Goal: Information Seeking & Learning: Learn about a topic

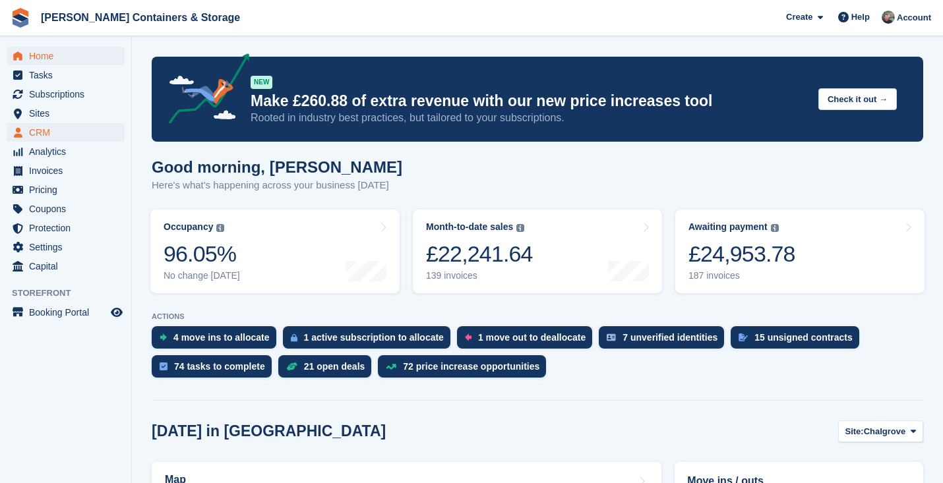
click at [75, 135] on span "CRM" at bounding box center [68, 132] width 79 height 18
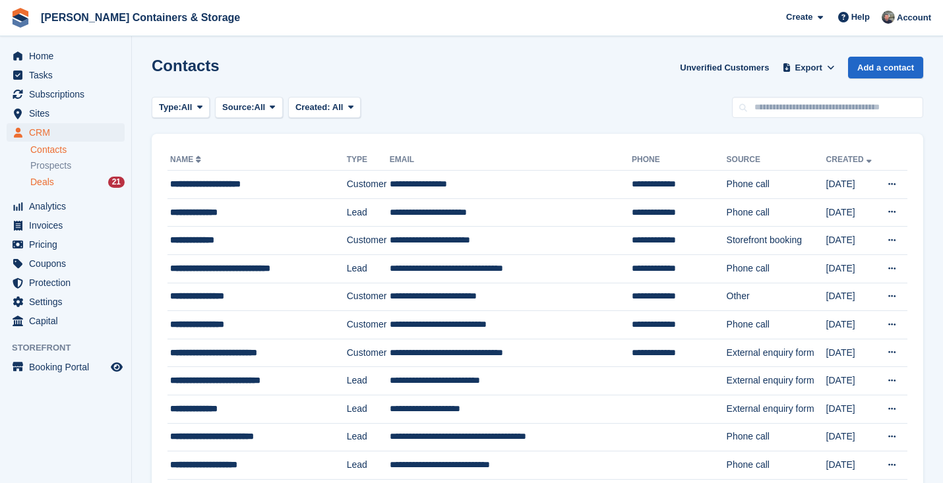
click at [55, 183] on div "Deals 21" at bounding box center [77, 182] width 94 height 13
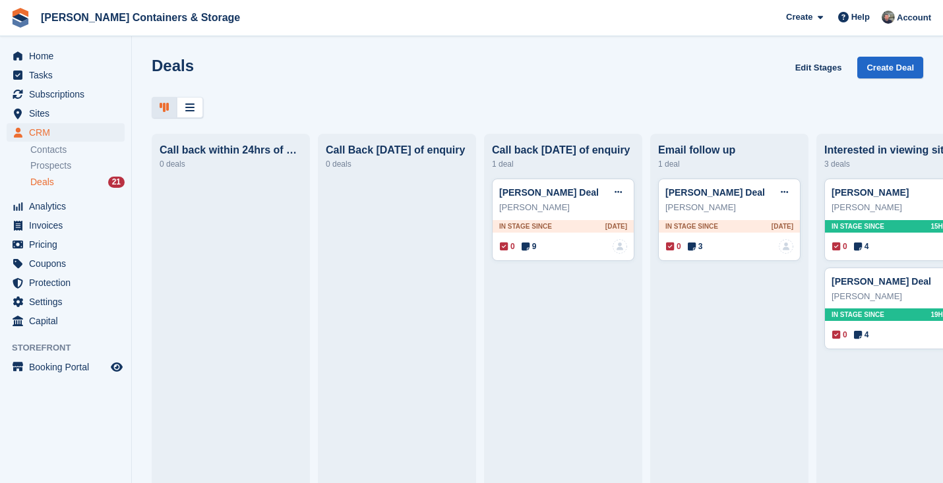
scroll to position [0, 7]
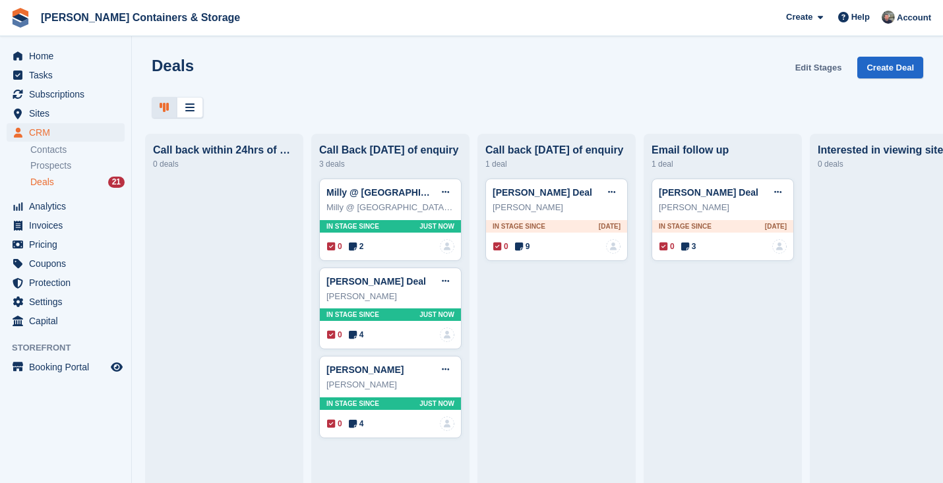
click at [818, 71] on link "Edit Stages" at bounding box center [818, 68] width 57 height 22
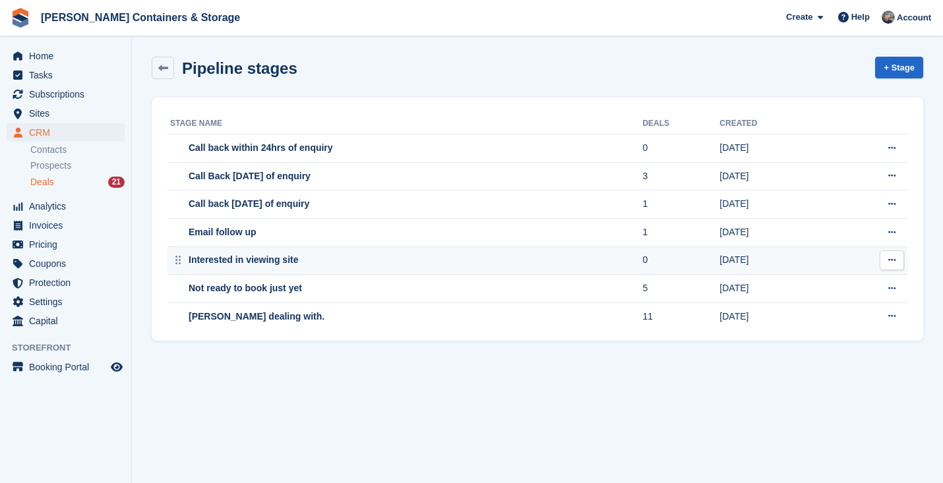
click at [893, 259] on icon at bounding box center [891, 260] width 7 height 9
click at [851, 313] on p "Delete stage" at bounding box center [840, 314] width 115 height 17
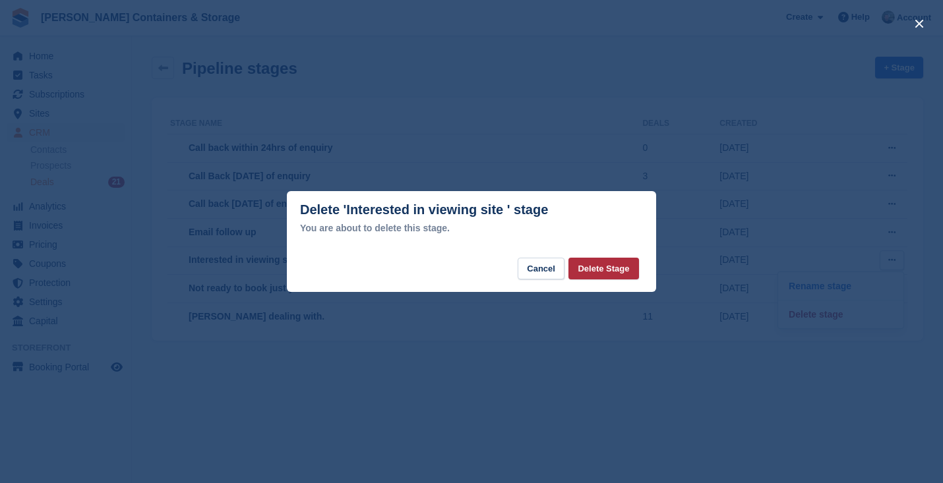
click at [615, 268] on button "Delete Stage" at bounding box center [603, 269] width 70 height 22
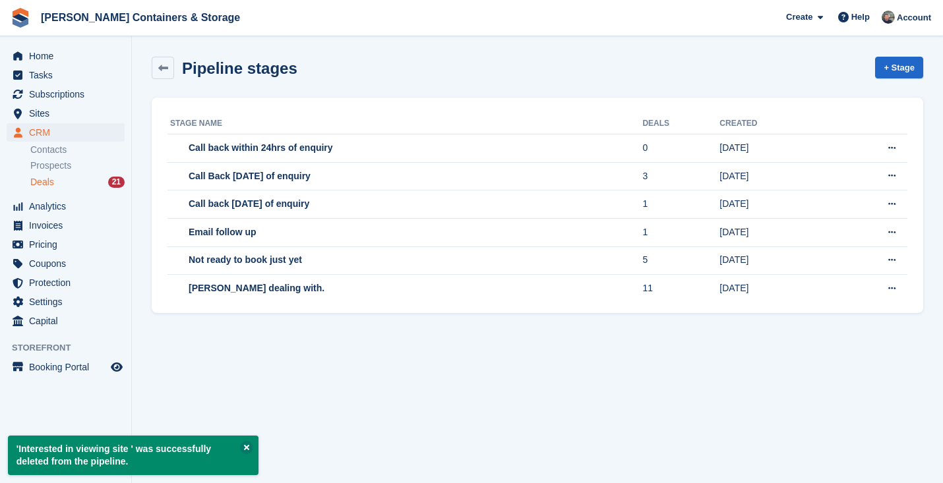
click at [76, 183] on div "Deals 21" at bounding box center [77, 182] width 94 height 13
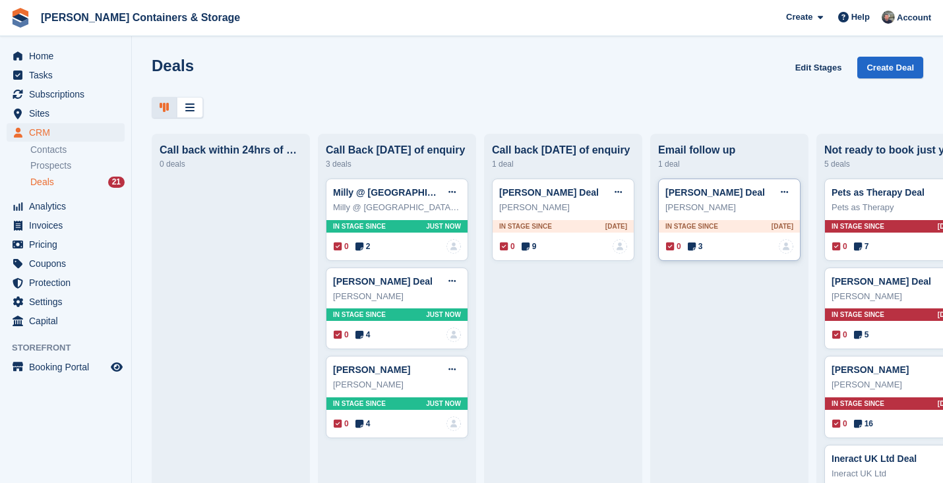
click at [697, 245] on span "3" at bounding box center [695, 247] width 15 height 12
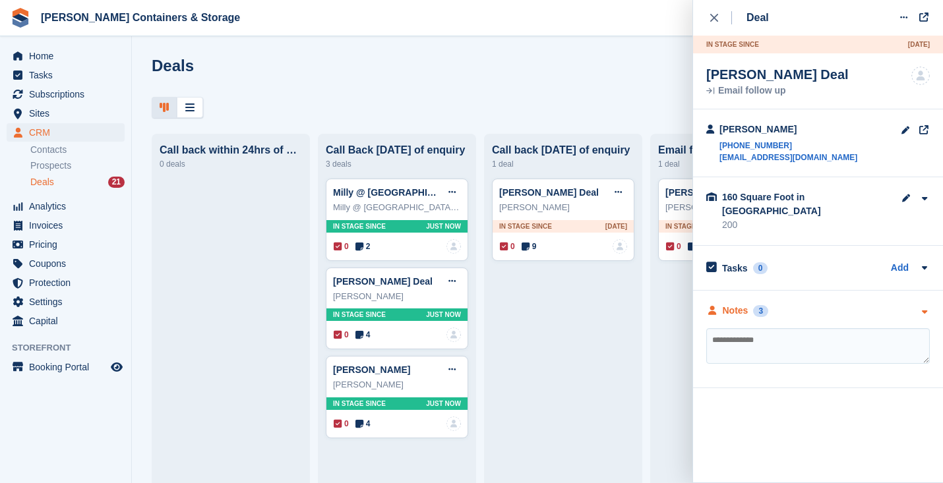
click at [731, 304] on div "Notes" at bounding box center [736, 311] width 26 height 14
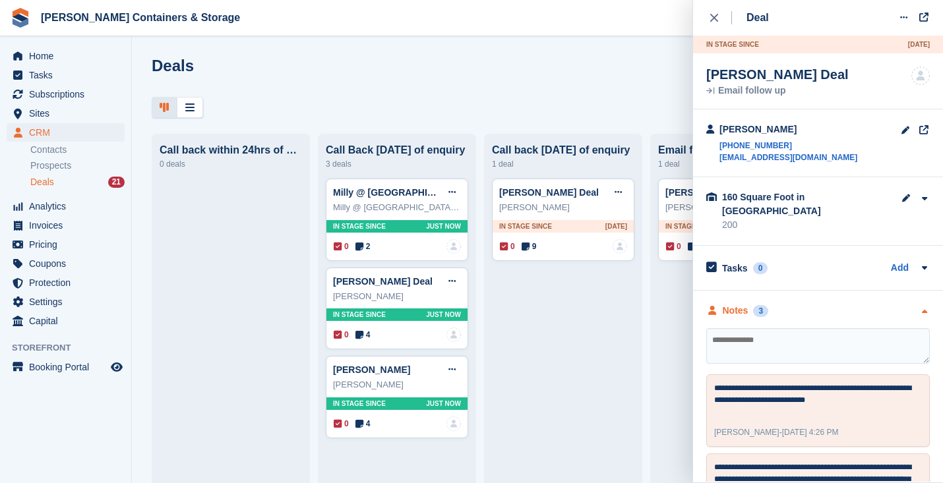
click at [731, 304] on div "Notes" at bounding box center [736, 311] width 26 height 14
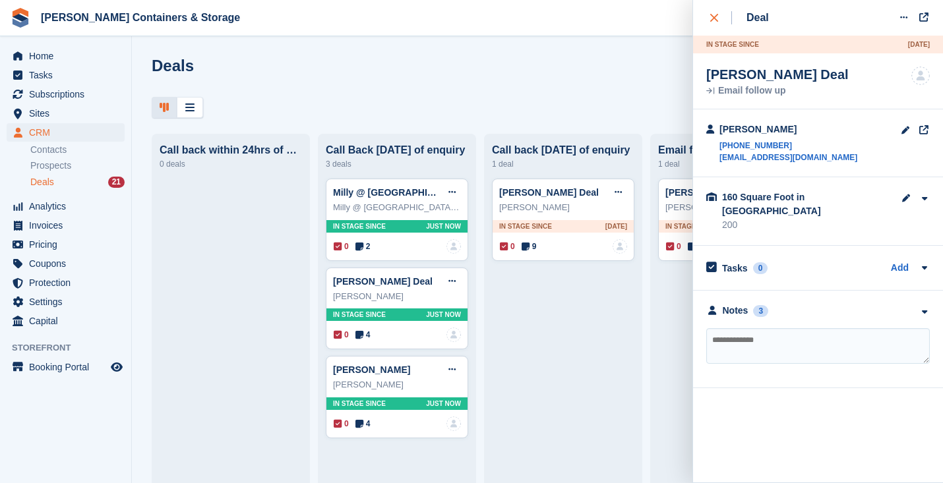
click at [713, 19] on icon "close" at bounding box center [714, 18] width 8 height 8
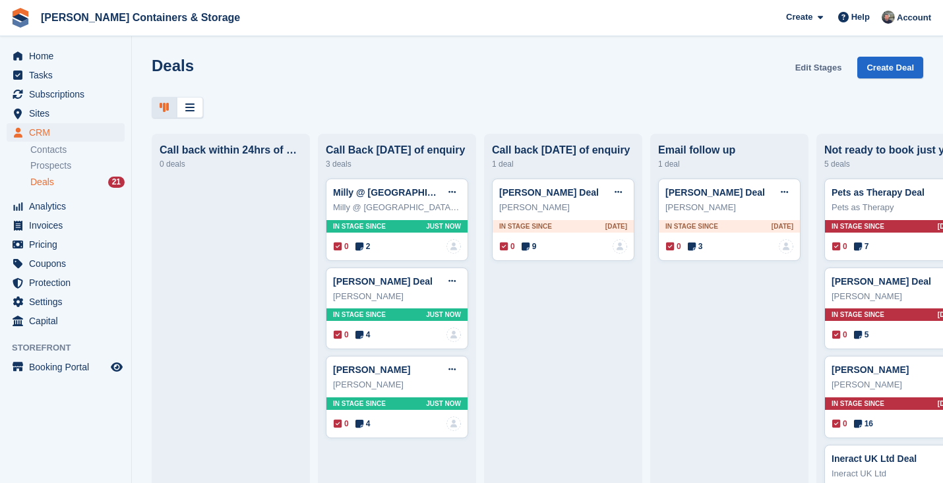
click at [820, 61] on link "Edit Stages" at bounding box center [818, 68] width 57 height 22
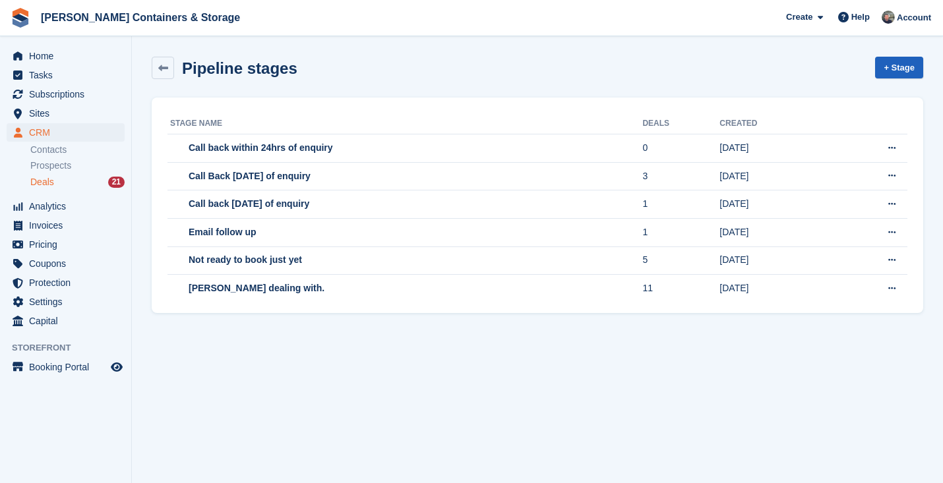
click at [905, 70] on link "+ Stage" at bounding box center [899, 68] width 48 height 22
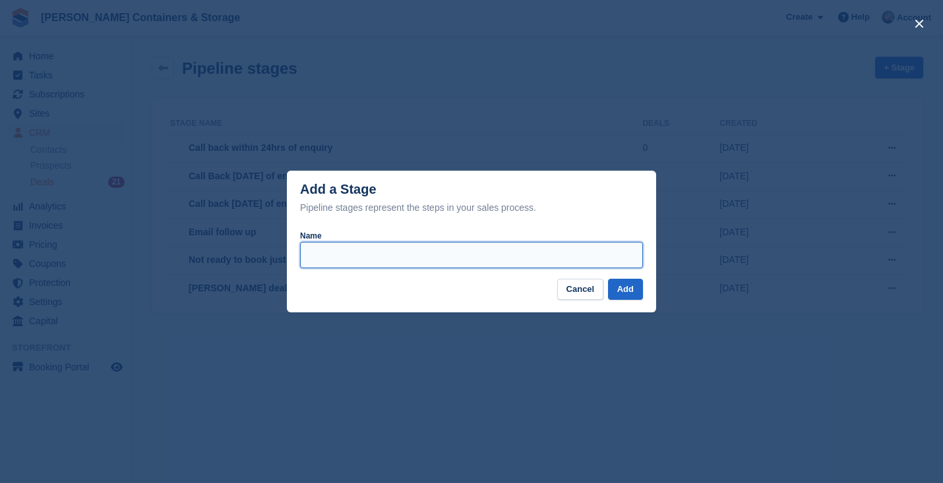
click at [411, 258] on input "Name" at bounding box center [471, 255] width 343 height 26
type input "**********"
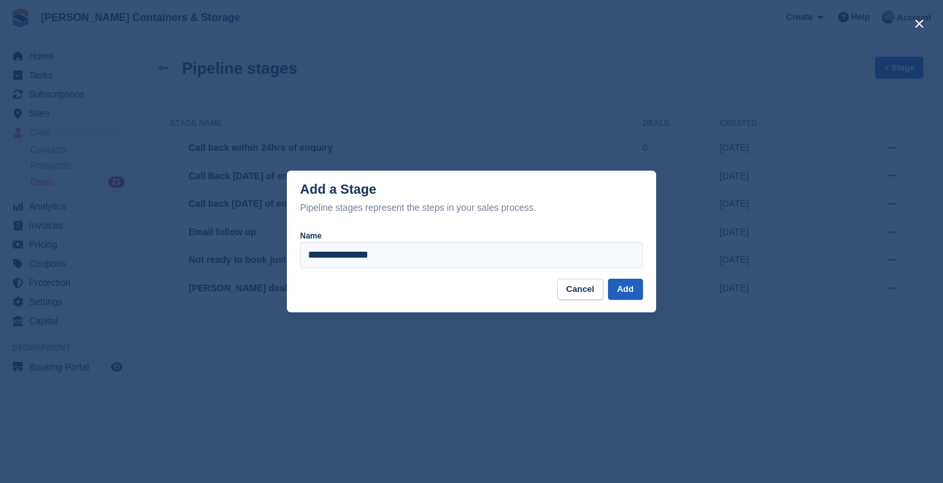
click at [635, 289] on button "Add" at bounding box center [625, 290] width 35 height 22
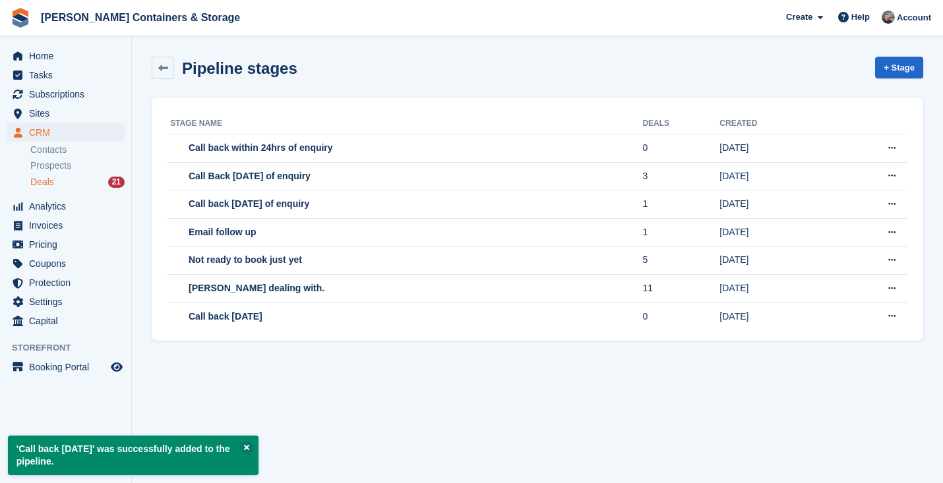
click at [86, 177] on div "Deals 21" at bounding box center [77, 182] width 94 height 13
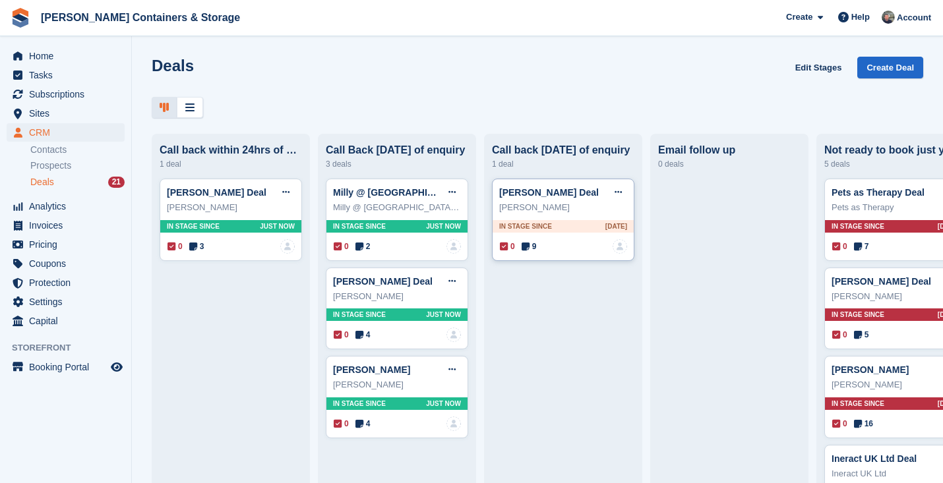
click at [515, 252] on span "0" at bounding box center [507, 247] width 15 height 12
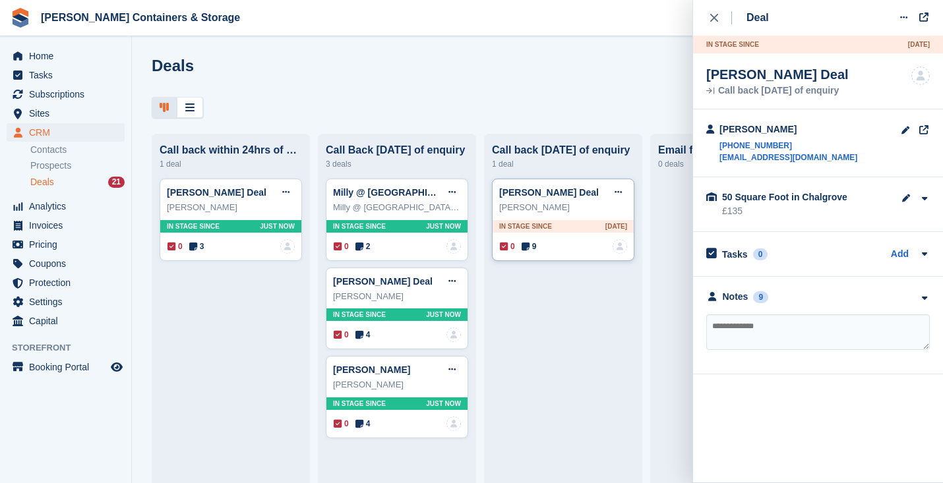
click at [543, 247] on div "0 9 No one is assigned to this deal" at bounding box center [563, 246] width 127 height 15
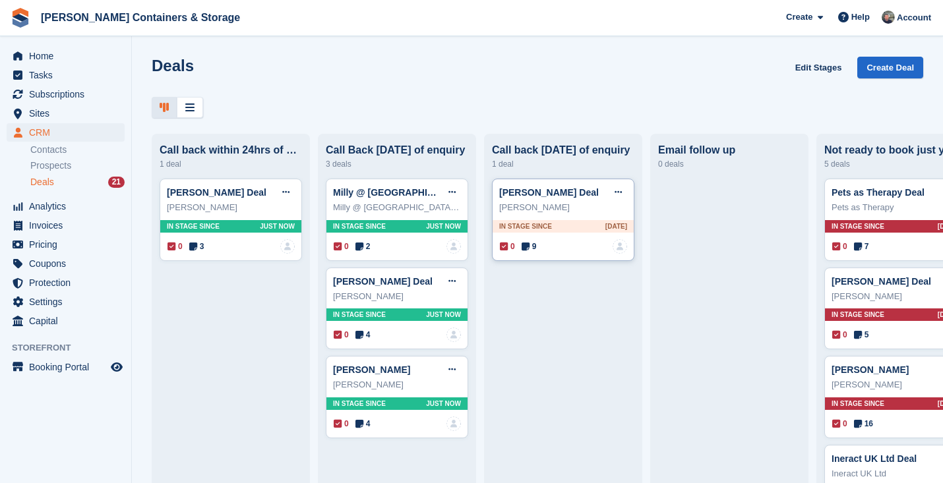
click at [536, 248] on span "9" at bounding box center [529, 247] width 15 height 12
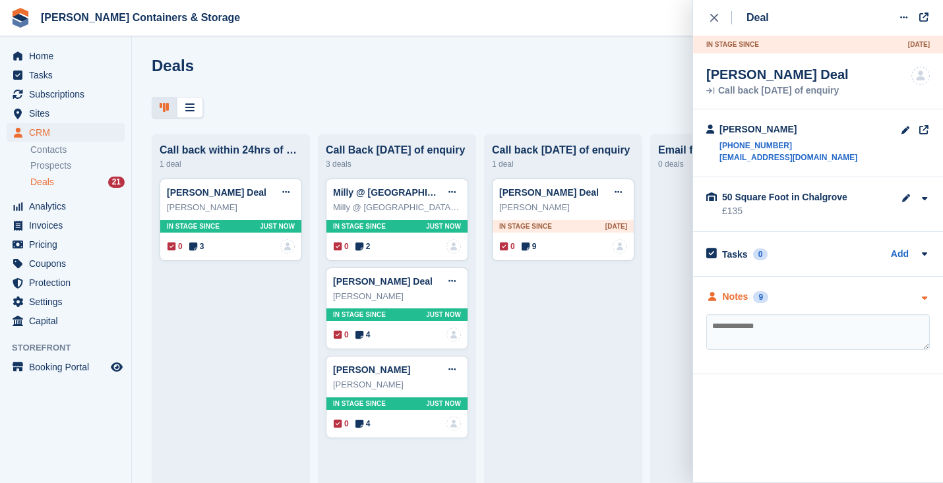
click at [740, 303] on div "Notes" at bounding box center [736, 297] width 26 height 14
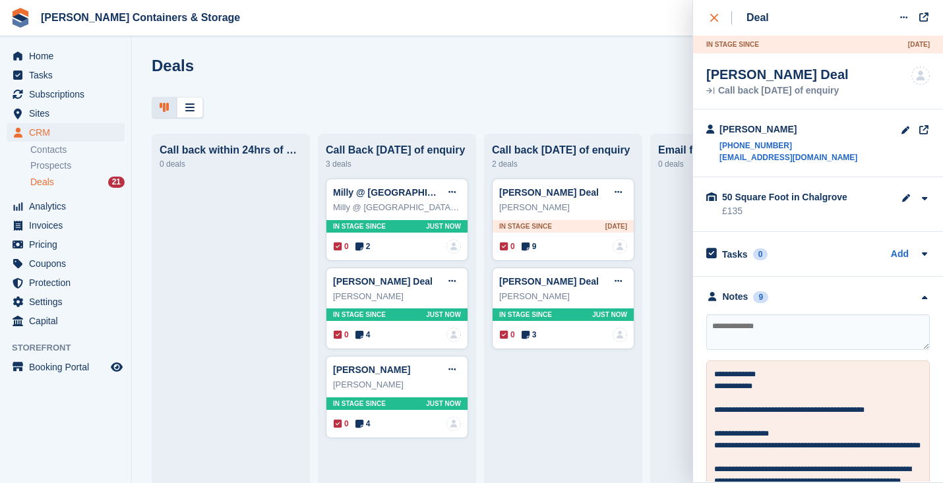
click at [716, 21] on icon "close" at bounding box center [714, 18] width 8 height 8
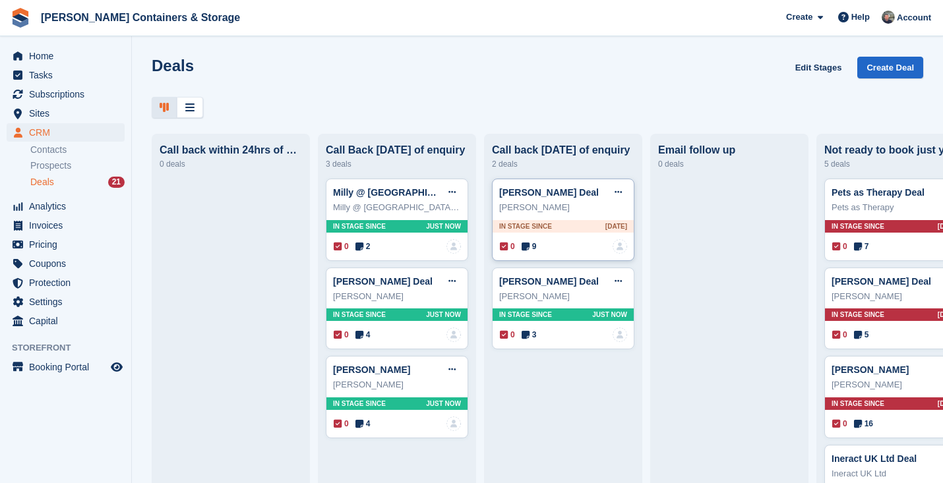
click at [529, 250] on icon at bounding box center [526, 246] width 8 height 9
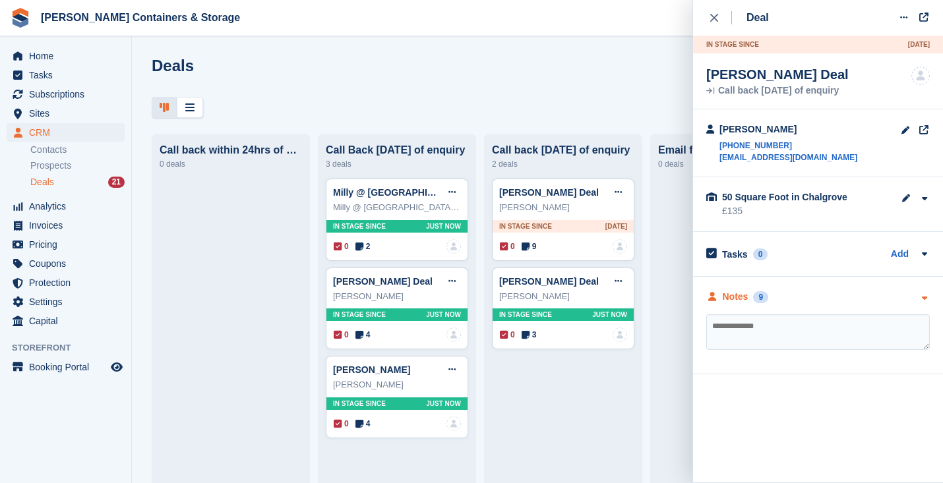
click at [740, 297] on div "Notes" at bounding box center [736, 297] width 26 height 14
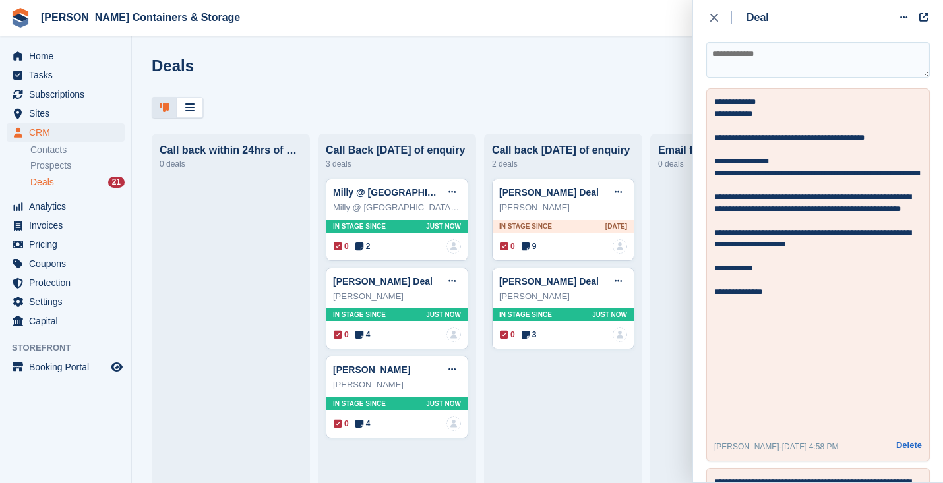
scroll to position [272, 0]
click at [709, 22] on button "close" at bounding box center [721, 18] width 30 height 36
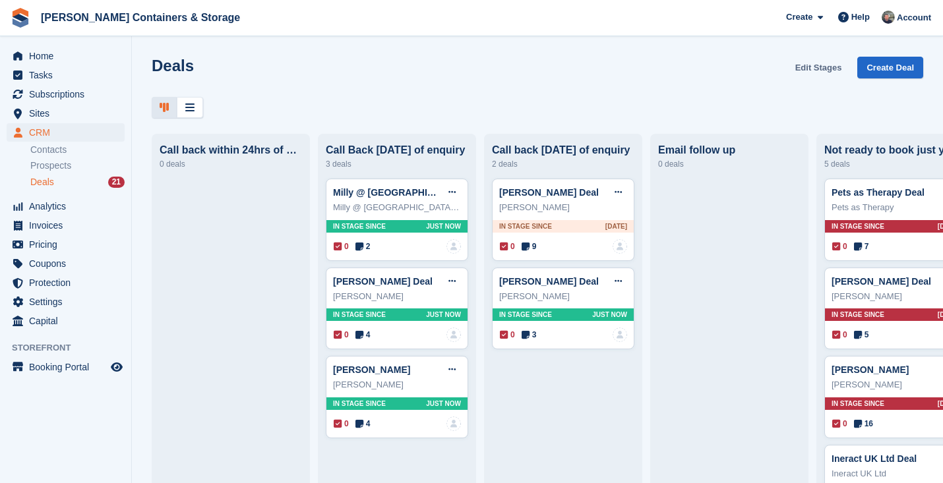
click at [818, 75] on link "Edit Stages" at bounding box center [818, 68] width 57 height 22
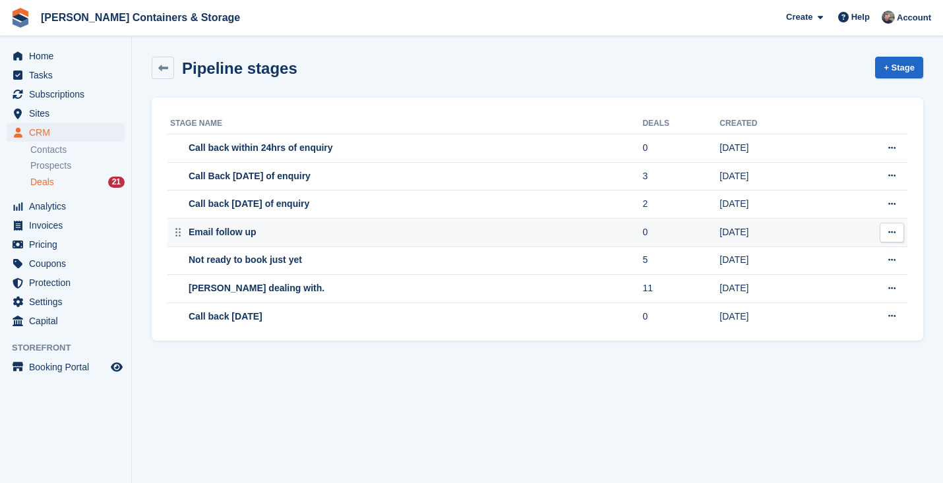
click at [900, 229] on button at bounding box center [892, 233] width 24 height 20
click at [835, 289] on p "Delete stage" at bounding box center [840, 286] width 115 height 17
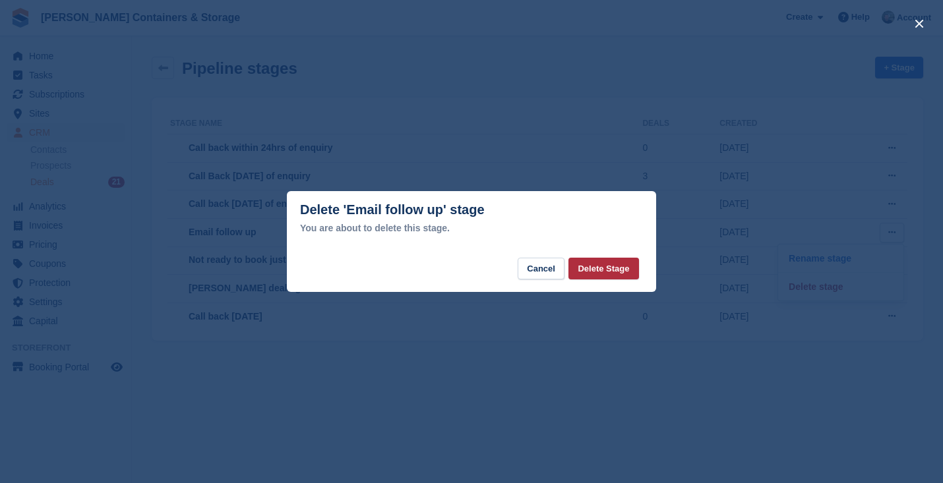
click at [603, 274] on button "Delete Stage" at bounding box center [603, 269] width 70 height 22
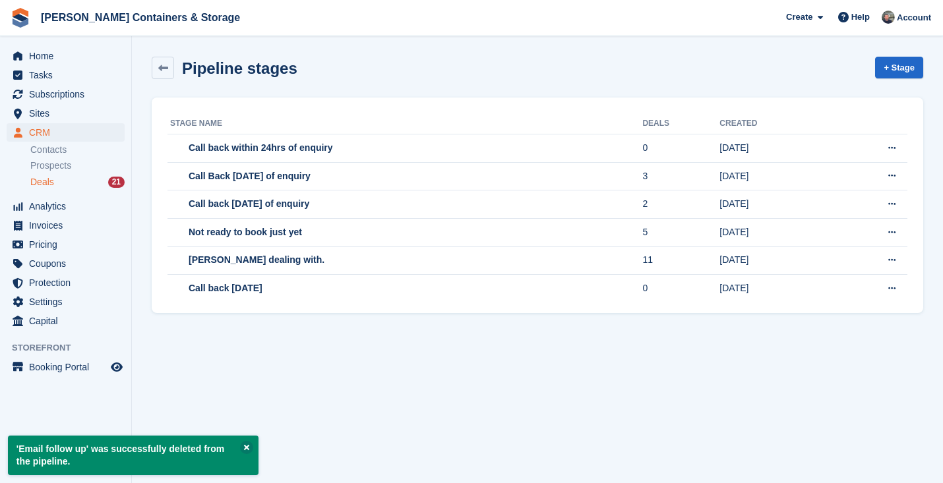
click at [45, 182] on span "Deals" at bounding box center [42, 182] width 24 height 13
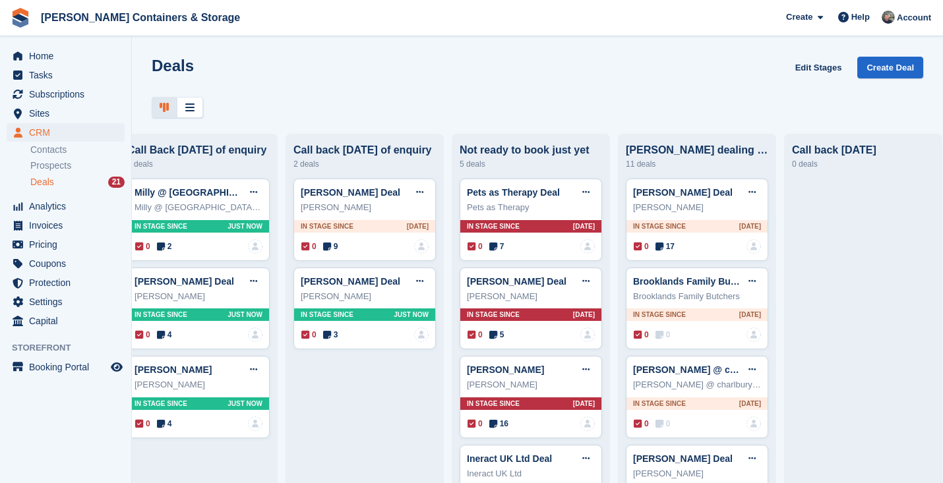
scroll to position [0, 198]
click at [814, 65] on link "Edit Stages" at bounding box center [818, 68] width 57 height 22
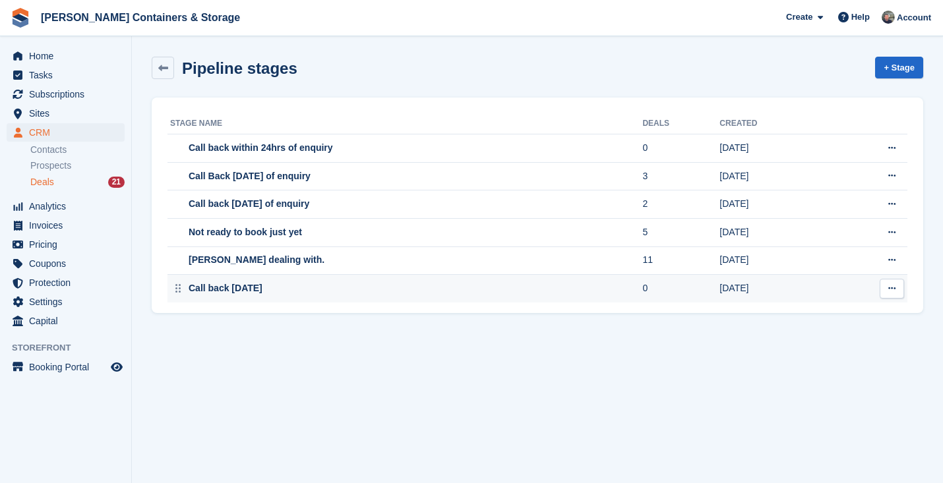
click at [898, 285] on button at bounding box center [892, 289] width 24 height 20
click at [813, 341] on p "Delete stage" at bounding box center [840, 342] width 115 height 17
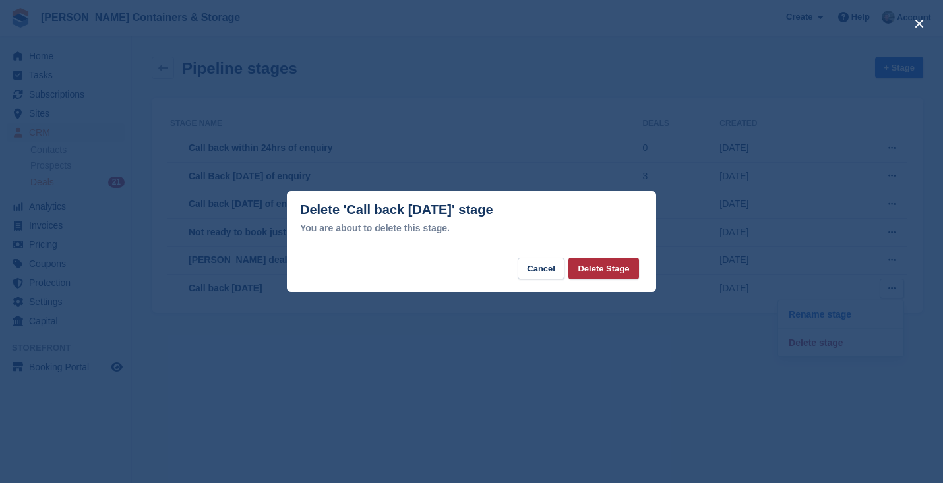
click at [610, 263] on button "Delete Stage" at bounding box center [603, 269] width 70 height 22
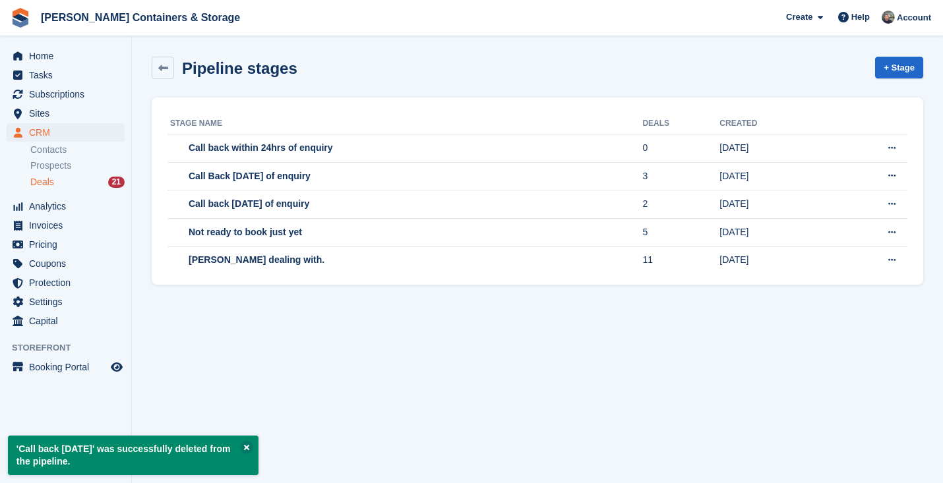
click at [65, 180] on div "Deals 21" at bounding box center [77, 182] width 94 height 13
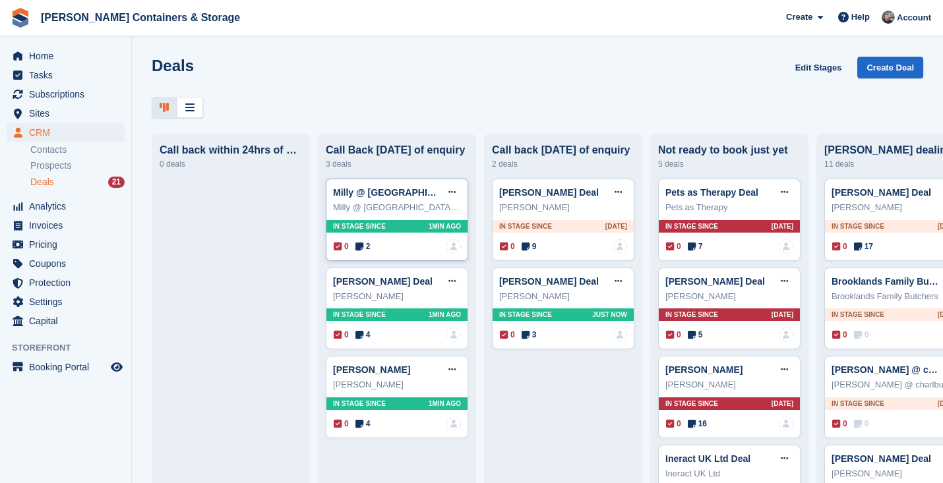
click at [363, 243] on icon at bounding box center [359, 246] width 8 height 9
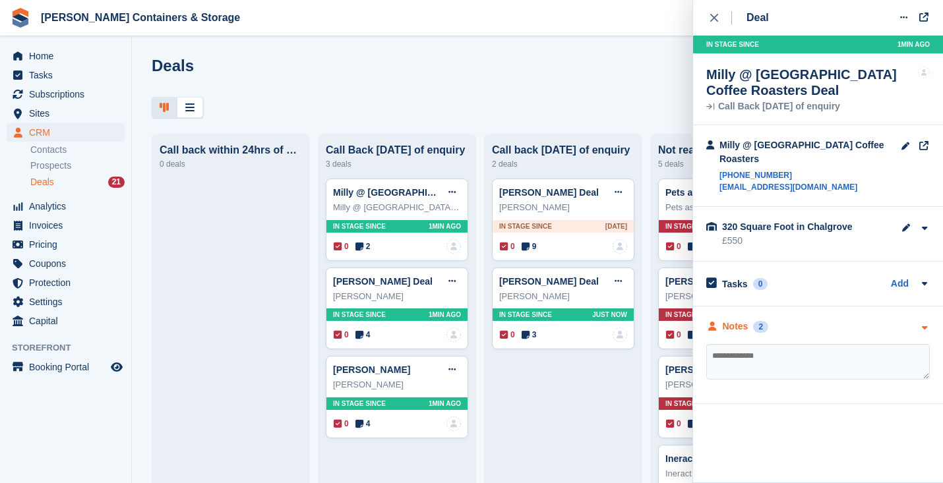
click at [750, 320] on div "Notes 2" at bounding box center [737, 327] width 62 height 14
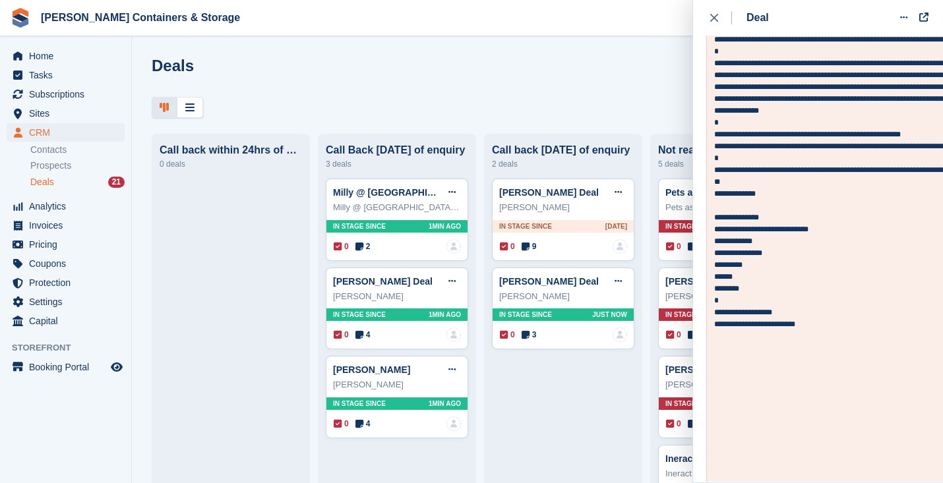
scroll to position [333, 0]
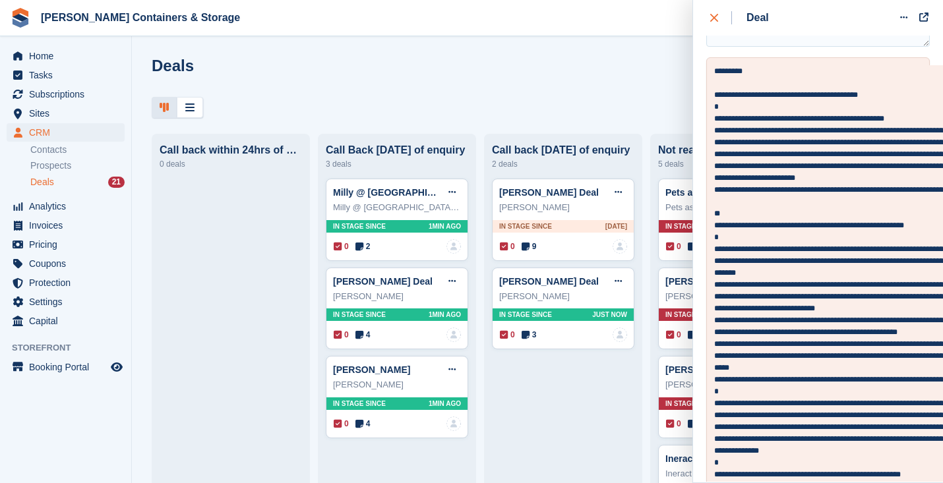
click at [709, 13] on button "close" at bounding box center [721, 18] width 30 height 36
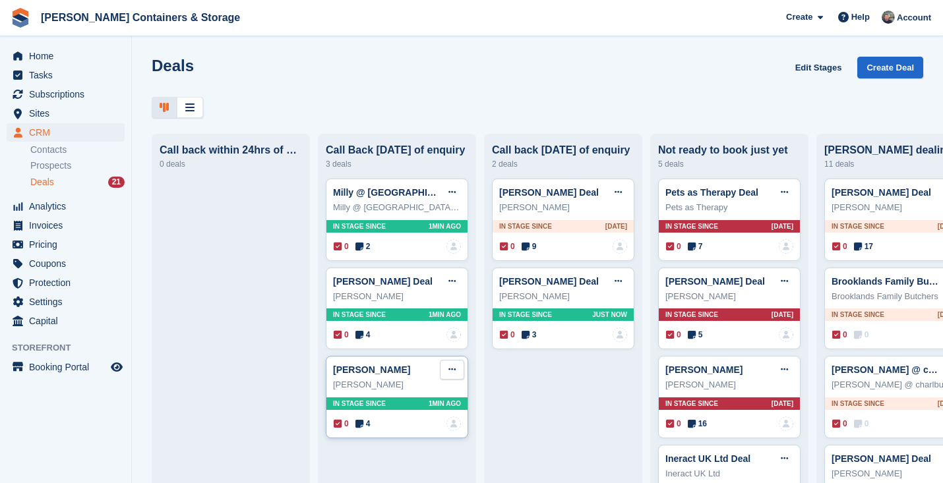
click at [450, 373] on icon at bounding box center [451, 369] width 7 height 9
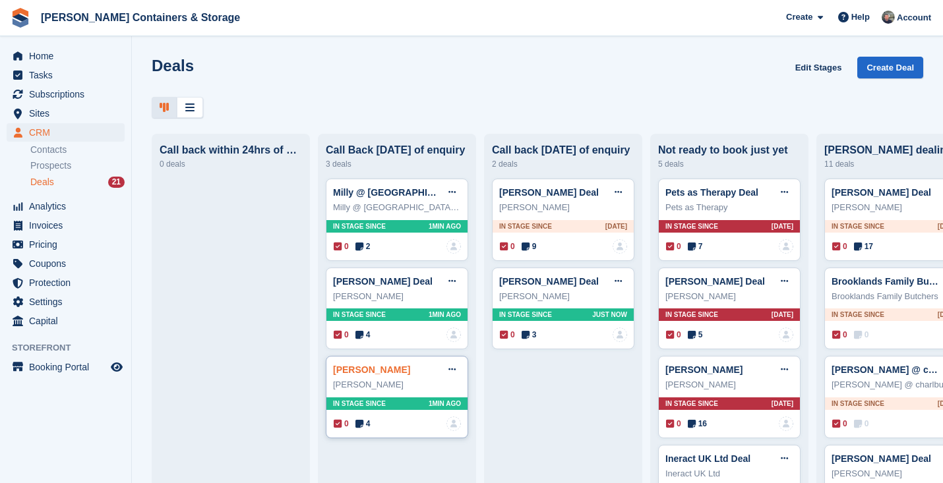
click at [374, 373] on link "Mark davey Deal" at bounding box center [371, 370] width 77 height 11
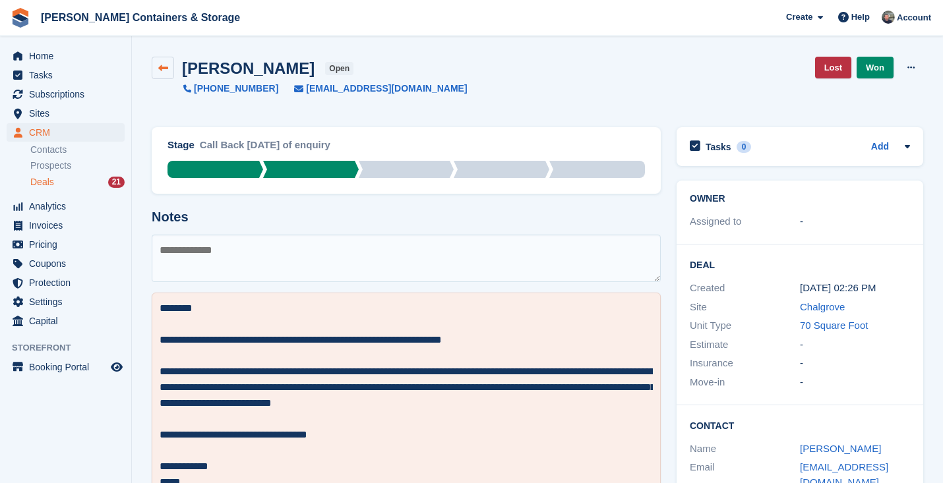
drag, startPoint x: 303, startPoint y: 69, endPoint x: 162, endPoint y: 70, distance: 141.1
click at [162, 70] on div "Mark davey Deal open" at bounding box center [310, 68] width 316 height 22
copy div "Mark davey Deal"
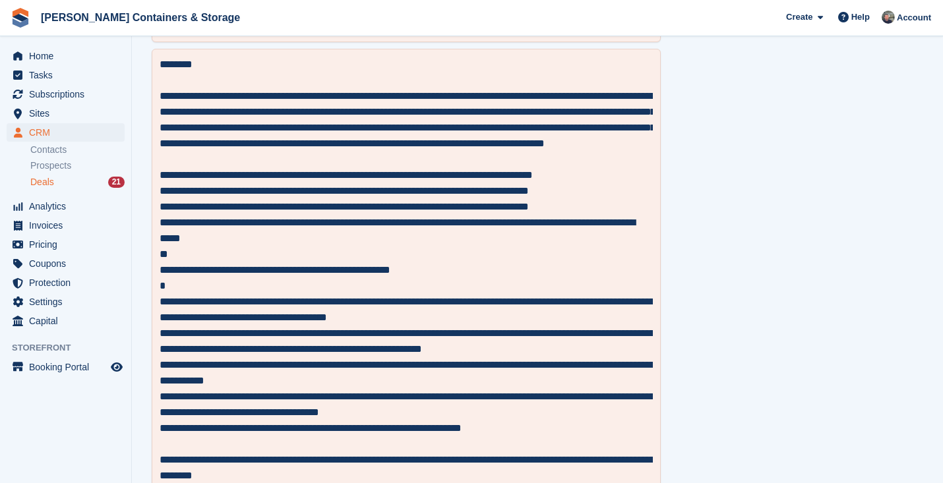
scroll to position [1070, 0]
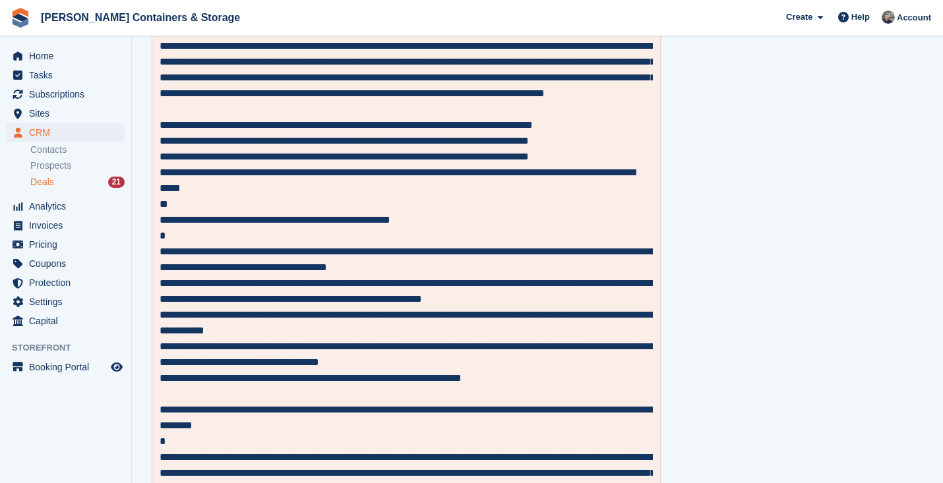
click at [65, 184] on div "Deals 21" at bounding box center [77, 182] width 94 height 13
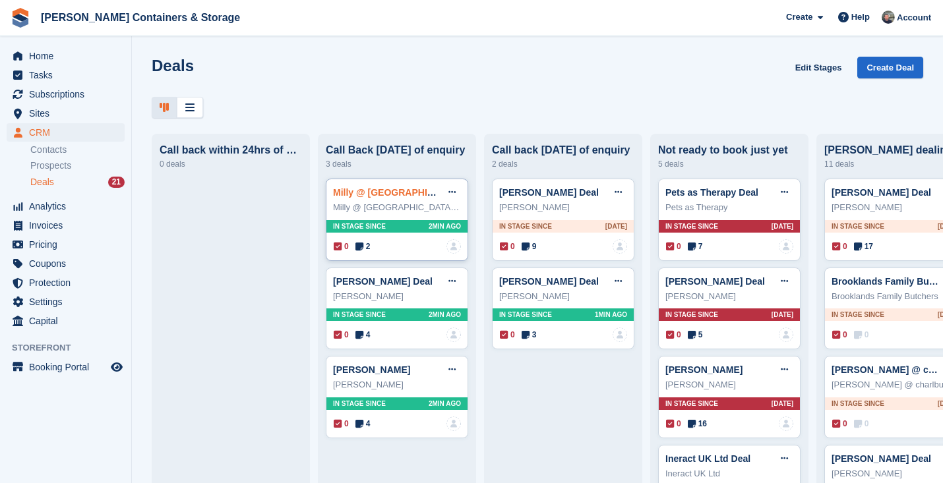
click at [364, 194] on link "Milly @ [GEOGRAPHIC_DATA] Coffee Roasters Deal" at bounding box center [447, 192] width 229 height 11
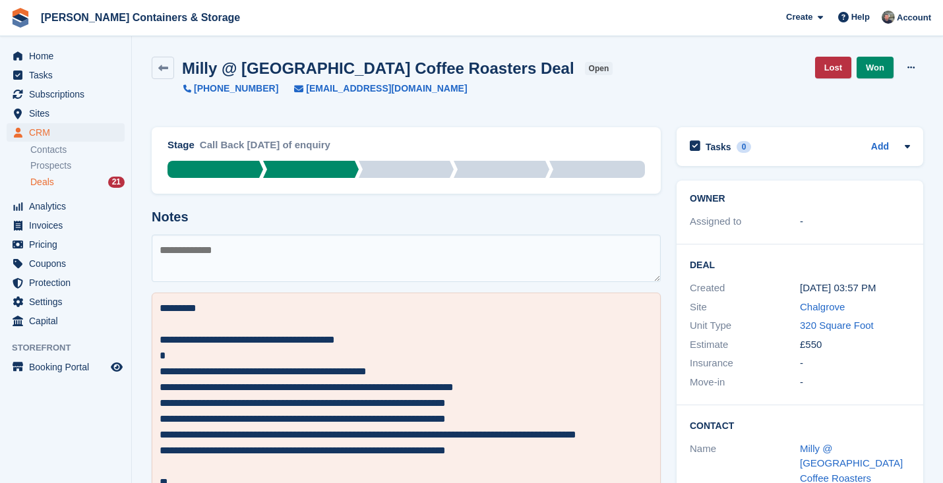
click at [307, 70] on h2 "Milly @ [GEOGRAPHIC_DATA] Coffee Roasters Deal" at bounding box center [378, 68] width 392 height 18
drag, startPoint x: 355, startPoint y: 68, endPoint x: 181, endPoint y: 67, distance: 174.7
click at [181, 67] on div "Milly @ Colombia Coffee Roasters Deal open" at bounding box center [393, 68] width 438 height 18
copy h2 "Milly @ Colombia Coffee"
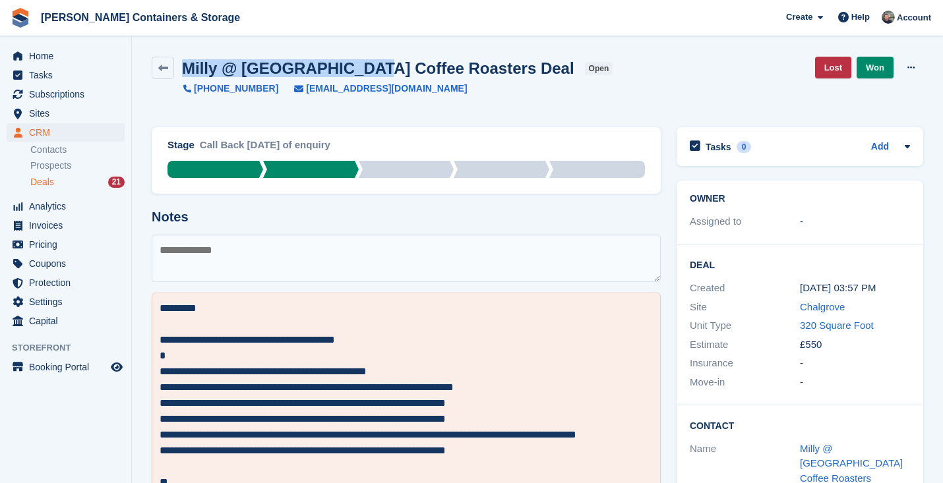
click at [61, 184] on div "Deals 21" at bounding box center [77, 182] width 94 height 13
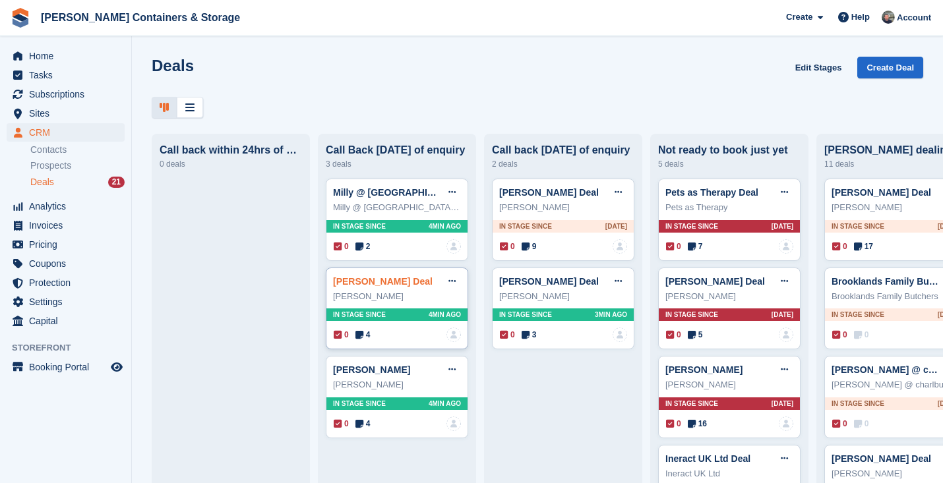
click at [373, 286] on link "Stephen Thorns Deal" at bounding box center [383, 281] width 100 height 11
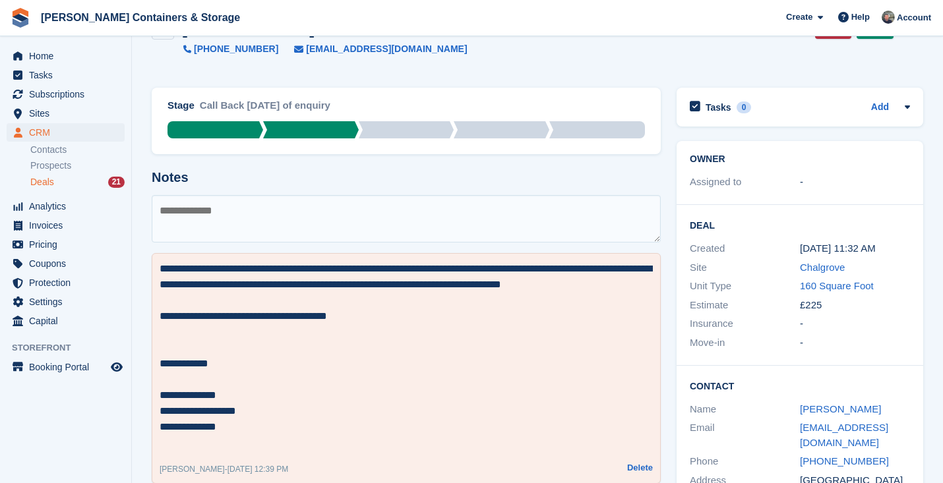
scroll to position [63, 0]
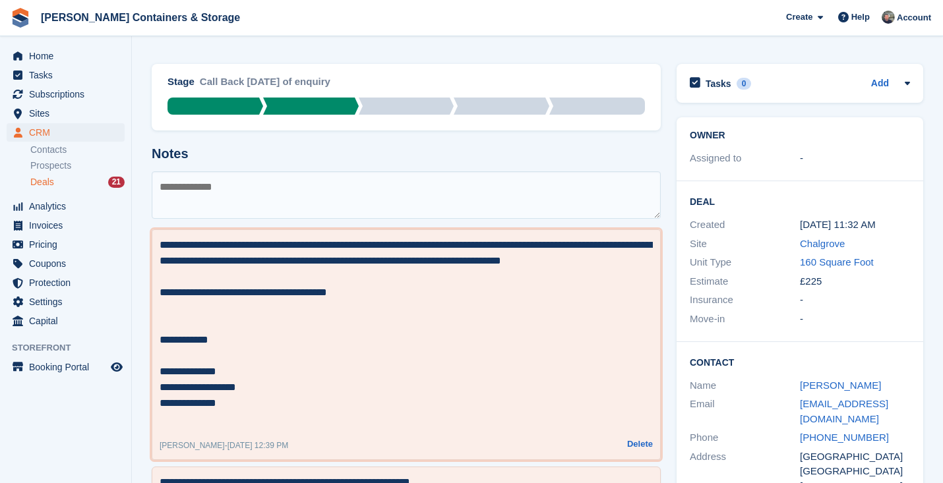
drag, startPoint x: 237, startPoint y: 369, endPoint x: 154, endPoint y: 370, distance: 83.1
click at [154, 370] on div "**********" at bounding box center [406, 344] width 509 height 231
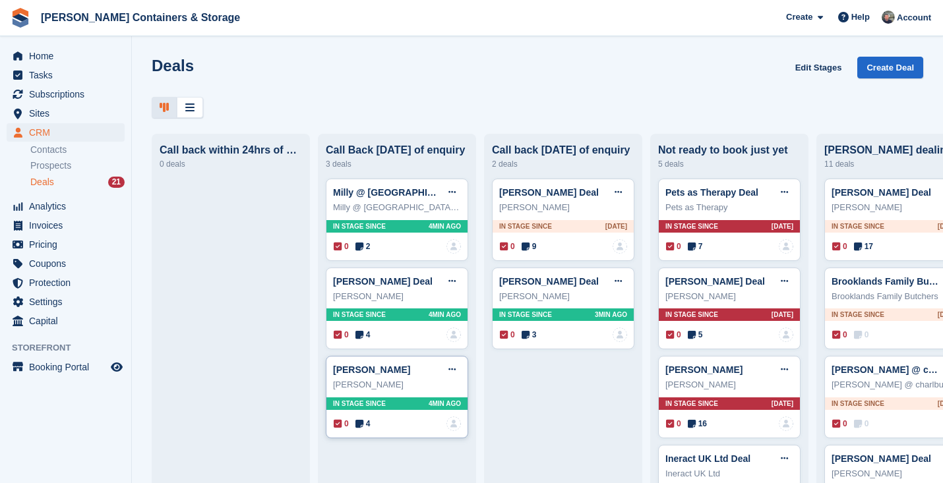
click at [369, 419] on span "4" at bounding box center [362, 424] width 15 height 12
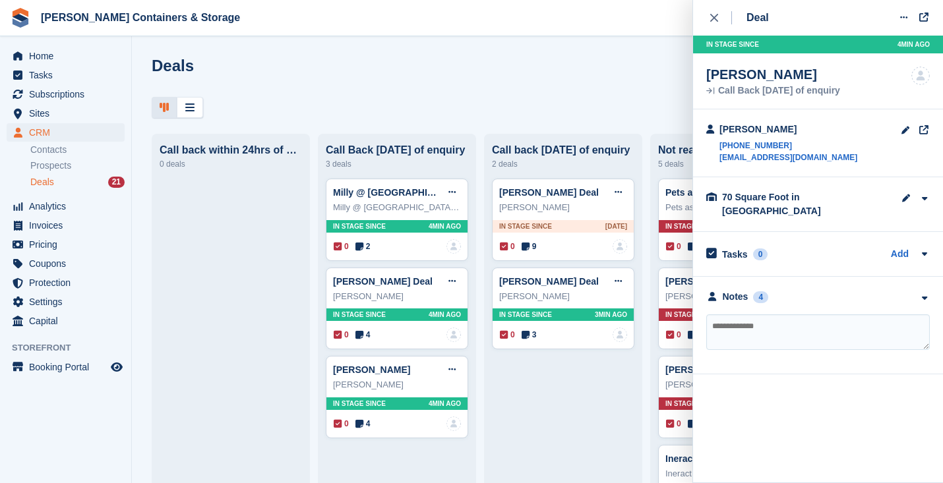
click at [748, 293] on div "**********" at bounding box center [818, 326] width 250 height 98
click at [748, 290] on div "Notes" at bounding box center [736, 297] width 26 height 14
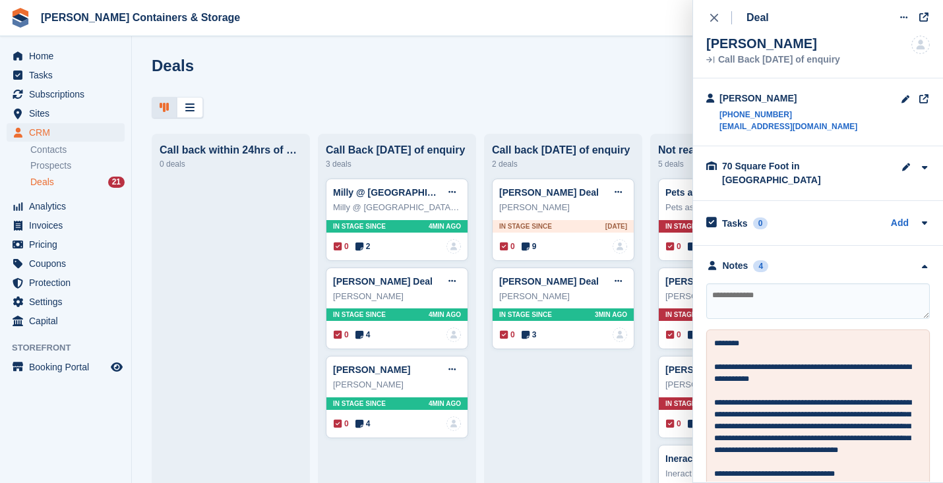
scroll to position [32, 1]
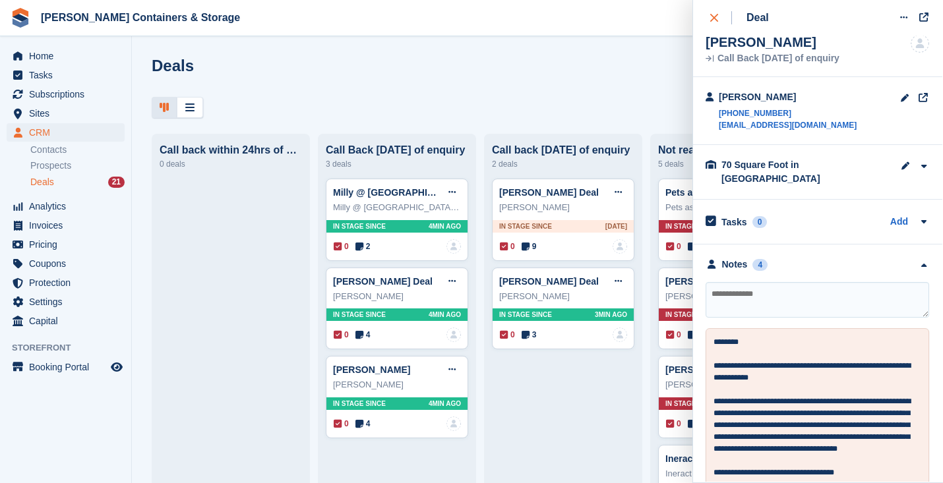
click at [717, 15] on icon "close" at bounding box center [714, 18] width 8 height 8
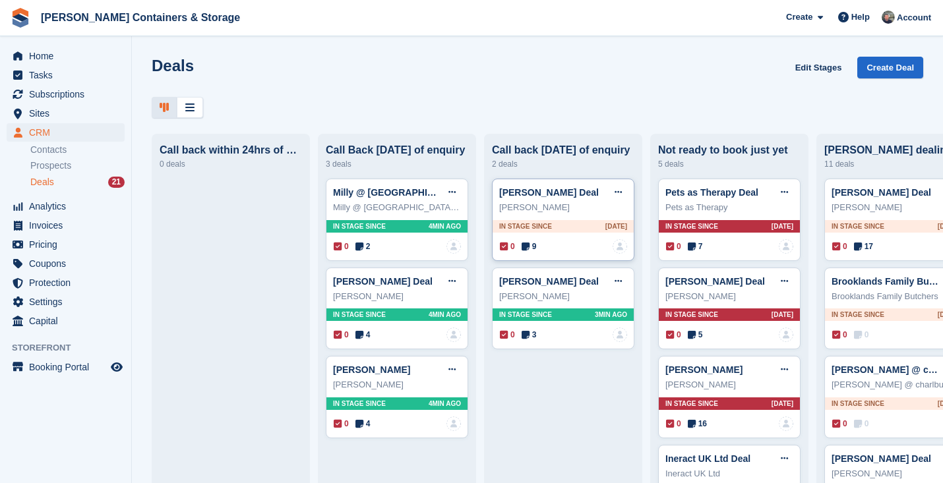
click at [525, 251] on icon at bounding box center [526, 246] width 8 height 9
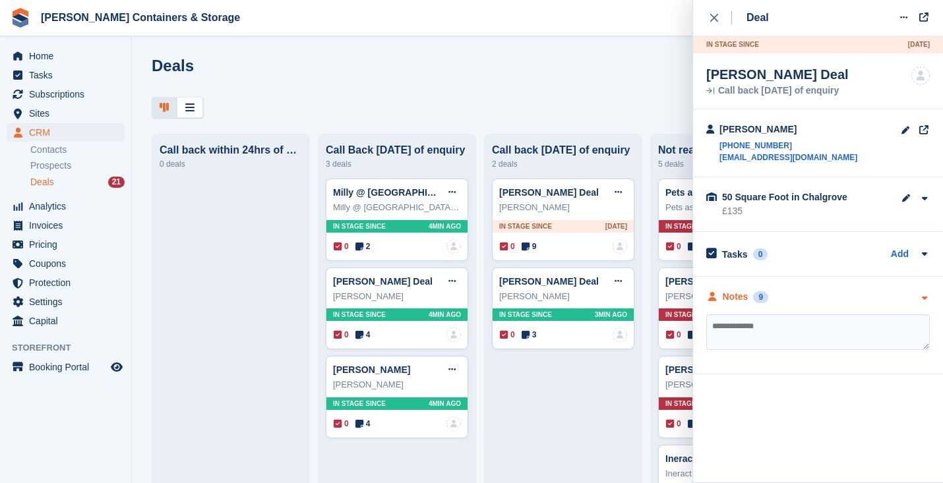
click at [750, 303] on div "Notes 9" at bounding box center [737, 297] width 62 height 14
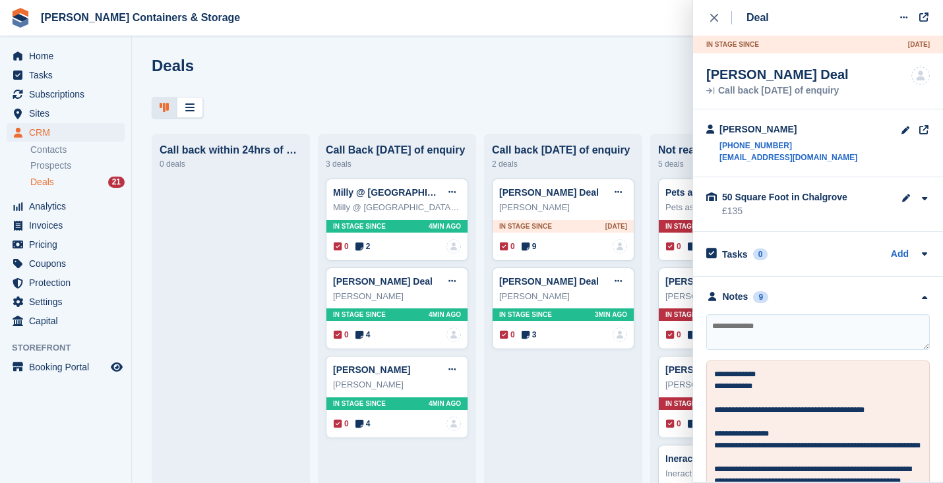
scroll to position [78, 0]
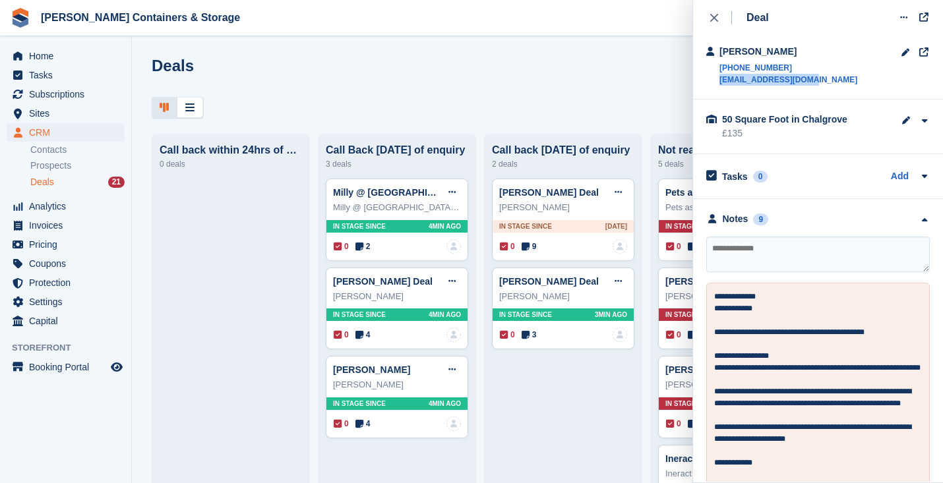
drag, startPoint x: 824, startPoint y: 82, endPoint x: 717, endPoint y: 82, distance: 106.8
click at [717, 82] on div "Michael Evans +447713842877 evansmae@outlook.com" at bounding box center [818, 66] width 250 height 68
copy link "evansmae@outlook.com"
click at [754, 47] on div "Michael Evans" at bounding box center [788, 52] width 138 height 14
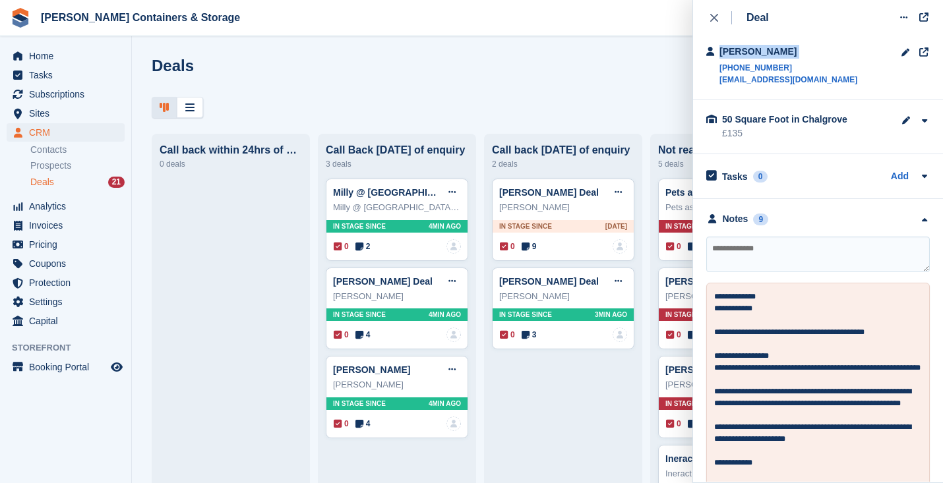
click at [754, 47] on div "Michael Evans" at bounding box center [788, 52] width 138 height 14
copy div "Michael Evans"
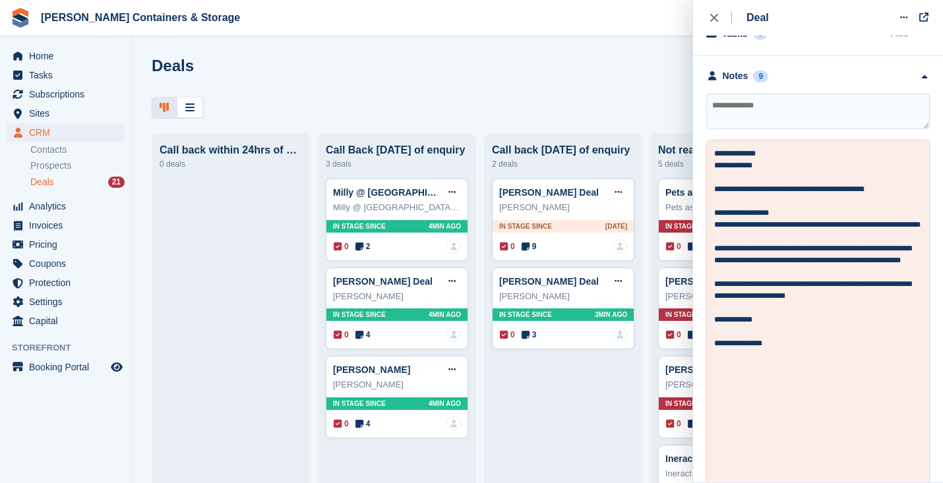
scroll to position [278, 0]
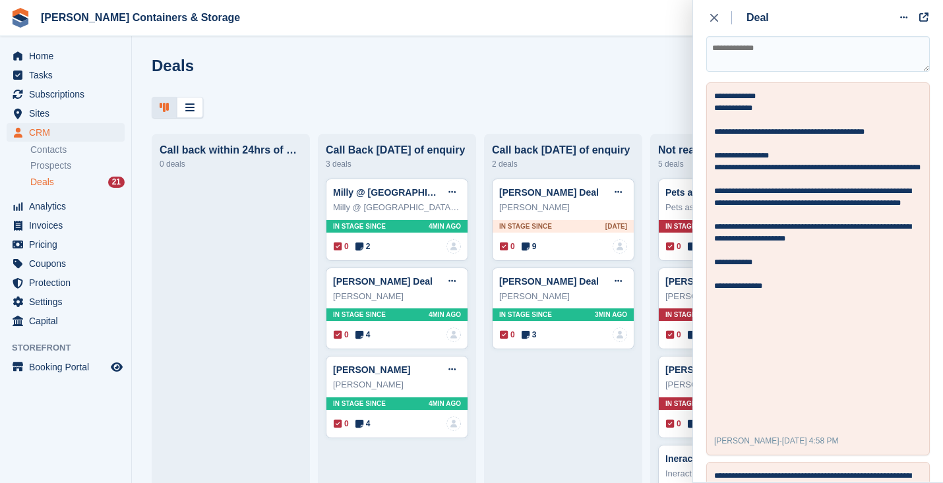
click at [535, 336] on span "3" at bounding box center [529, 335] width 15 height 12
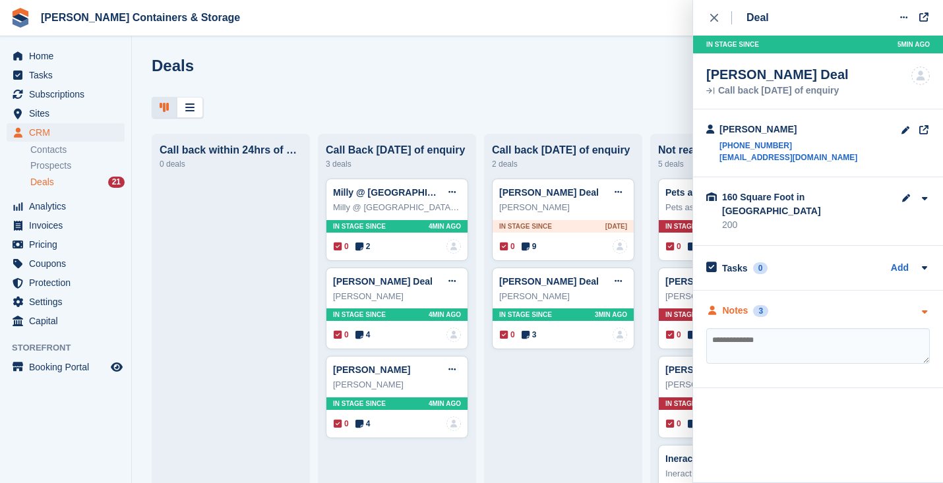
click at [760, 305] on div "3" at bounding box center [760, 311] width 15 height 12
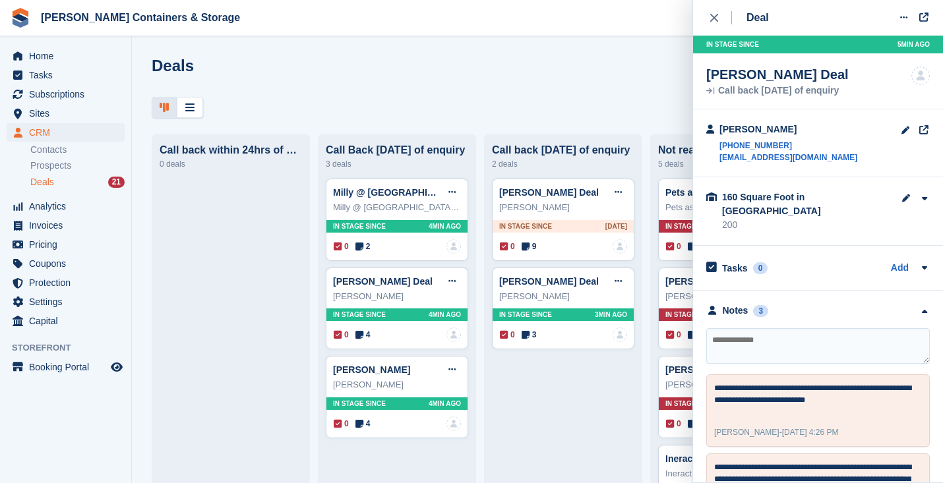
drag, startPoint x: 705, startPoint y: 75, endPoint x: 789, endPoint y: 78, distance: 83.8
click at [789, 78] on div "Tim Robinson Deal Call back within 5 days of enquiry No one is assigned to this…" at bounding box center [818, 81] width 250 height 56
copy div "Tim Robinson"
click at [717, 30] on button "close" at bounding box center [721, 18] width 30 height 36
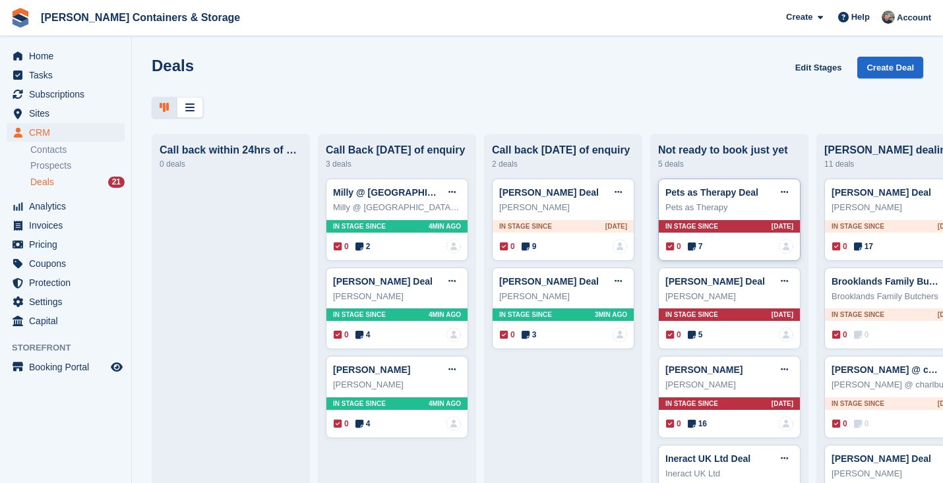
click at [702, 243] on span "7" at bounding box center [695, 247] width 15 height 12
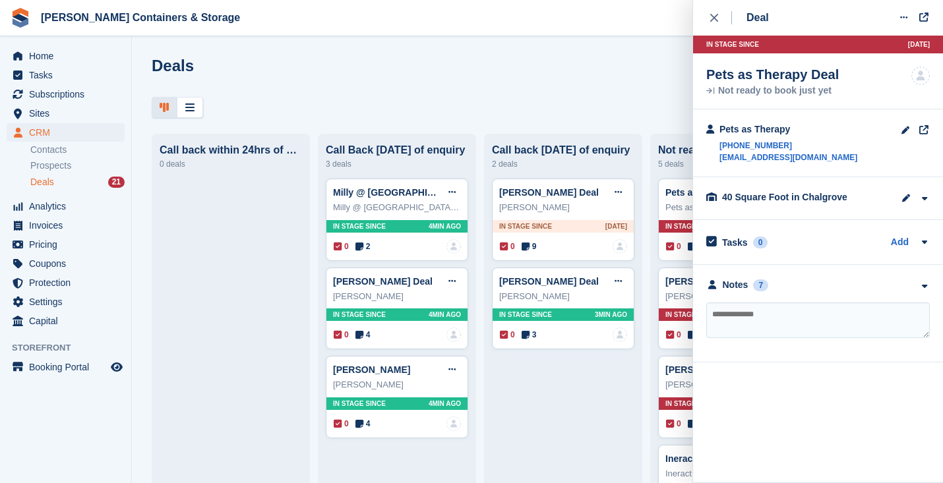
click at [735, 275] on div "**********" at bounding box center [818, 314] width 250 height 98
click at [735, 289] on div "Notes" at bounding box center [736, 285] width 26 height 14
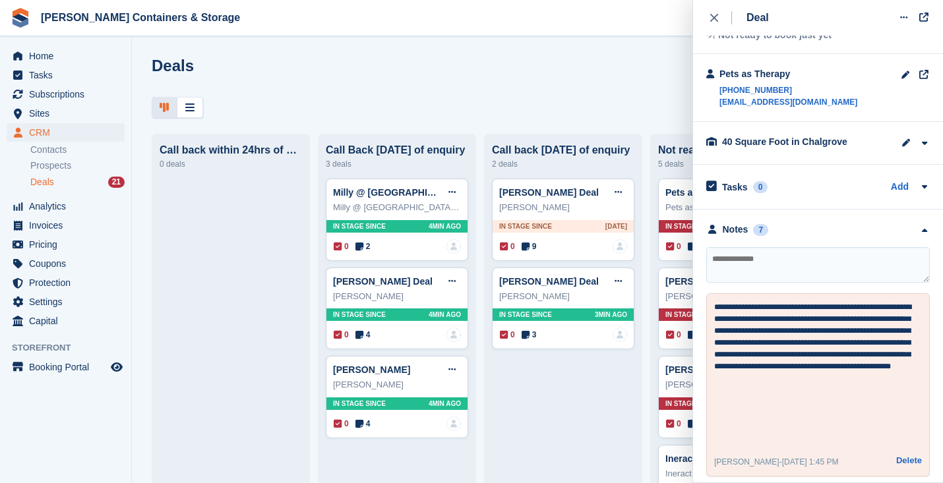
scroll to position [84, 0]
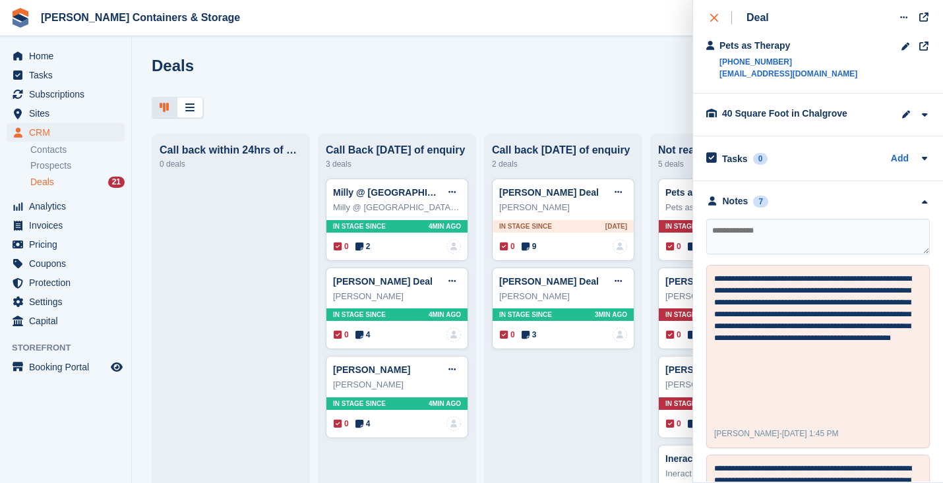
click at [717, 20] on icon "close" at bounding box center [714, 18] width 8 height 8
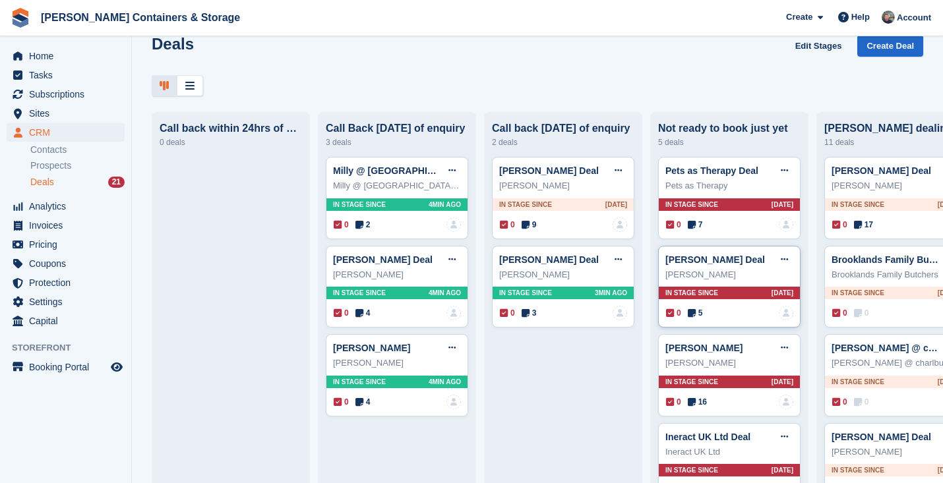
scroll to position [40, 0]
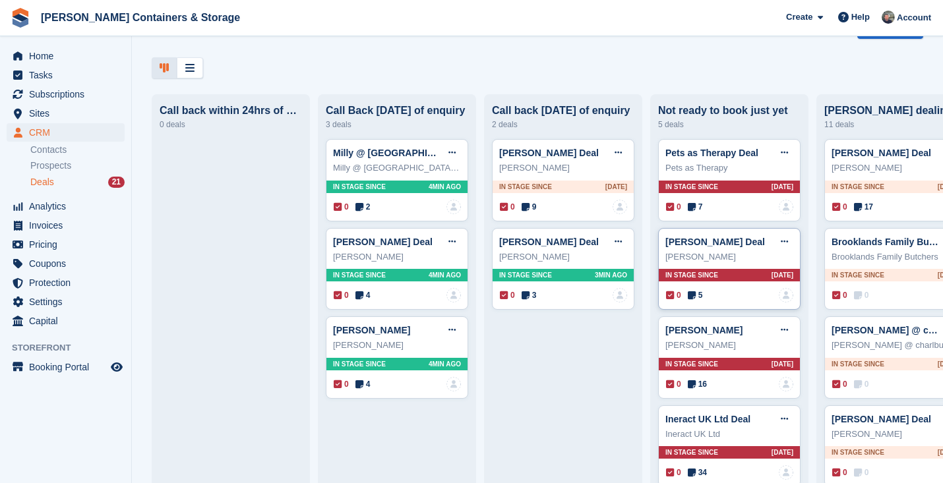
click at [697, 294] on span "5" at bounding box center [695, 295] width 15 height 12
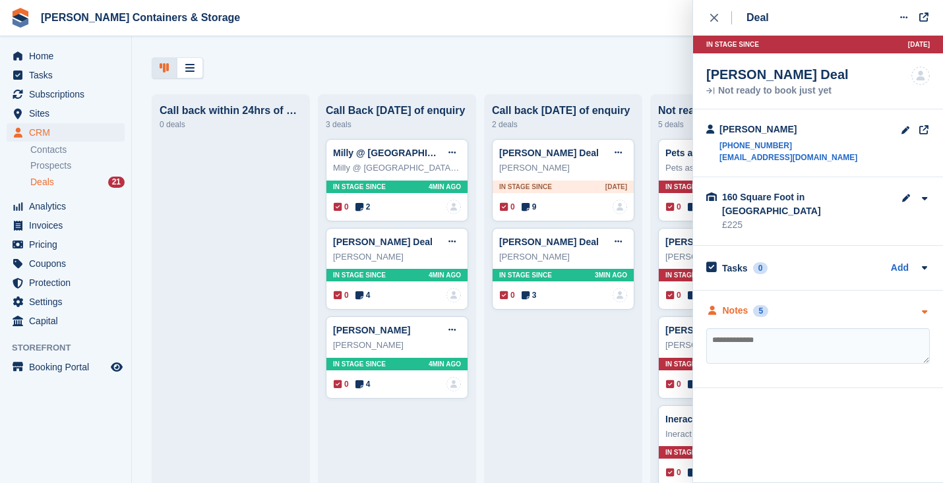
click at [736, 304] on div "Notes" at bounding box center [736, 311] width 26 height 14
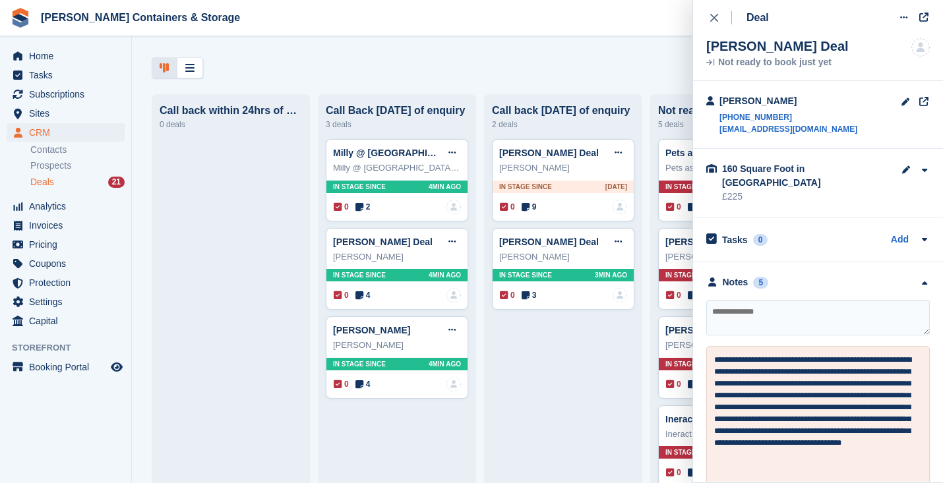
scroll to position [138, 0]
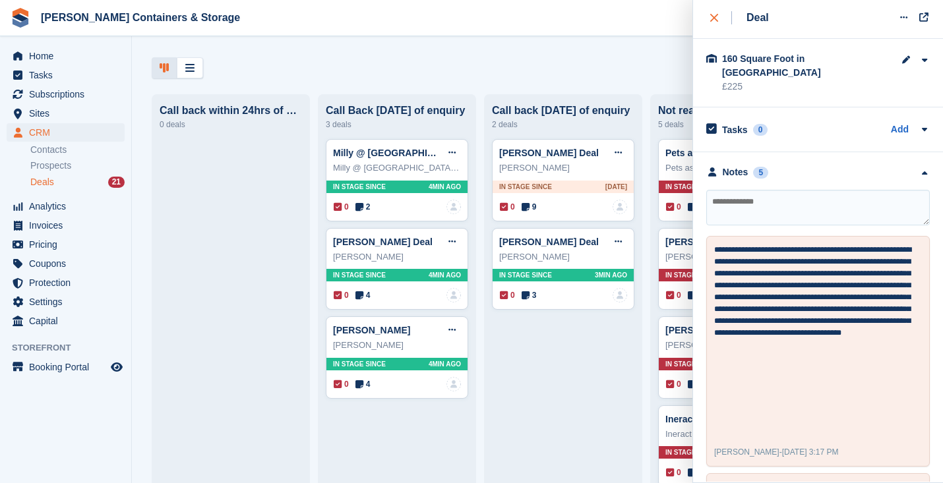
click at [709, 22] on button "close" at bounding box center [721, 18] width 30 height 36
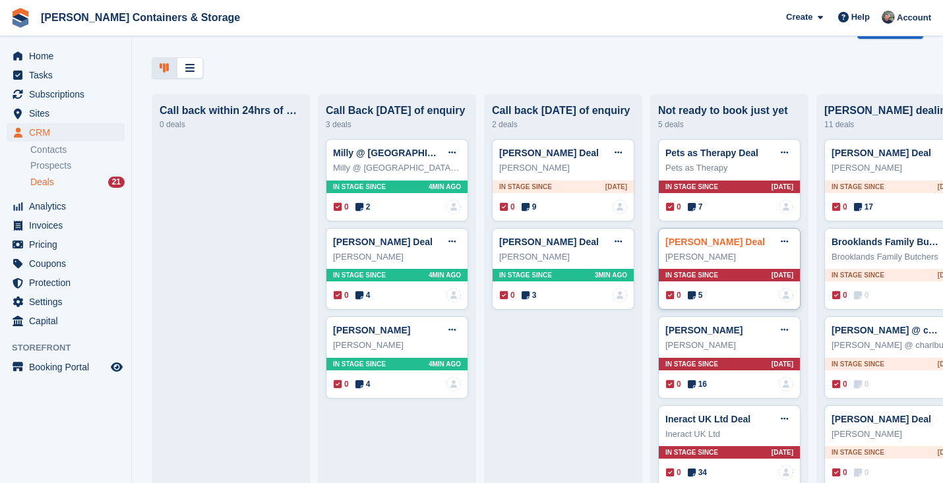
click at [693, 237] on link "Sean Hampson Deal" at bounding box center [715, 242] width 100 height 11
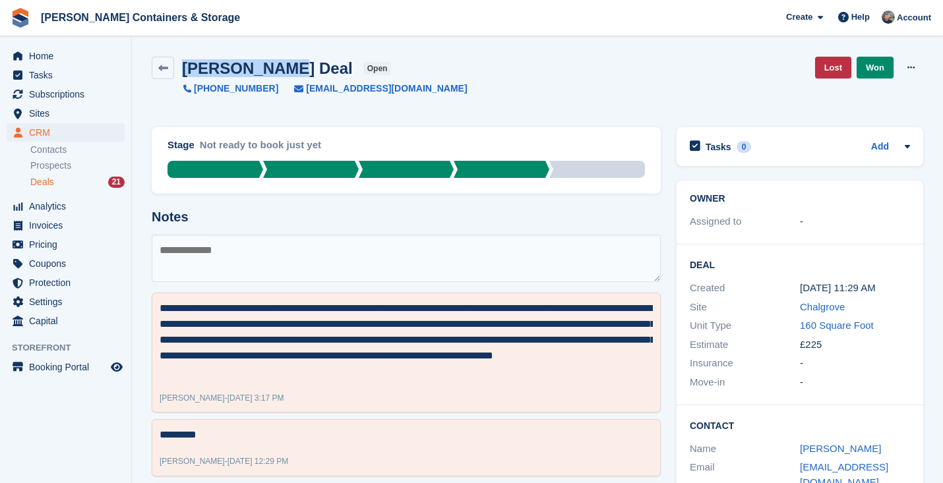
drag, startPoint x: 287, startPoint y: 69, endPoint x: 184, endPoint y: 65, distance: 103.6
click at [184, 65] on h2 "Sean Hampson Deal" at bounding box center [267, 68] width 171 height 18
copy h2 "Sean Hampson"
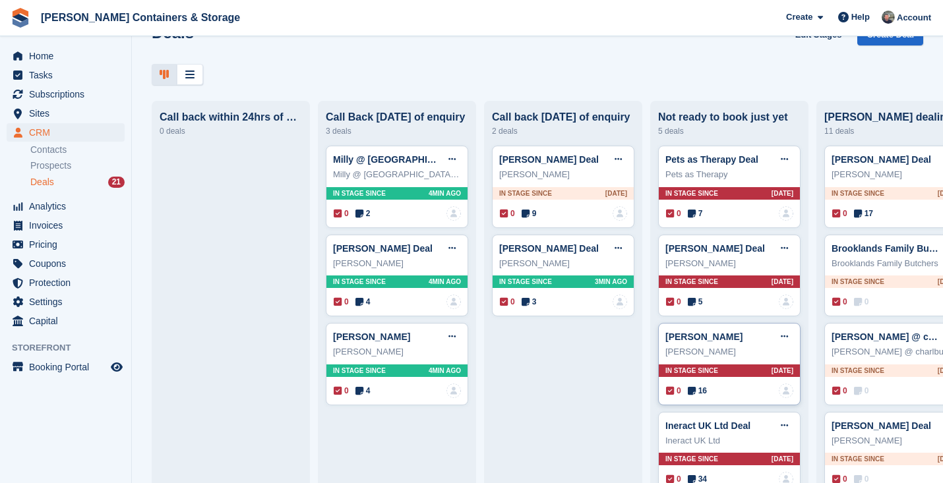
scroll to position [111, 0]
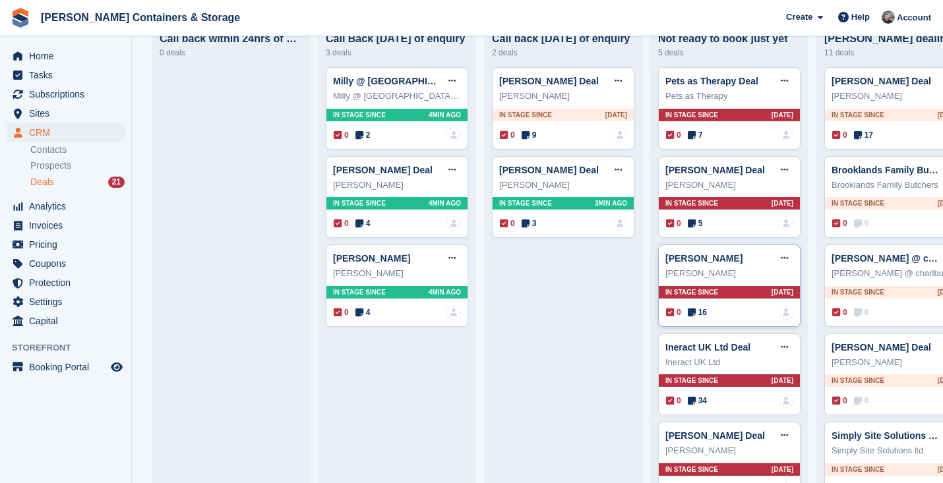
click at [707, 313] on span "16" at bounding box center [697, 313] width 19 height 12
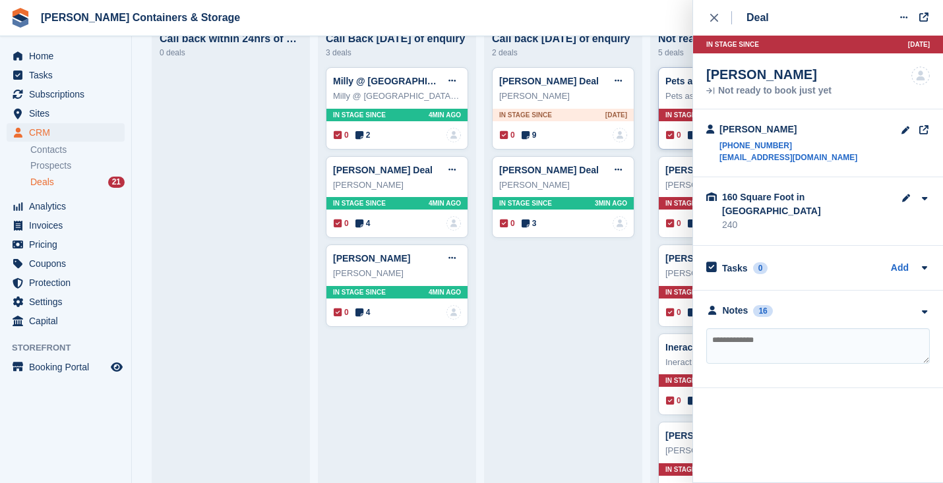
drag, startPoint x: 781, startPoint y: 72, endPoint x: 690, endPoint y: 72, distance: 91.0
click at [690, 72] on body "Jennings Containers & Storage Create Subscription Invoice Contact Deal Discount…" at bounding box center [471, 241] width 943 height 483
click at [701, 76] on div "Adam Curtis Deal Not ready to book just yet No one is assigned to this deal" at bounding box center [818, 81] width 250 height 56
drag, startPoint x: 779, startPoint y: 75, endPoint x: 707, endPoint y: 73, distance: 71.9
click at [707, 73] on div "Adam Curtis Deal" at bounding box center [768, 75] width 125 height 16
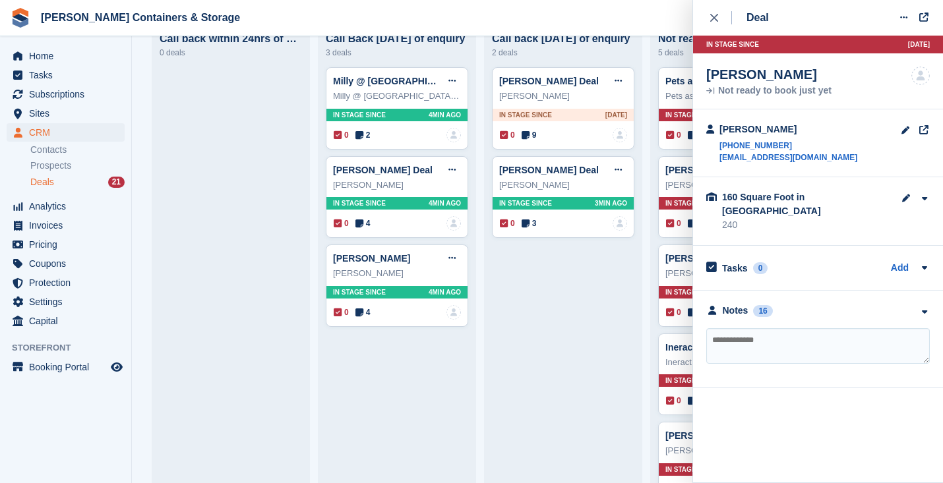
copy div "Adam Curtis"
click at [713, 14] on icon "close" at bounding box center [714, 18] width 8 height 8
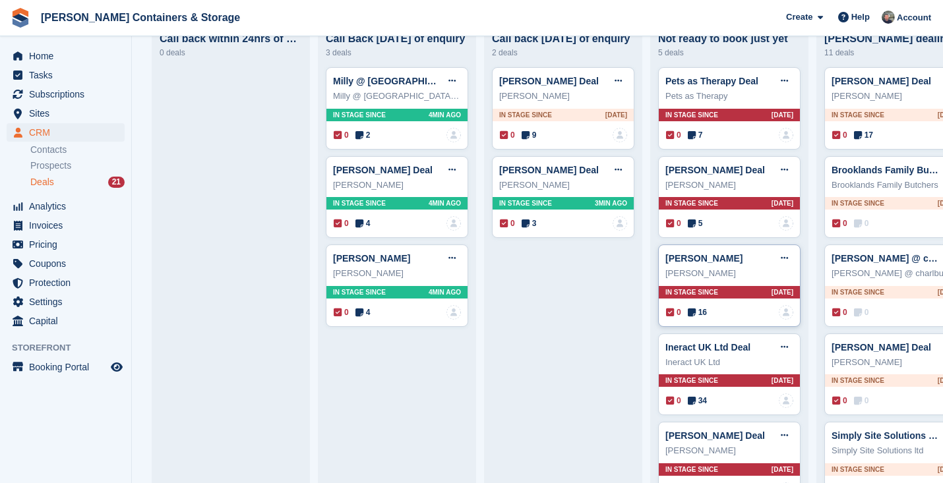
scroll to position [175, 0]
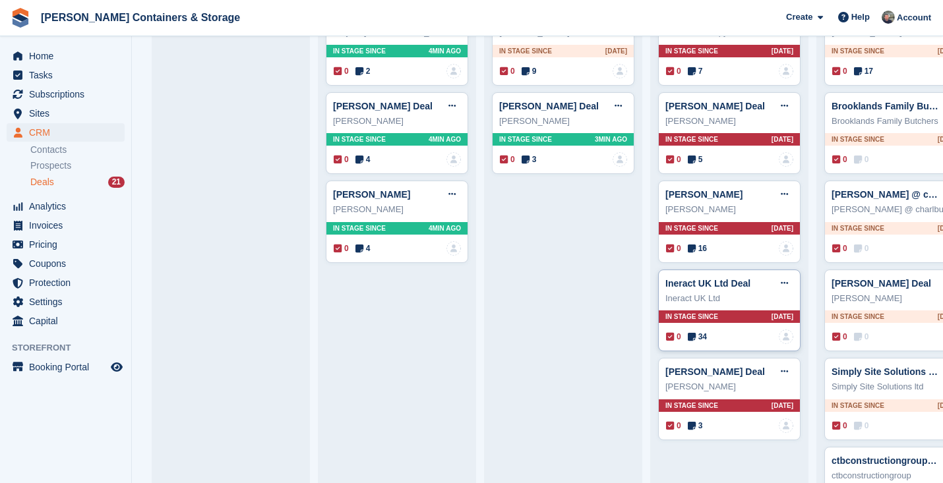
click at [707, 339] on span "34" at bounding box center [697, 337] width 19 height 12
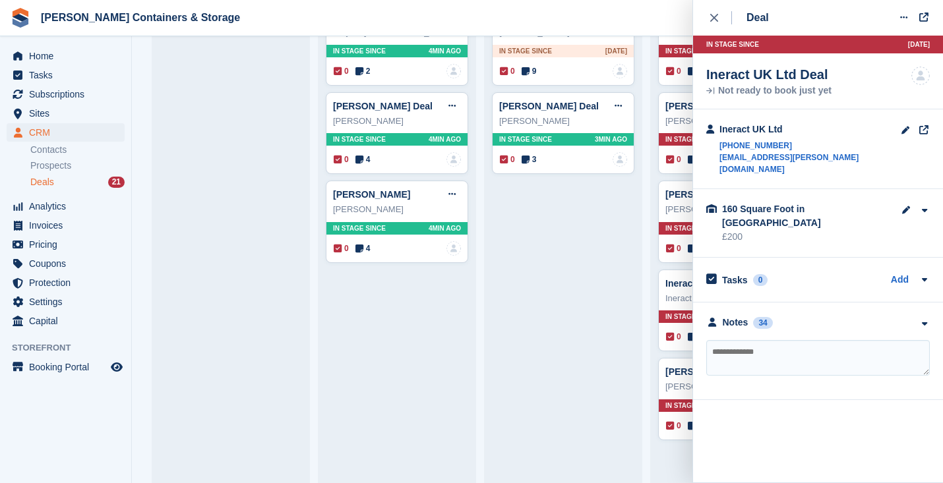
click at [733, 310] on div "**********" at bounding box center [818, 352] width 250 height 98
click at [735, 316] on div "Notes" at bounding box center [736, 323] width 26 height 14
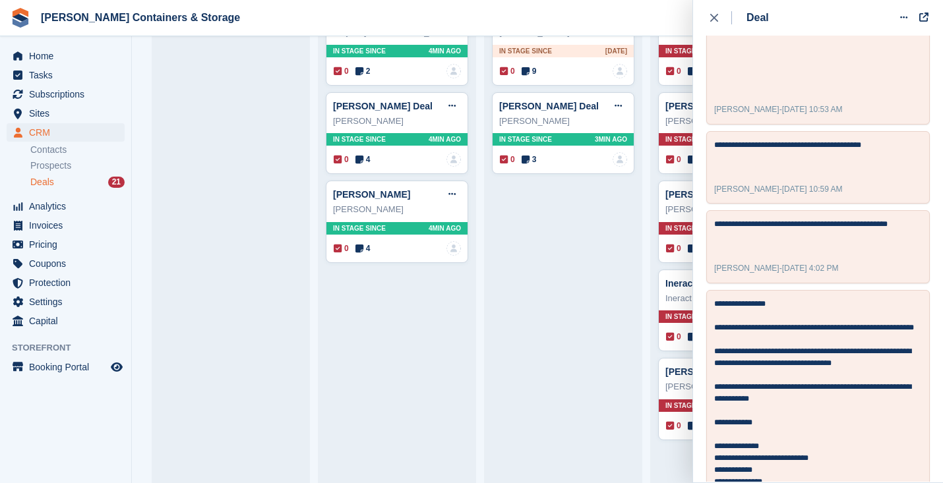
scroll to position [584, 0]
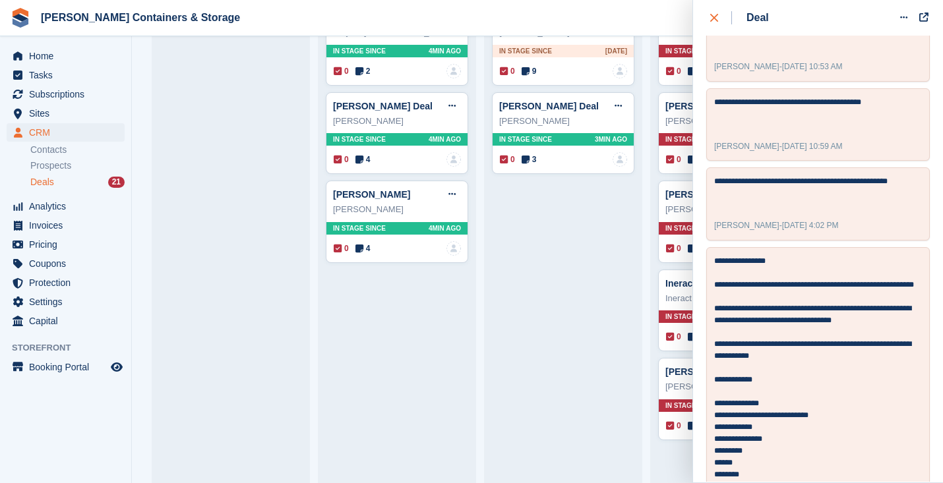
click at [712, 22] on div "close" at bounding box center [721, 17] width 22 height 13
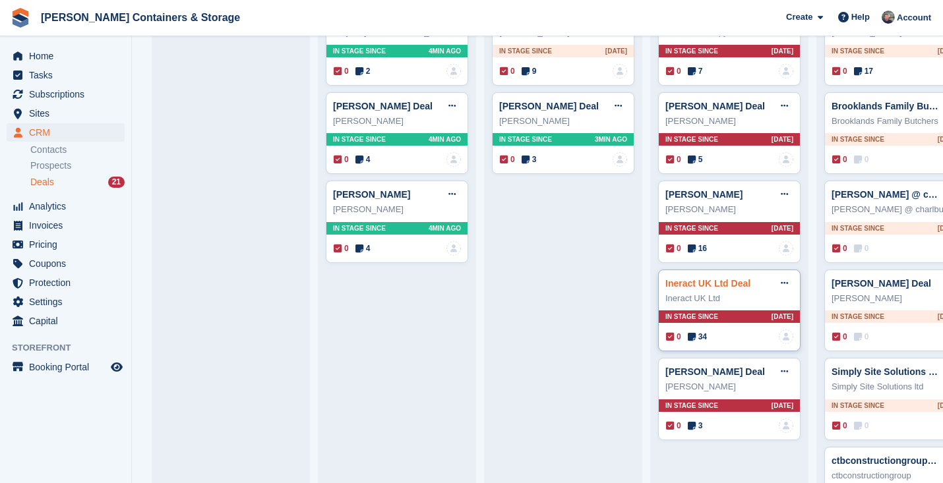
click at [693, 286] on link "Ineract UK Ltd Deal" at bounding box center [707, 283] width 85 height 11
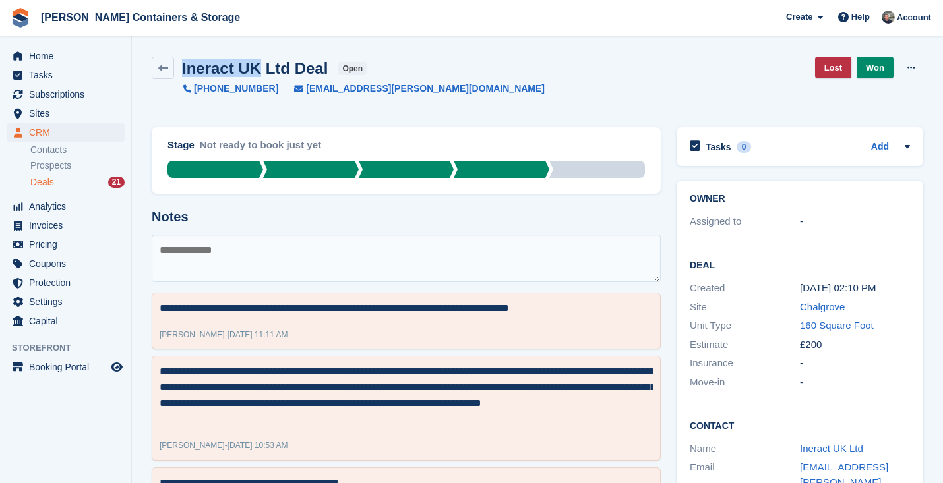
drag, startPoint x: 256, startPoint y: 67, endPoint x: 180, endPoint y: 67, distance: 75.8
click at [180, 67] on div "Ineract UK Ltd Deal open" at bounding box center [270, 68] width 193 height 18
copy h2 "Ineract UK"
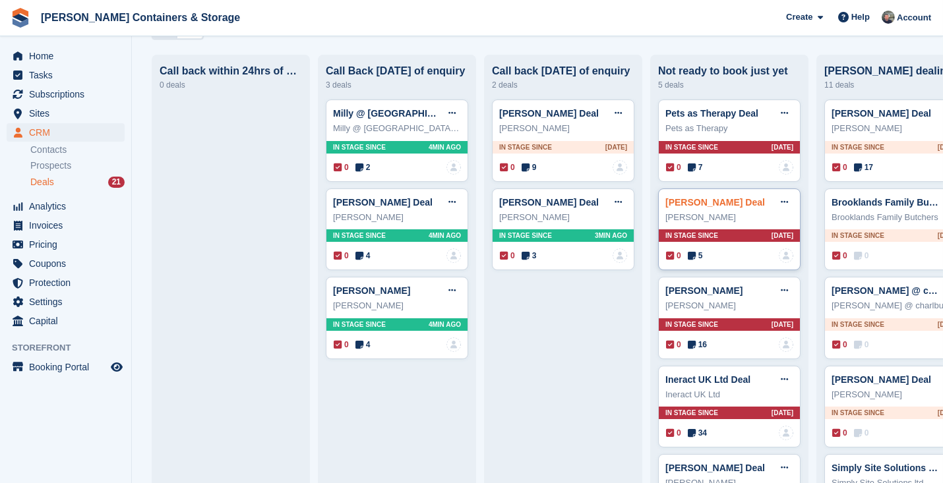
scroll to position [197, 0]
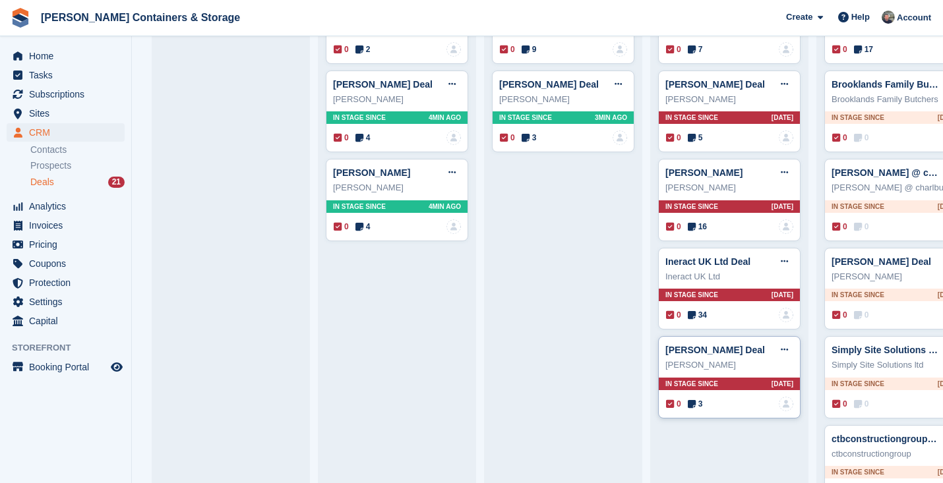
click at [698, 405] on span "3" at bounding box center [695, 404] width 15 height 12
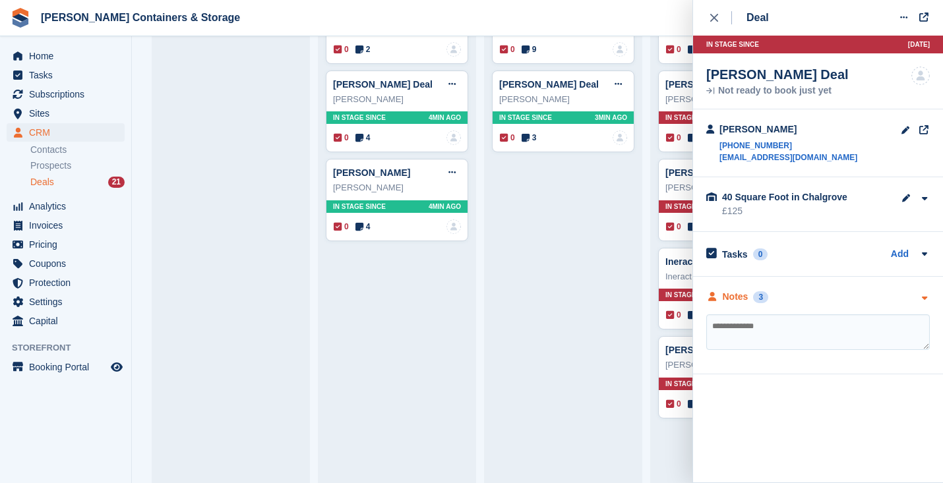
click at [738, 293] on div "Notes" at bounding box center [736, 297] width 26 height 14
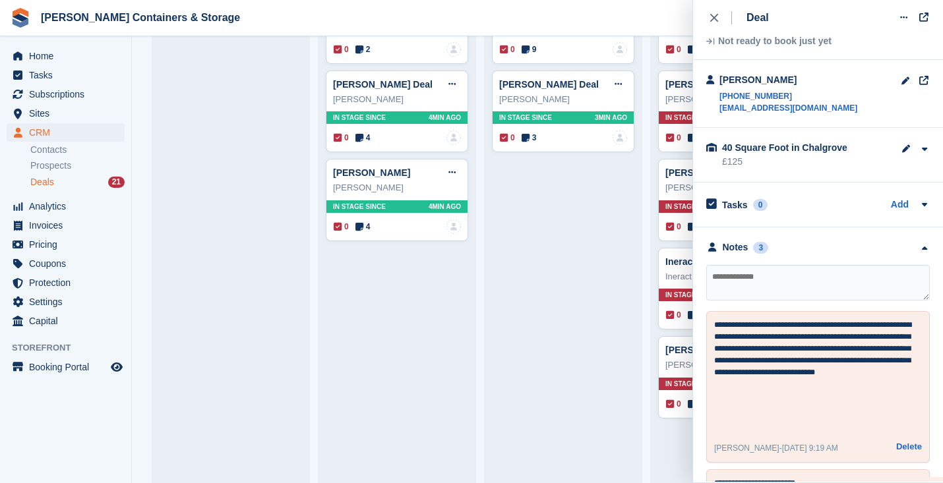
scroll to position [104, 0]
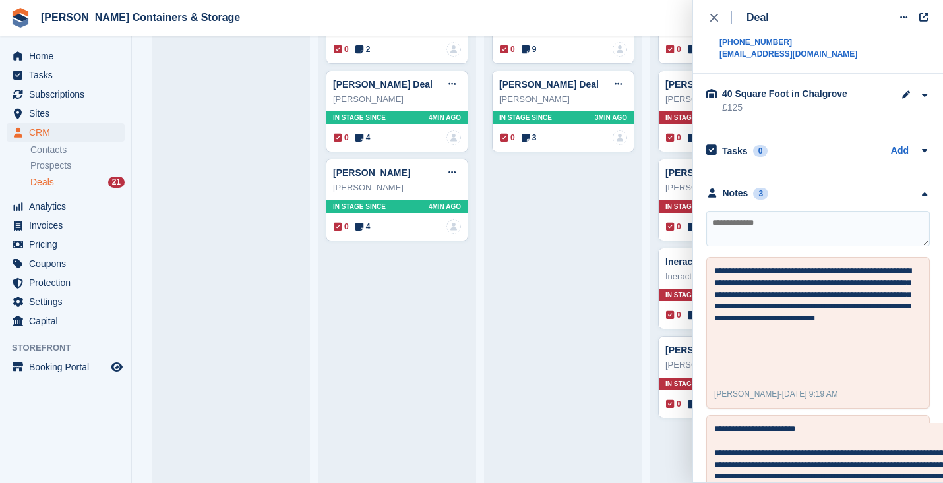
click at [649, 347] on div "Call back within 24hrs of enquiry 0 deals Call Back Within 3 days of enquiry 3 …" at bounding box center [537, 452] width 811 height 1031
click at [715, 19] on icon "close" at bounding box center [714, 18] width 8 height 8
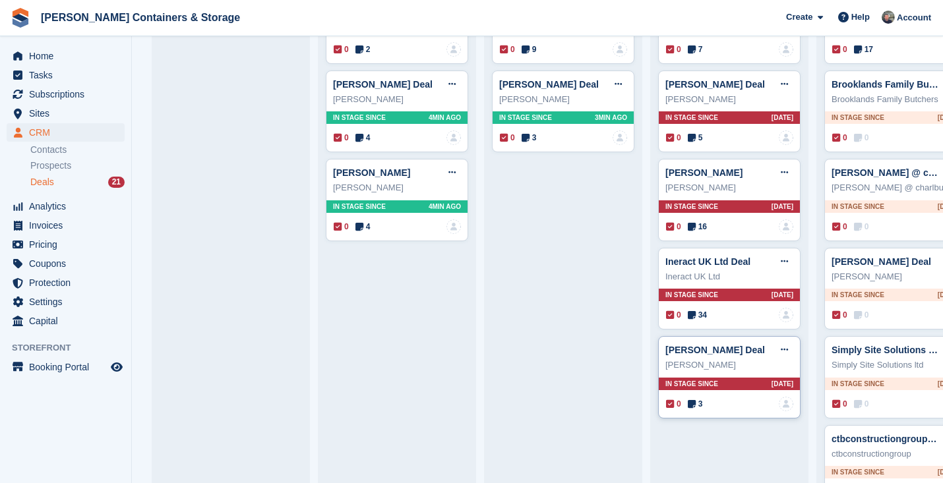
click at [711, 356] on div "Simone Chapman Deal Edit deal Mark as won Mark as lost Delete deal" at bounding box center [729, 350] width 128 height 20
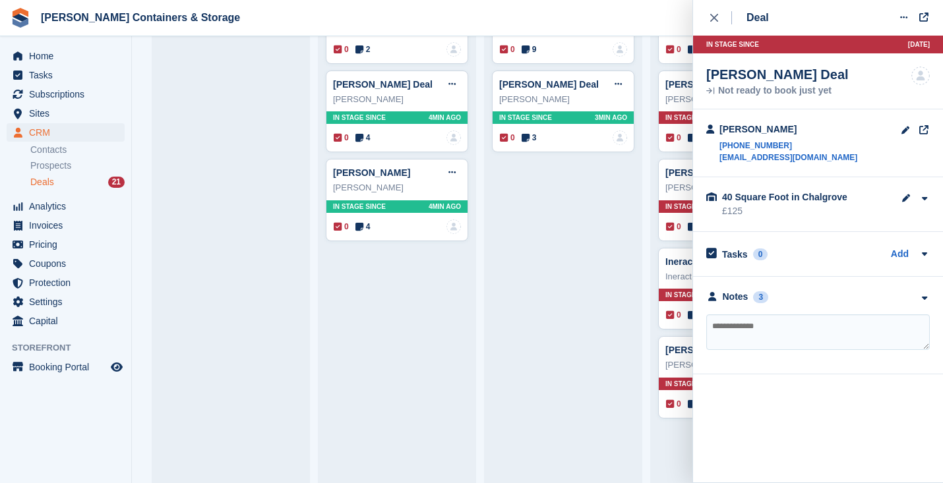
drag, startPoint x: 815, startPoint y: 73, endPoint x: 704, endPoint y: 73, distance: 110.8
click at [704, 73] on div "Simone Chapman Deal Not ready to book just yet No one is assigned to this deal" at bounding box center [818, 81] width 250 height 56
copy div "Simone Chapman"
click at [52, 185] on span "Deals" at bounding box center [42, 182] width 24 height 13
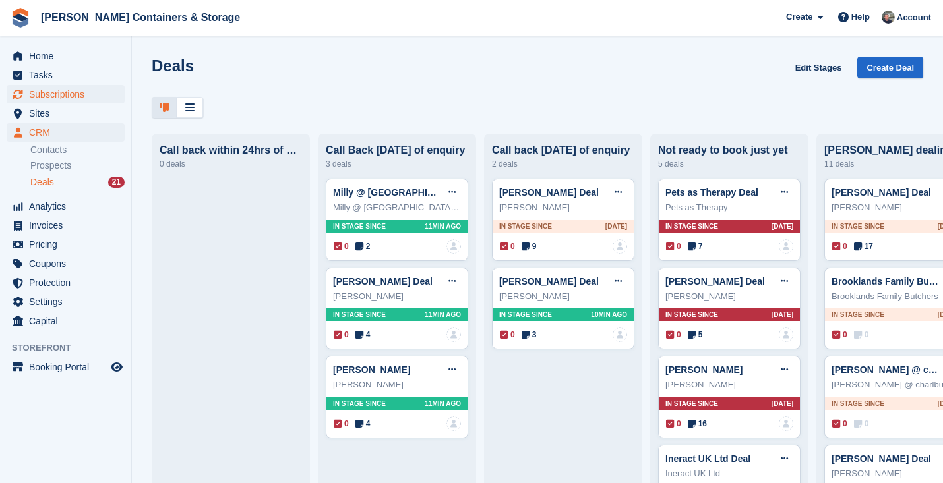
click at [51, 92] on span "Subscriptions" at bounding box center [68, 94] width 79 height 18
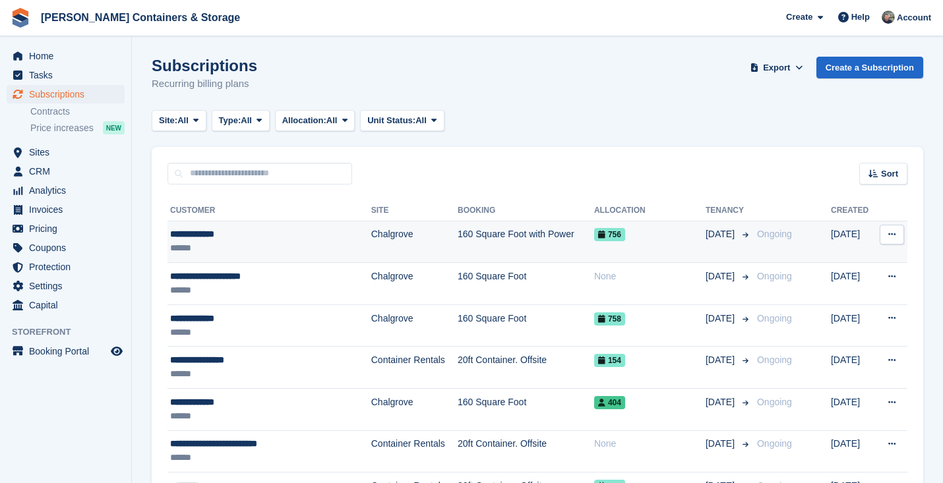
click at [305, 233] on div "**********" at bounding box center [255, 234] width 171 height 14
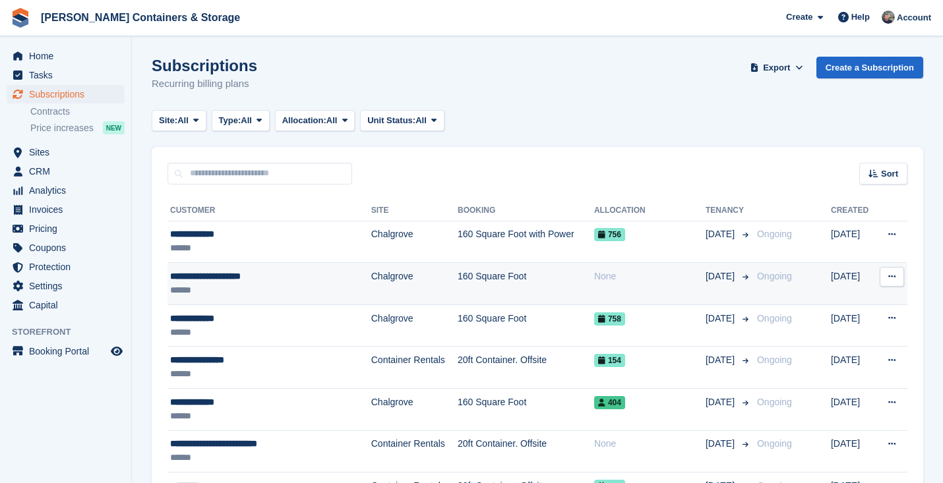
click at [234, 288] on div "******" at bounding box center [255, 291] width 171 height 14
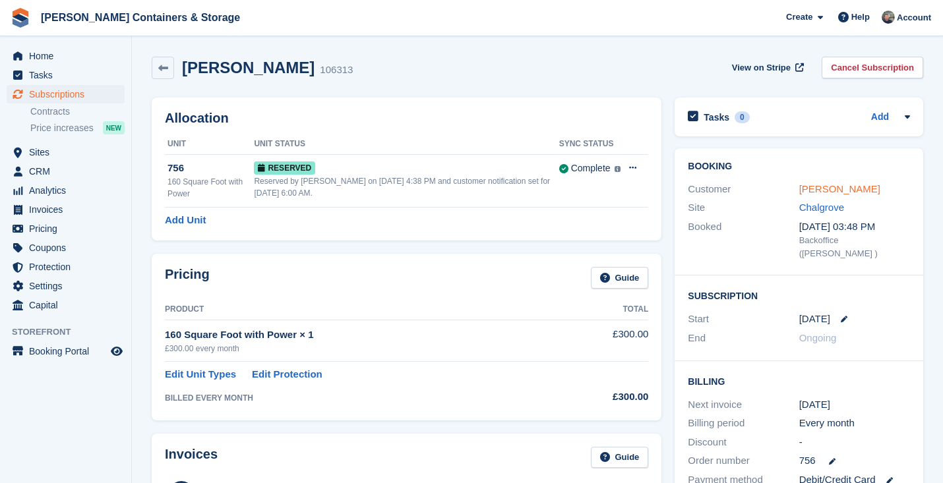
click at [810, 189] on link "Tony Brancato" at bounding box center [839, 188] width 81 height 11
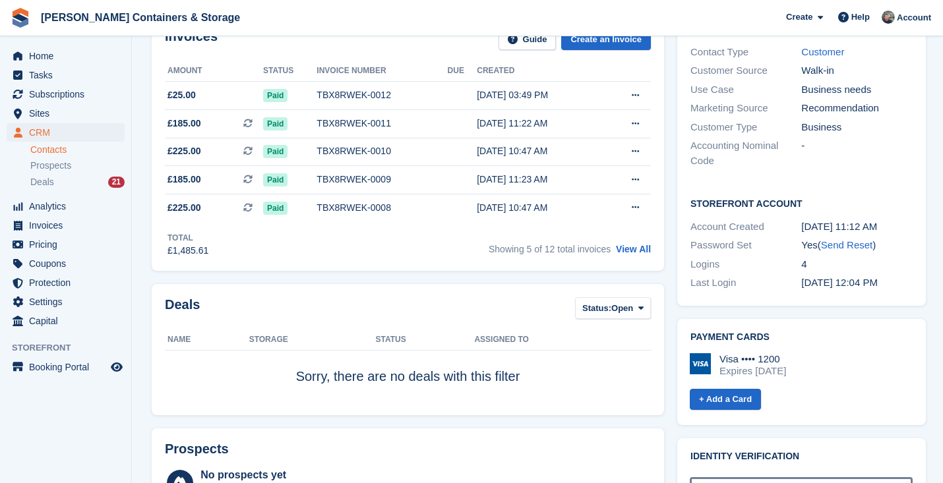
scroll to position [532, 0]
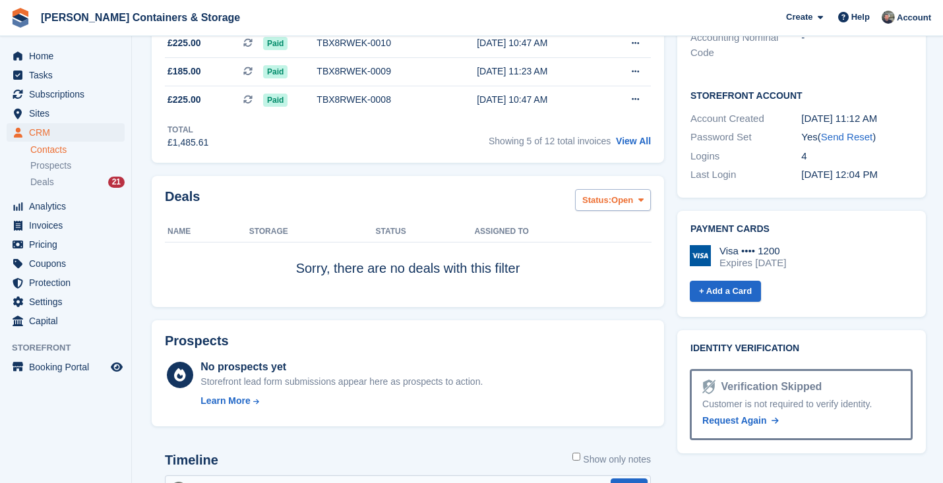
click at [599, 210] on button "Status: Open" at bounding box center [613, 200] width 76 height 22
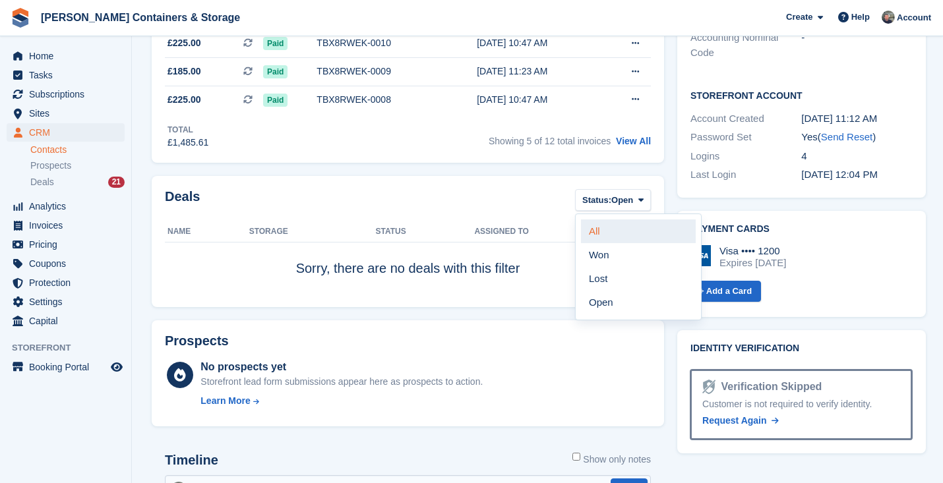
click at [597, 227] on link "All" at bounding box center [638, 232] width 115 height 24
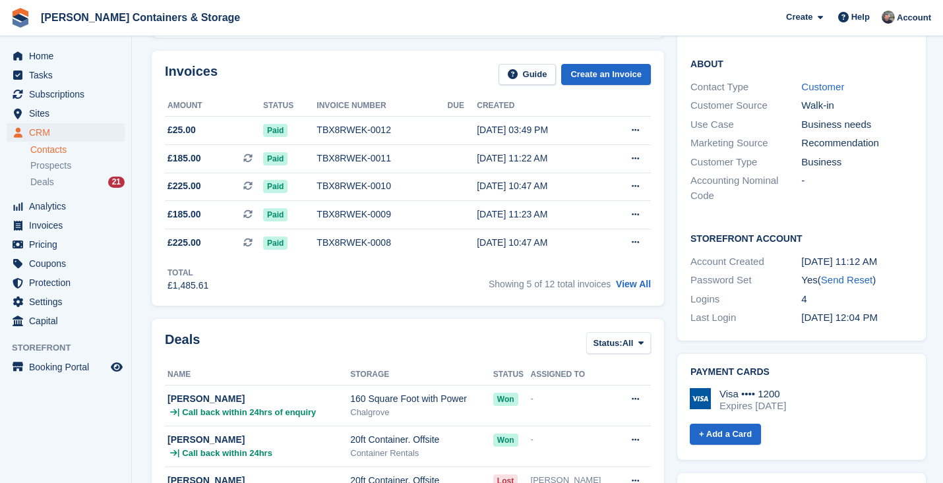
scroll to position [587, 0]
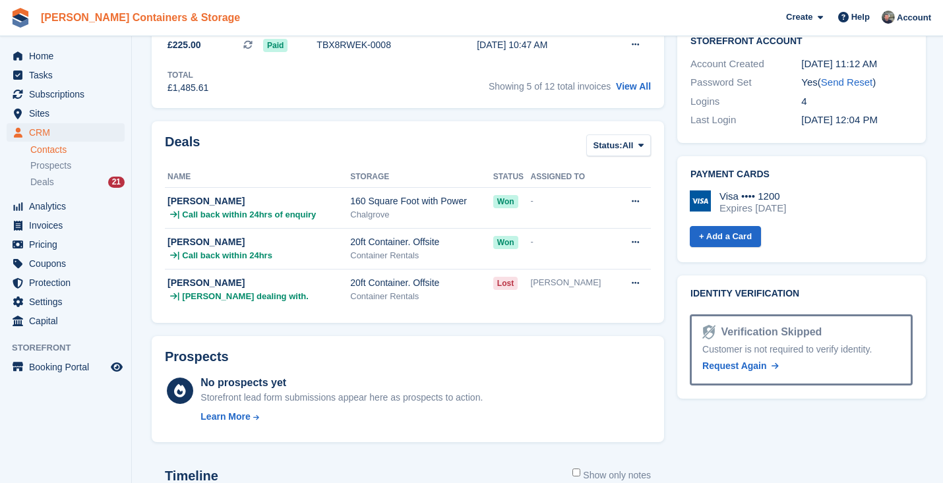
scroll to position [532, 0]
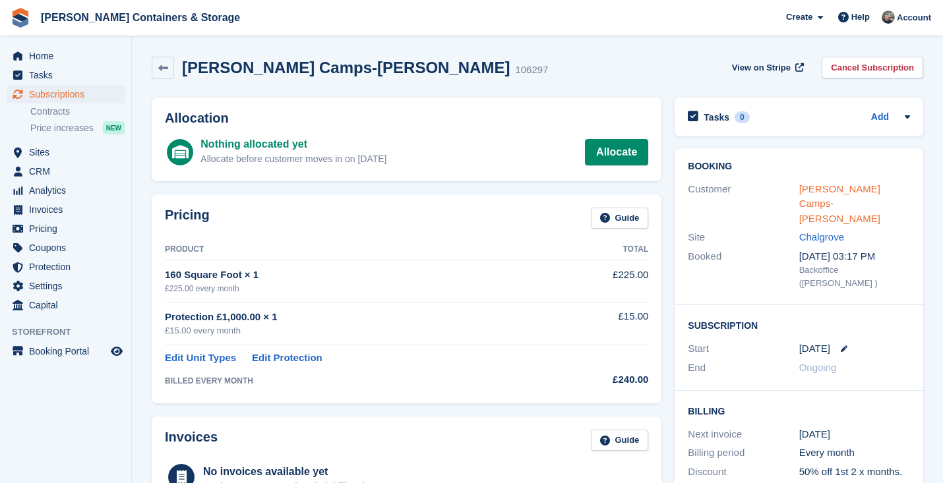
click at [814, 191] on link "Susannah Camps-Harris" at bounding box center [839, 203] width 81 height 41
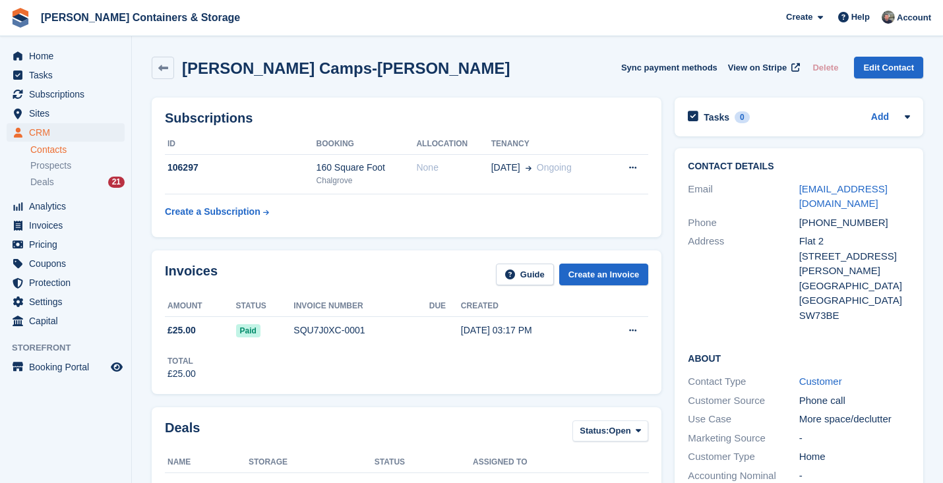
scroll to position [241, 0]
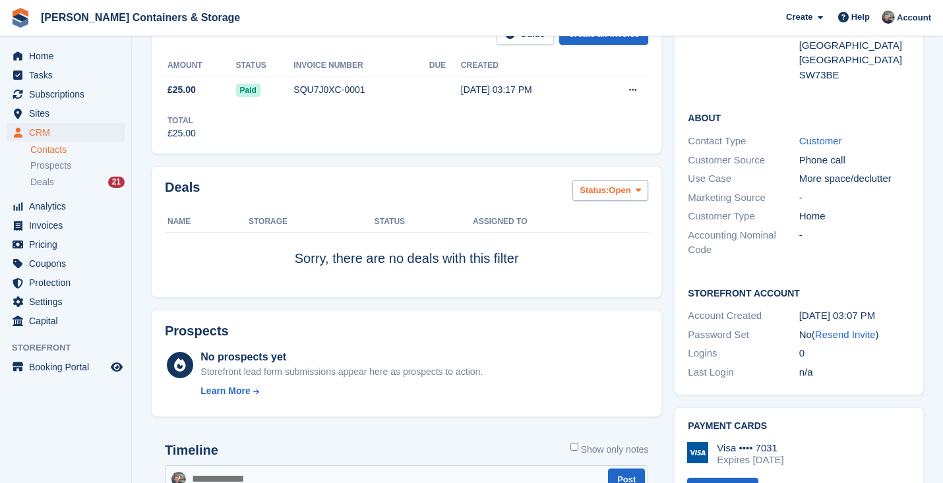
click at [630, 196] on span "Open" at bounding box center [620, 190] width 22 height 13
click at [625, 206] on div "All Won Lost Open" at bounding box center [635, 257] width 127 height 107
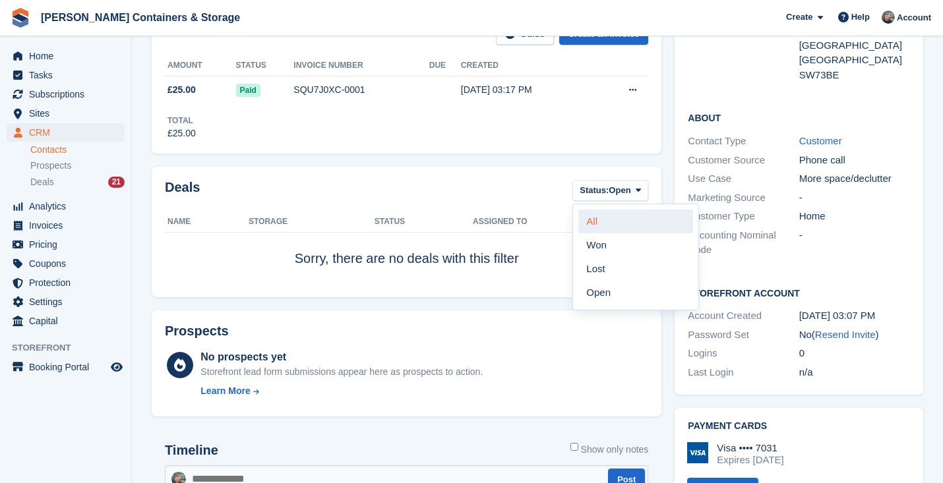
click at [609, 222] on link "All" at bounding box center [635, 222] width 115 height 24
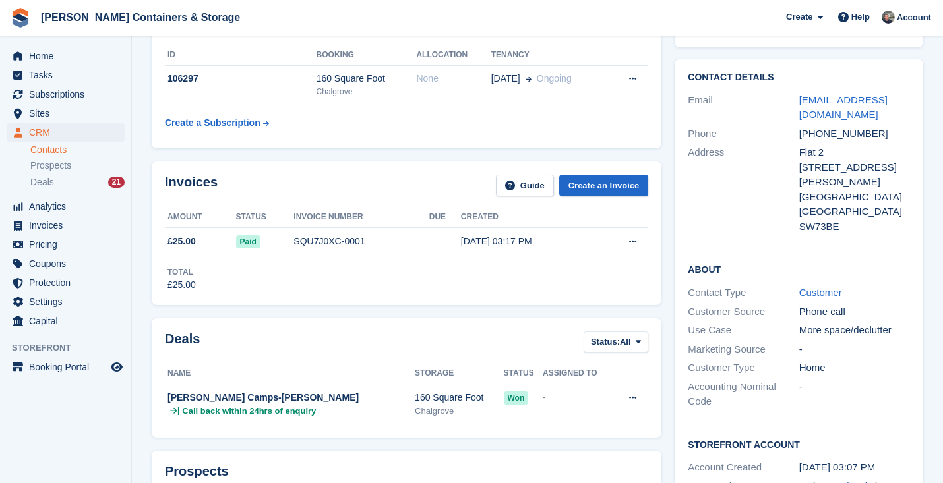
scroll to position [198, 0]
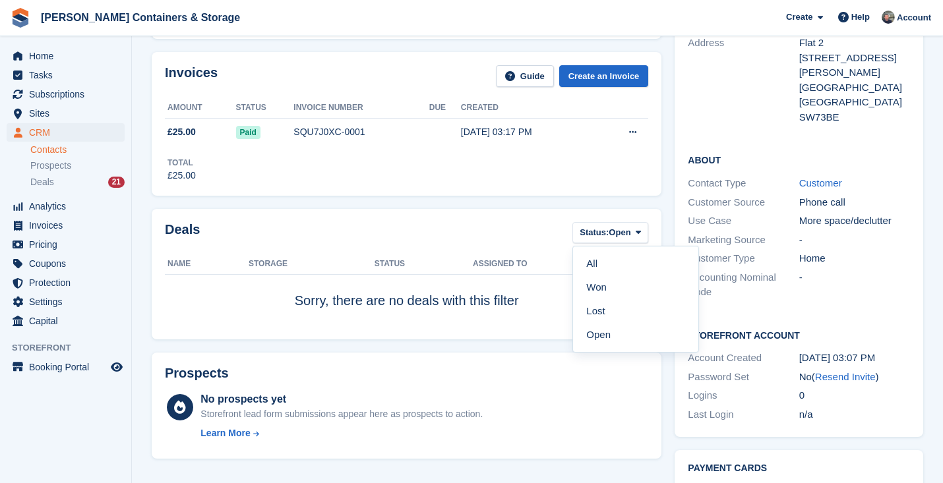
scroll to position [241, 0]
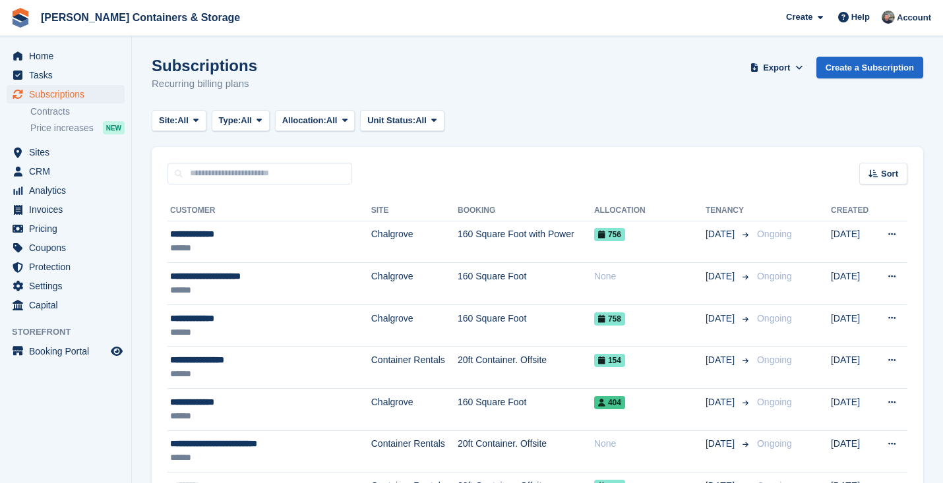
scroll to position [94, 0]
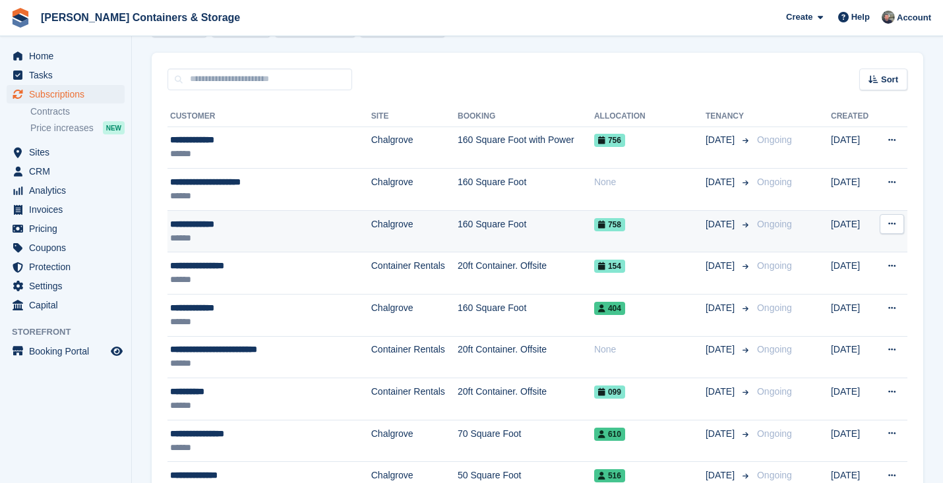
click at [239, 238] on div "******" at bounding box center [255, 238] width 171 height 14
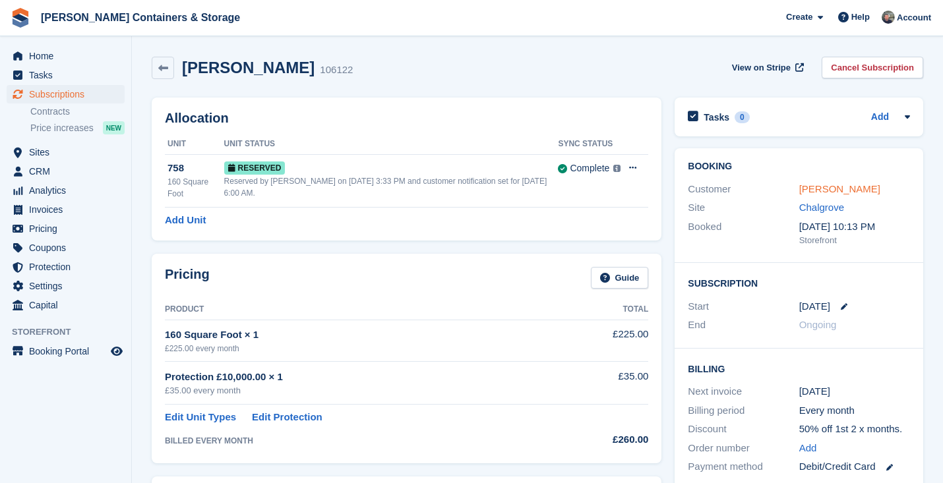
click at [814, 185] on link "John Crayston" at bounding box center [839, 188] width 81 height 11
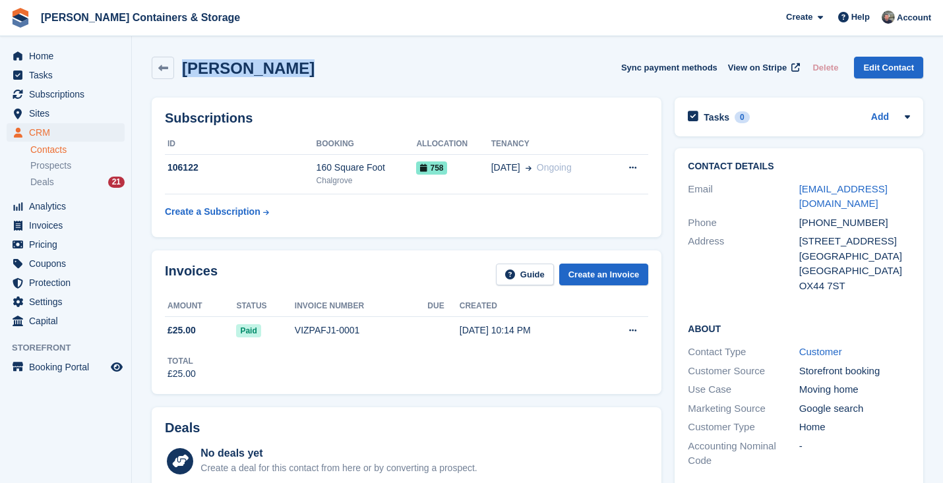
drag, startPoint x: 303, startPoint y: 71, endPoint x: 177, endPoint y: 59, distance: 127.2
click at [177, 59] on div "John Crayston Sync payment methods View on Stripe Delete Edit Contact" at bounding box center [537, 68] width 771 height 22
copy h2 "John Crayston"
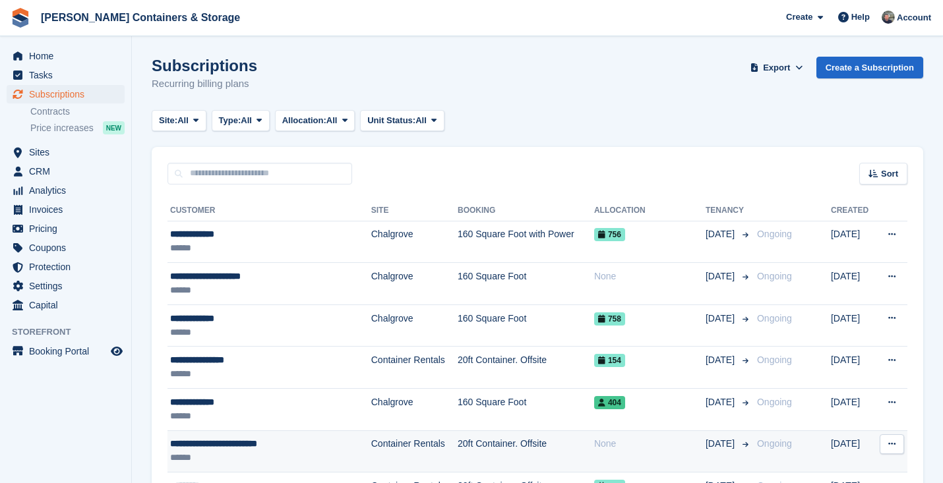
scroll to position [94, 0]
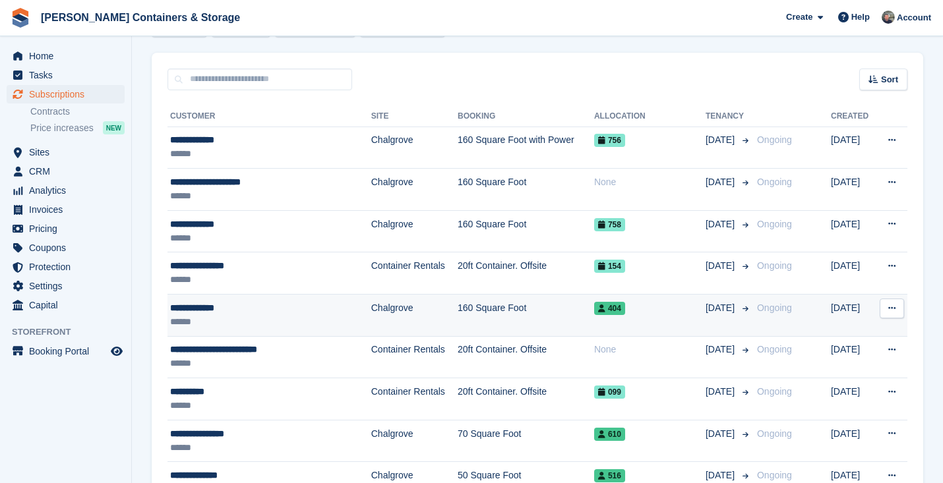
click at [250, 313] on div "**********" at bounding box center [255, 308] width 171 height 14
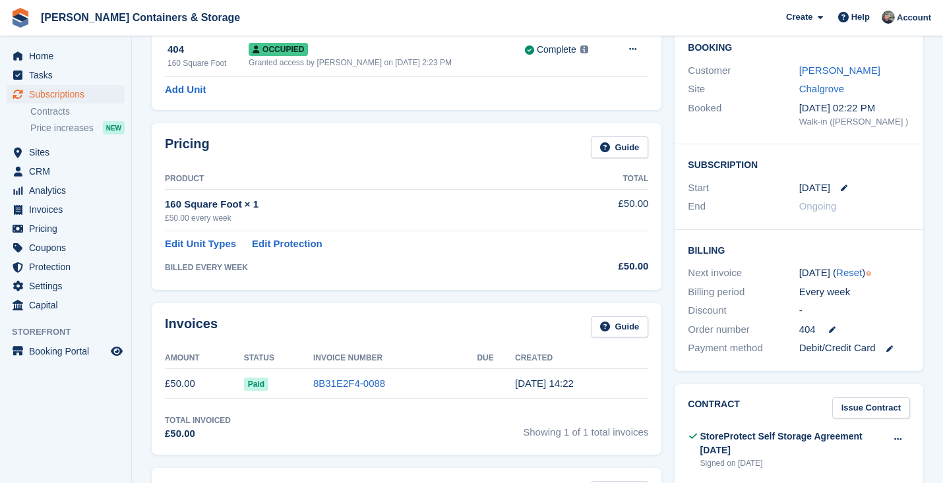
scroll to position [72, 0]
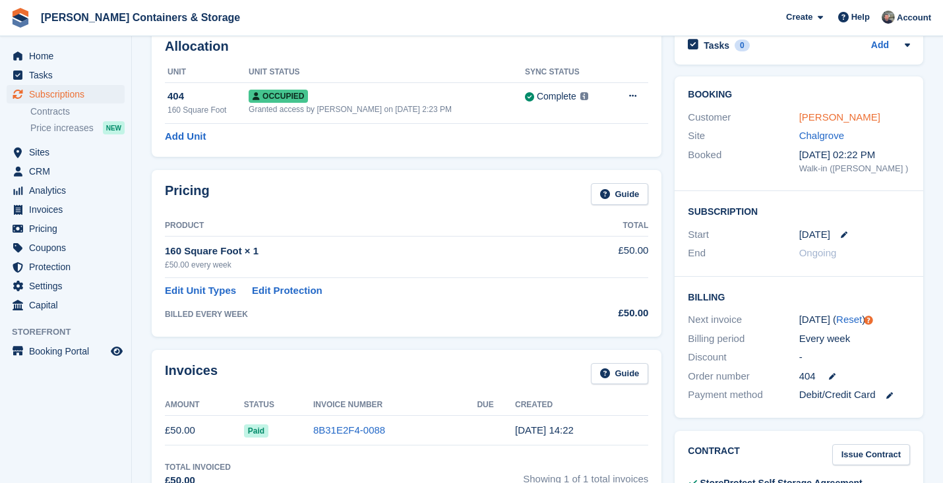
click at [812, 115] on link "[PERSON_NAME]" at bounding box center [839, 116] width 81 height 11
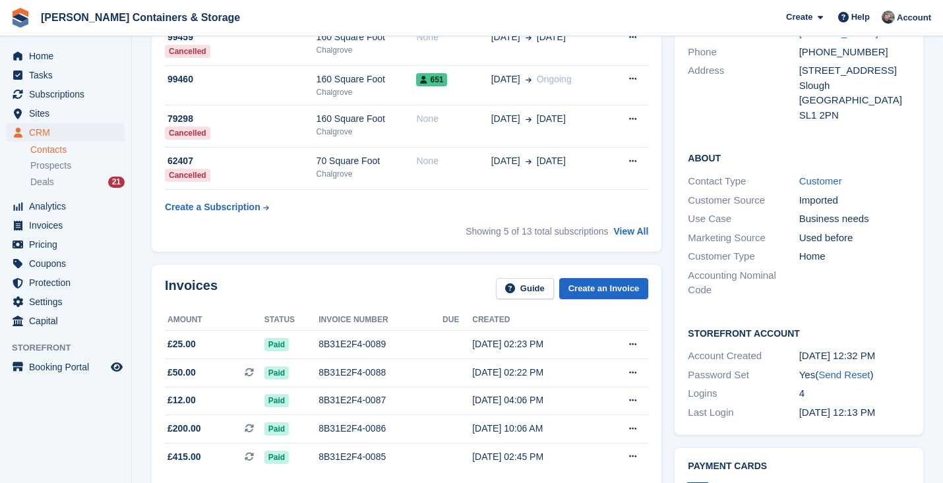
scroll to position [476, 0]
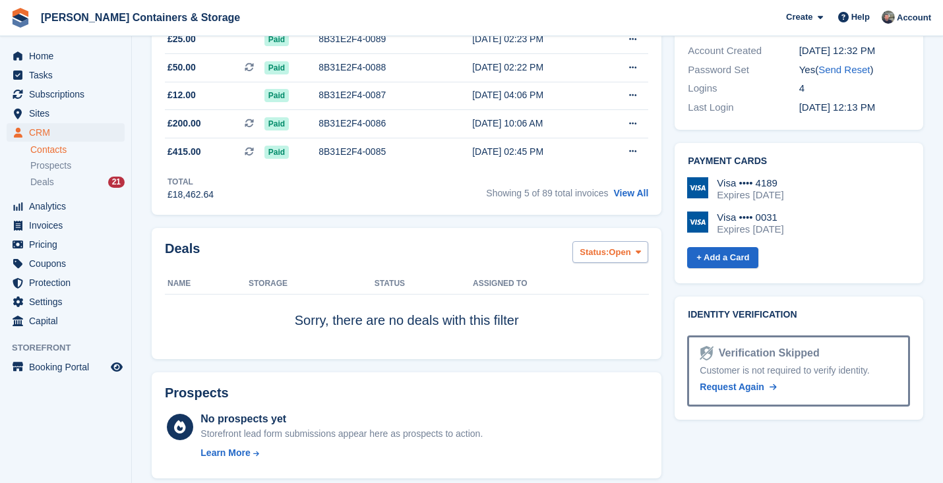
click at [611, 247] on button "Status: Open" at bounding box center [610, 252] width 76 height 22
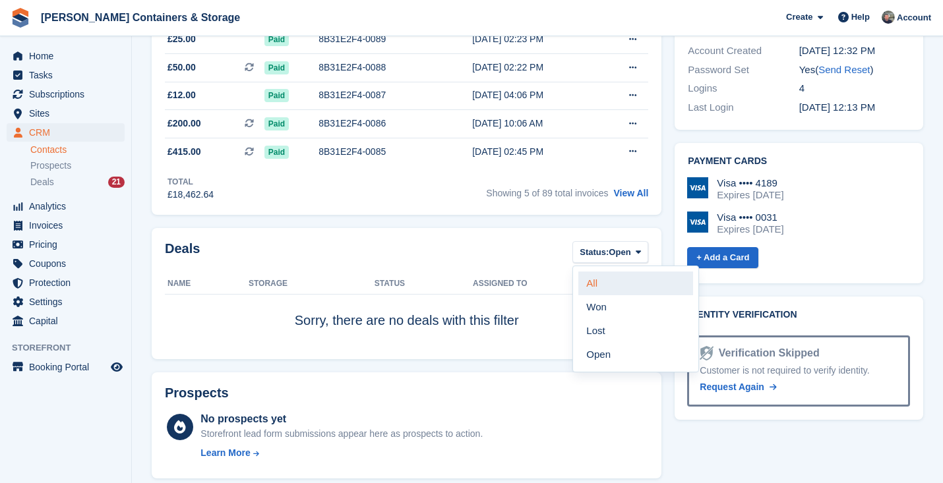
click at [605, 278] on link "All" at bounding box center [635, 284] width 115 height 24
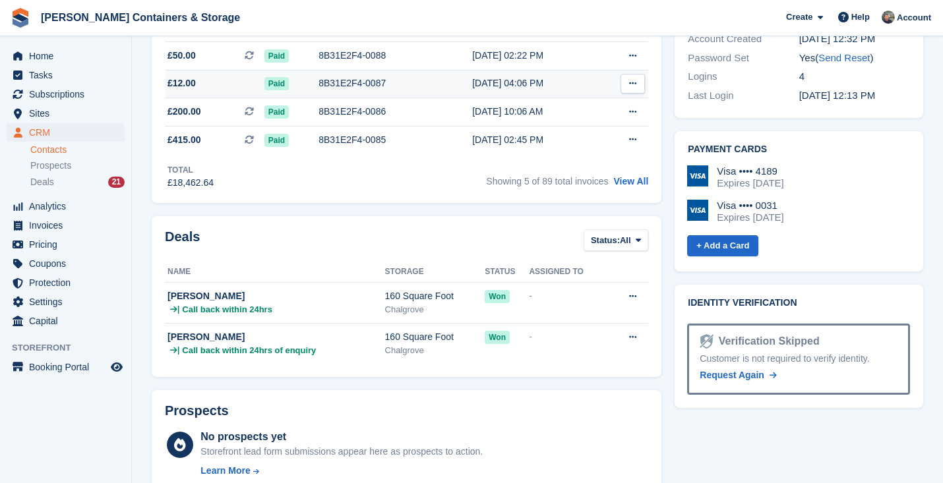
scroll to position [558, 0]
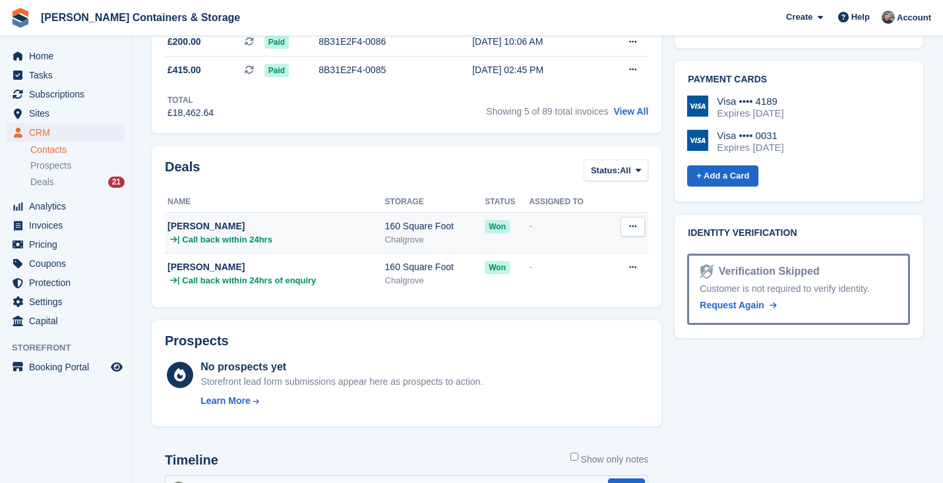
click at [440, 247] on div "Chalgrove" at bounding box center [435, 239] width 100 height 13
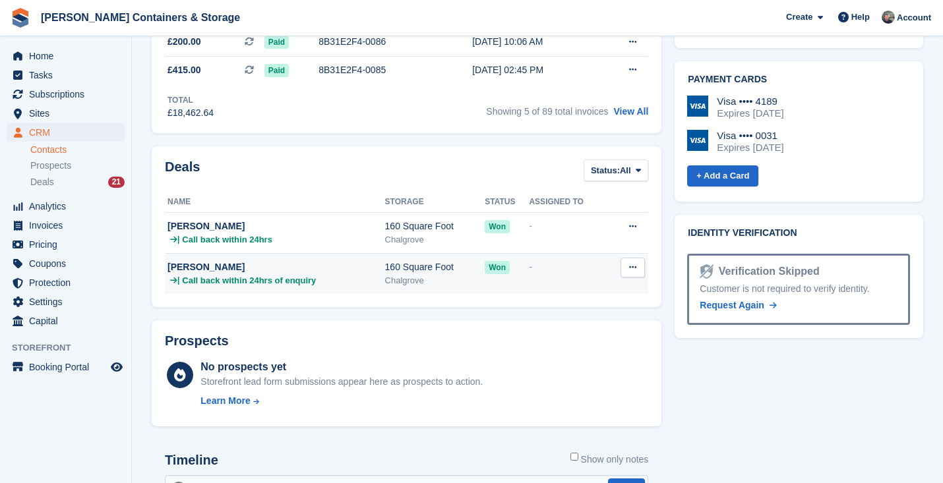
click at [323, 279] on div "| Call back within 24hrs of enquiry" at bounding box center [276, 280] width 218 height 13
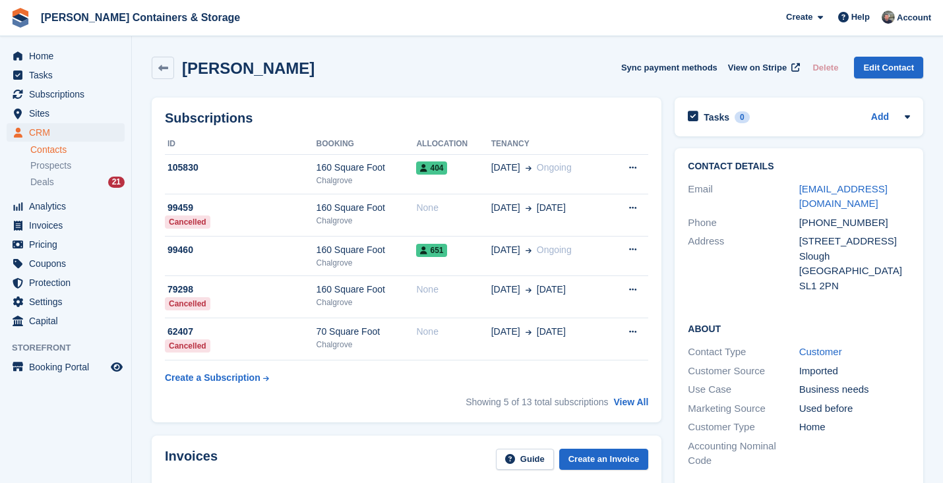
scroll to position [0, 0]
click at [300, 83] on div "Nouman, Javed Sync payment methods View on Stripe Delete Edit Contact" at bounding box center [537, 70] width 785 height 41
drag, startPoint x: 300, startPoint y: 71, endPoint x: 180, endPoint y: 73, distance: 120.0
click at [180, 73] on div "Nouman, Javed Sync payment methods View on Stripe Delete Edit Contact" at bounding box center [537, 68] width 771 height 22
copy h2 "Nouman, Javed"
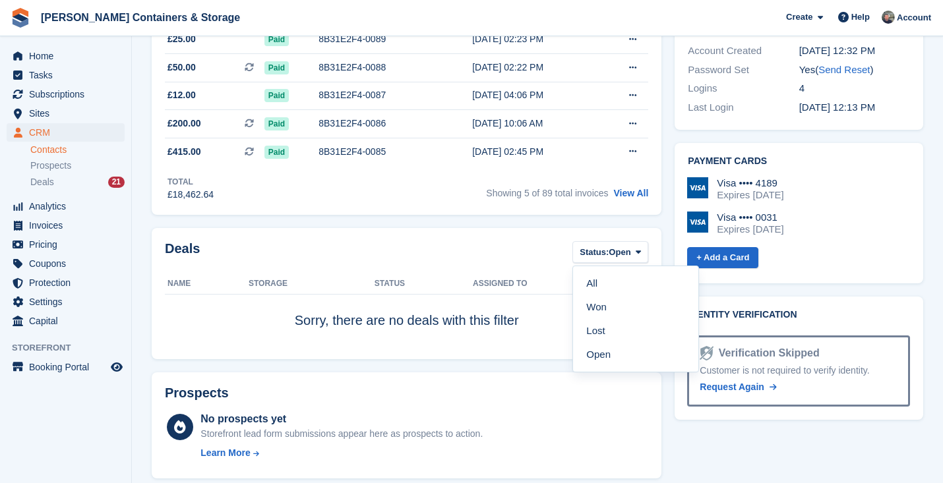
scroll to position [72, 0]
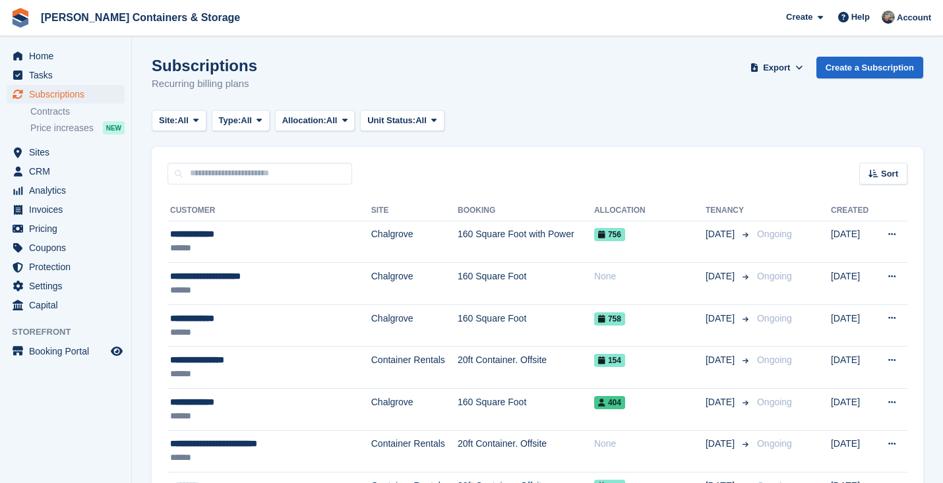
scroll to position [94, 0]
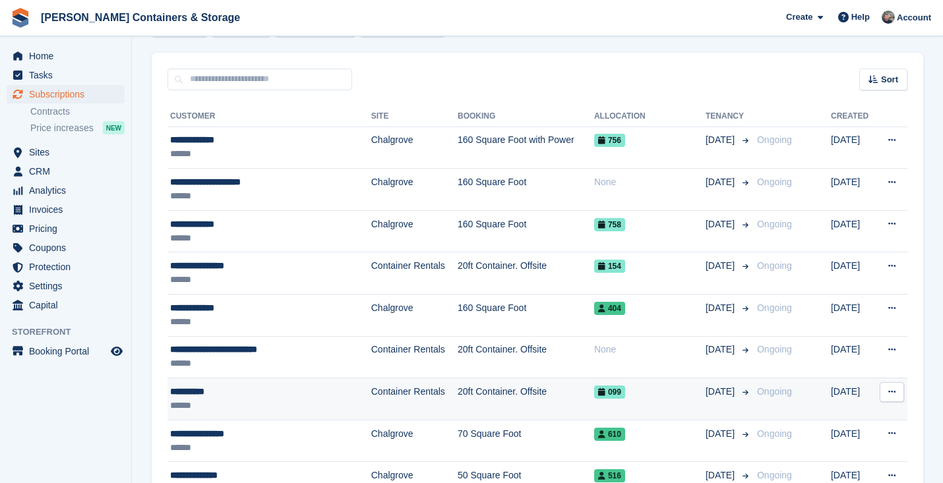
click at [254, 402] on div "******" at bounding box center [255, 406] width 171 height 14
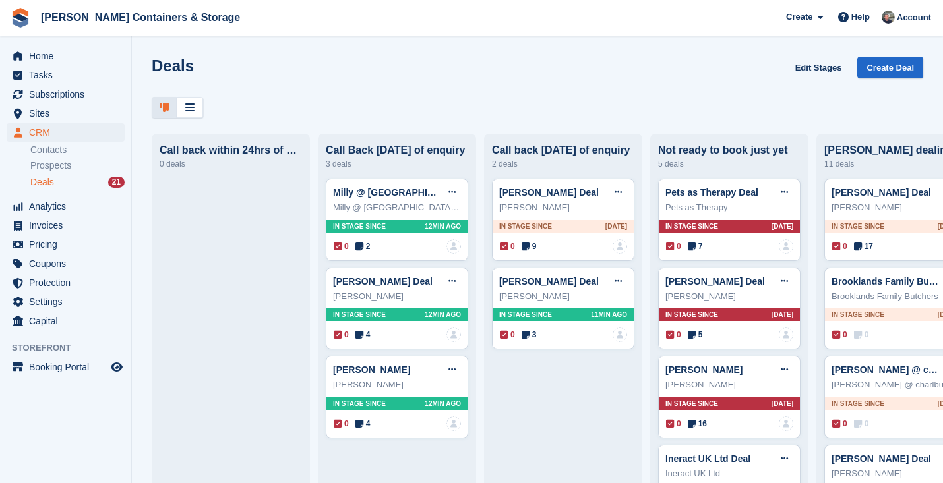
click at [56, 185] on div "Deals 21" at bounding box center [77, 182] width 94 height 13
click at [67, 88] on span "Subscriptions" at bounding box center [68, 94] width 79 height 18
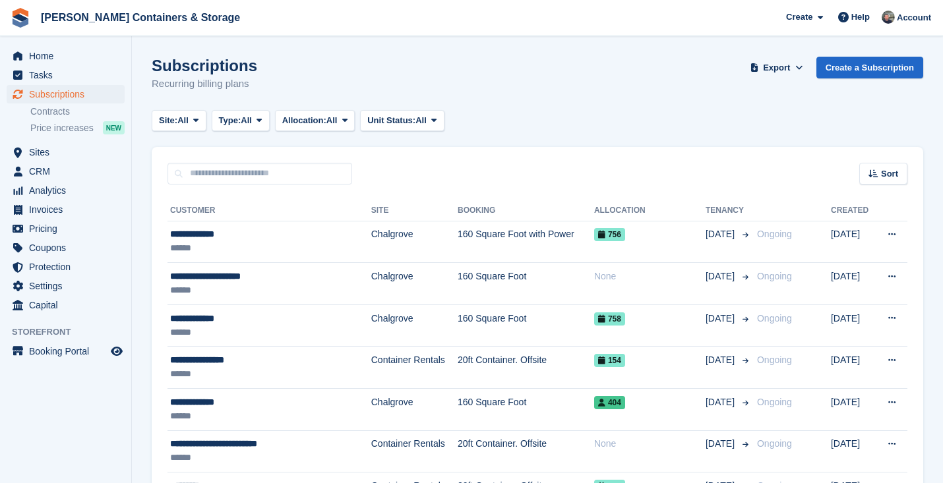
click at [187, 104] on div "Subscriptions Recurring billing plans Export Export Subscriptions Export a CSV …" at bounding box center [537, 82] width 771 height 51
click at [187, 119] on span "All" at bounding box center [182, 120] width 11 height 13
click at [199, 181] on link "Chalgrove" at bounding box center [215, 176] width 115 height 24
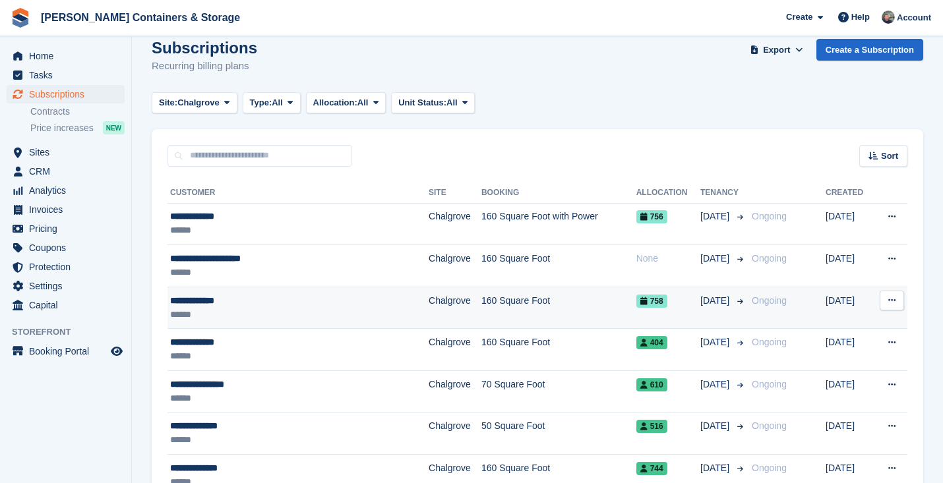
scroll to position [29, 0]
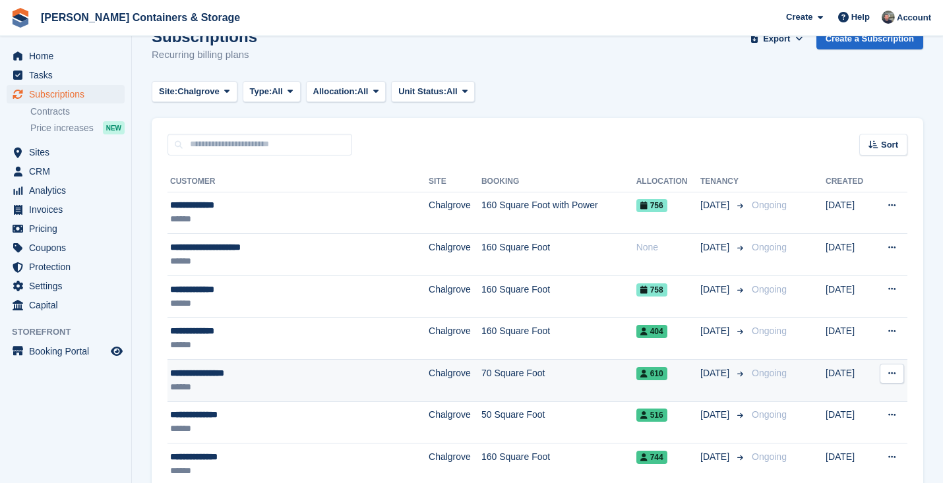
click at [275, 363] on td "**********" at bounding box center [297, 381] width 261 height 42
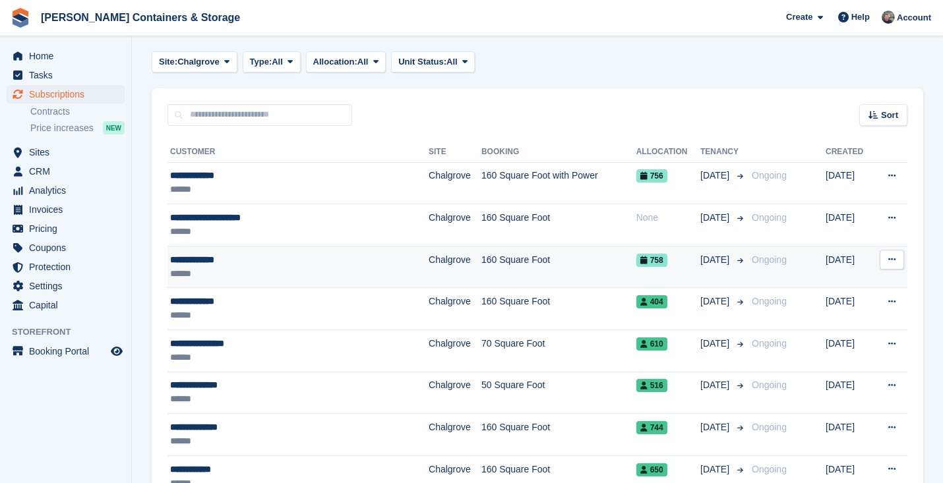
scroll to position [105, 0]
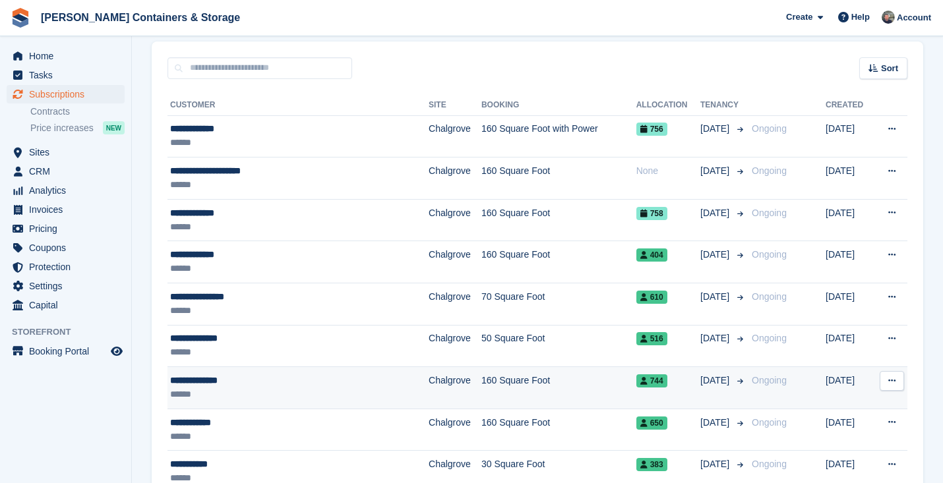
click at [266, 389] on div "******" at bounding box center [273, 395] width 206 height 14
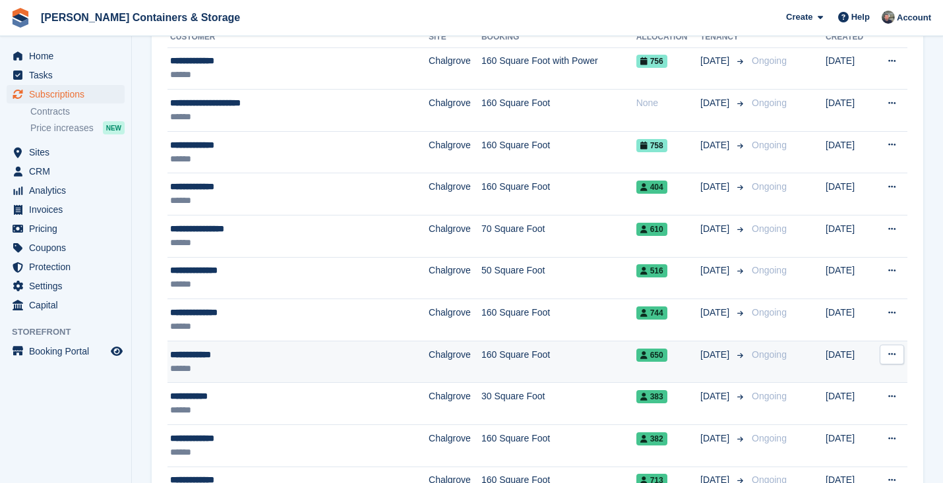
scroll to position [189, 0]
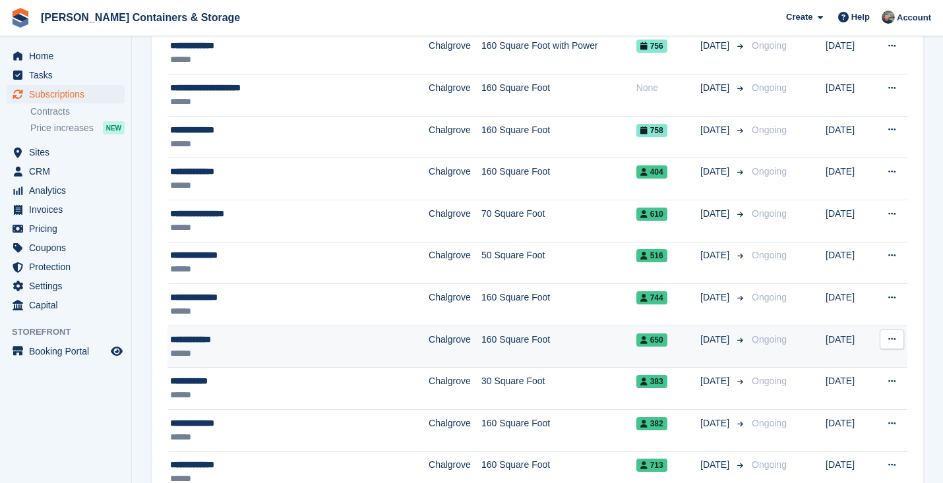
click at [278, 345] on div "**********" at bounding box center [273, 340] width 206 height 14
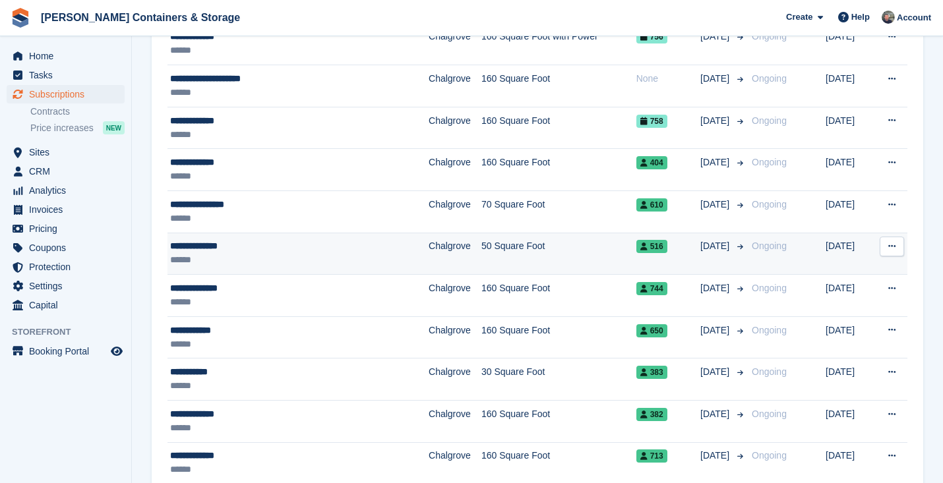
scroll to position [218, 0]
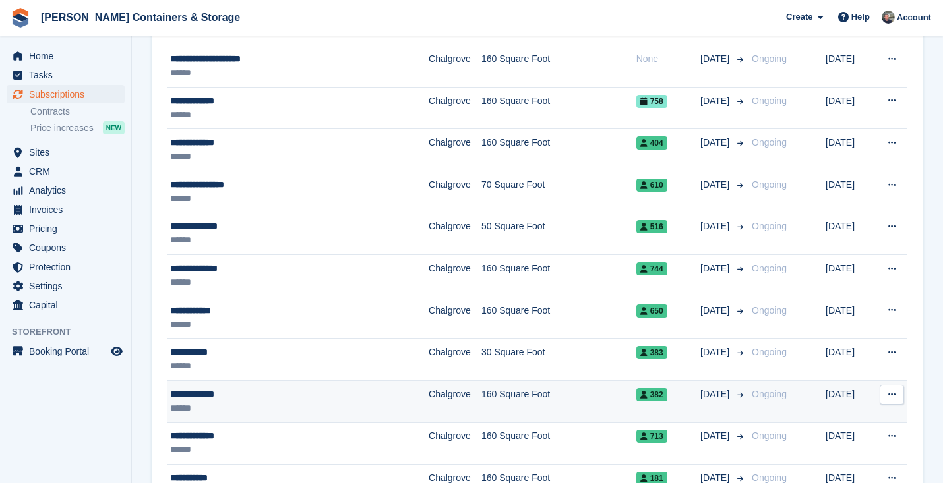
click at [260, 398] on div "**********" at bounding box center [273, 395] width 206 height 14
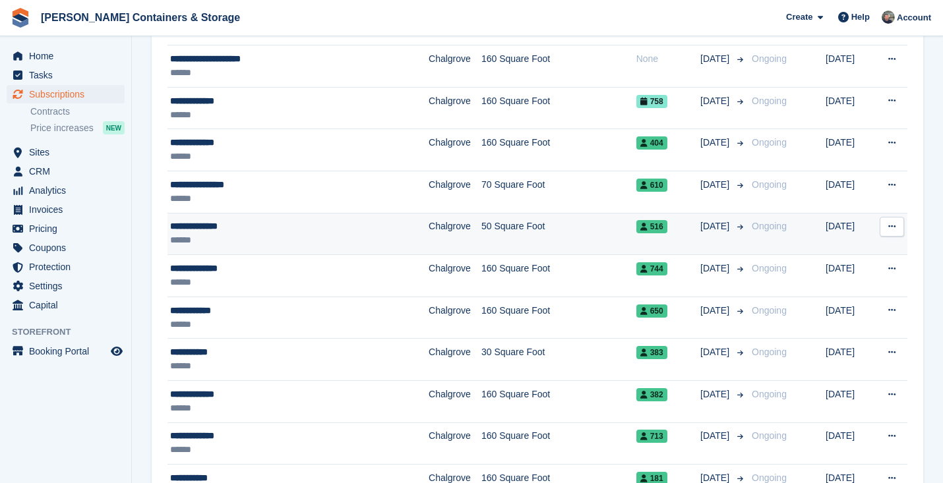
scroll to position [431, 0]
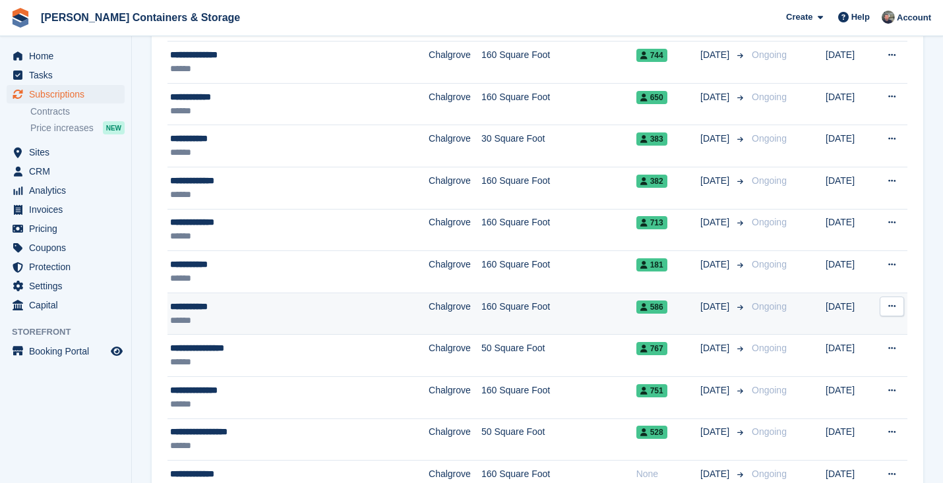
click at [289, 305] on div "**********" at bounding box center [273, 307] width 206 height 14
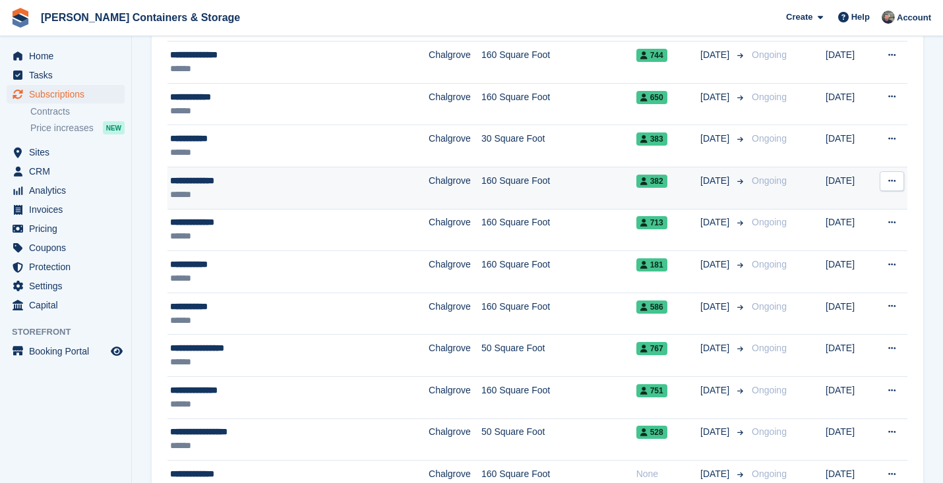
scroll to position [519, 0]
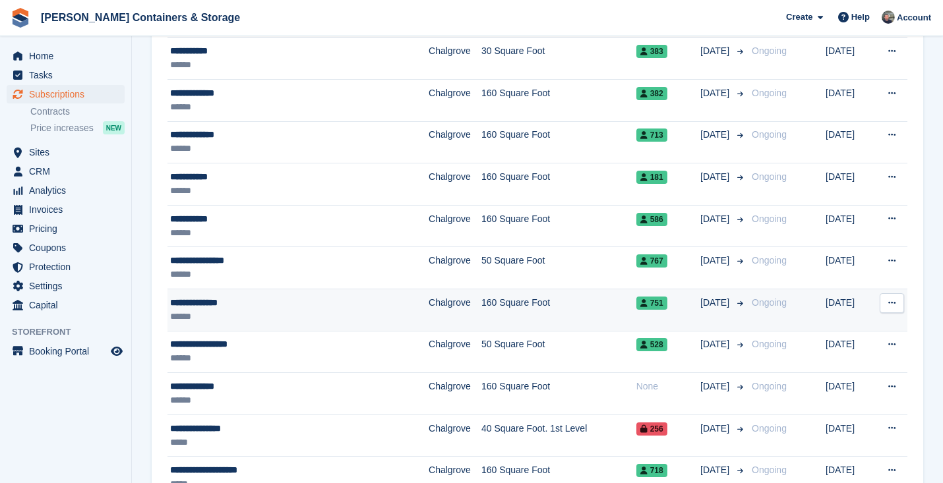
click at [271, 293] on td "**********" at bounding box center [297, 310] width 261 height 42
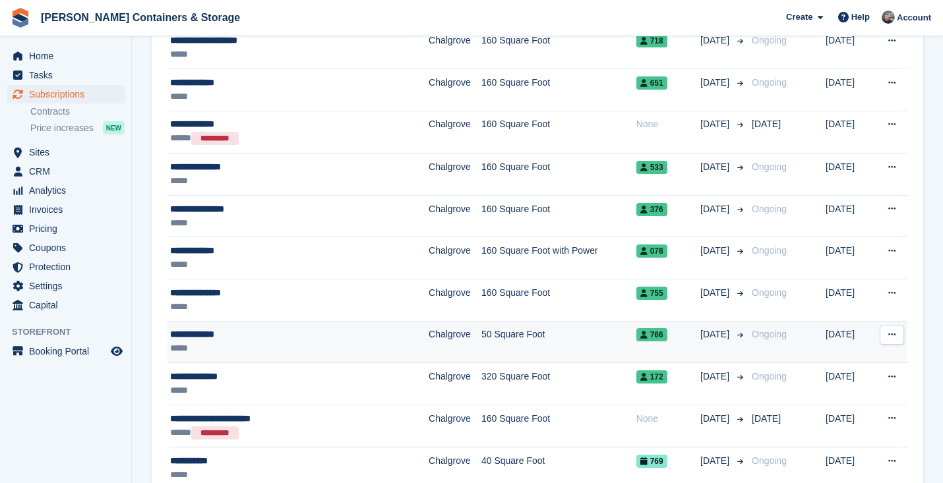
scroll to position [950, 0]
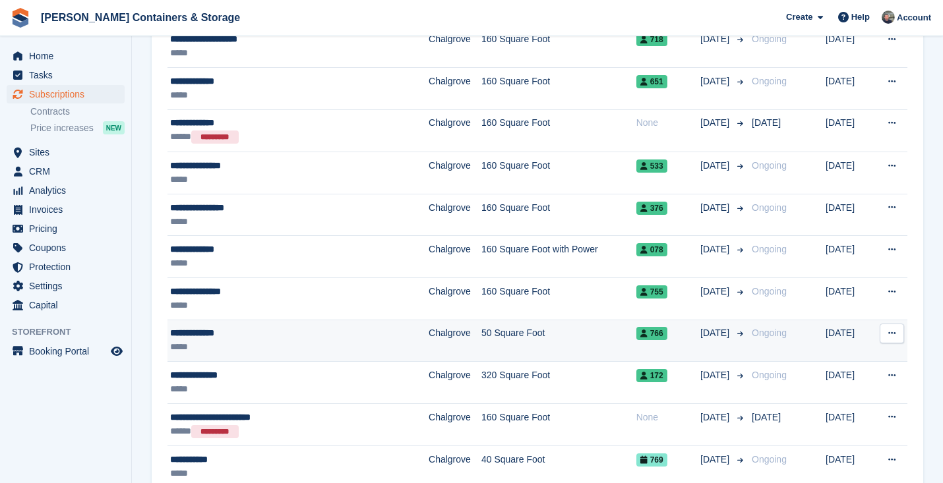
click at [328, 347] on div "*****" at bounding box center [273, 347] width 206 height 14
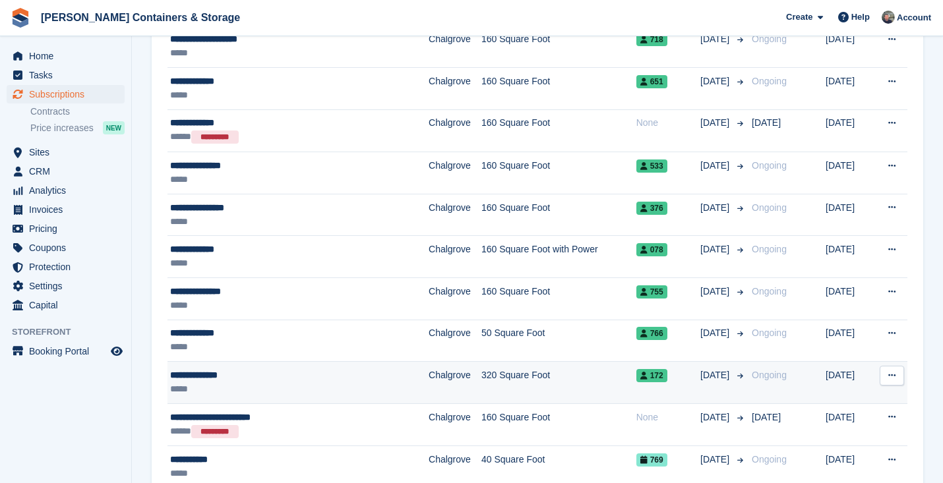
click at [204, 375] on div "**********" at bounding box center [273, 376] width 206 height 14
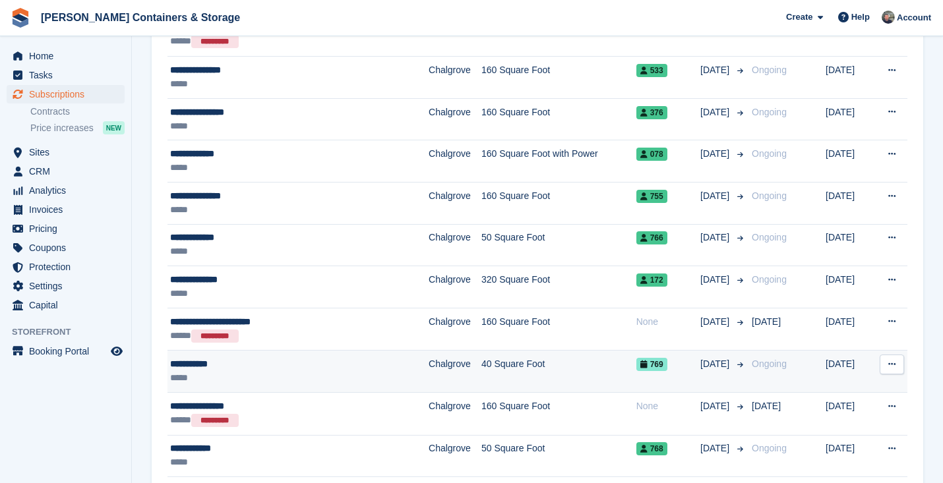
scroll to position [1055, 0]
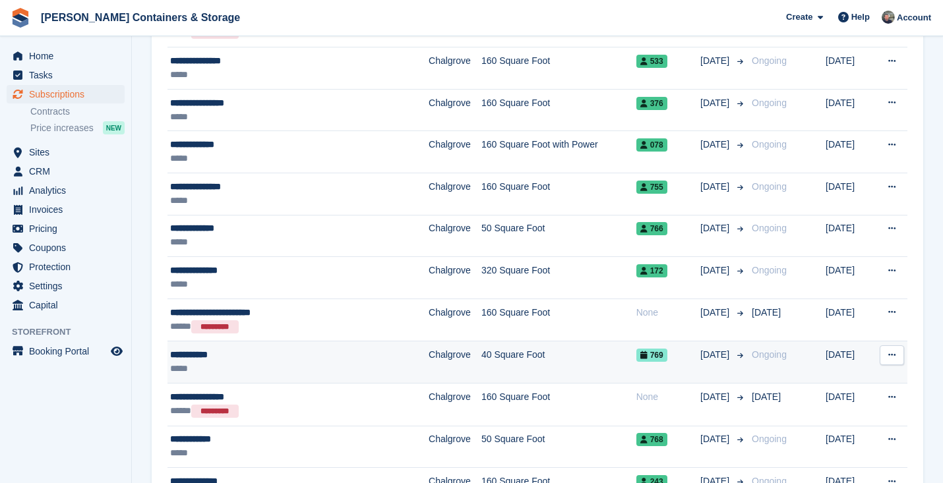
click at [249, 359] on div "**********" at bounding box center [273, 355] width 206 height 14
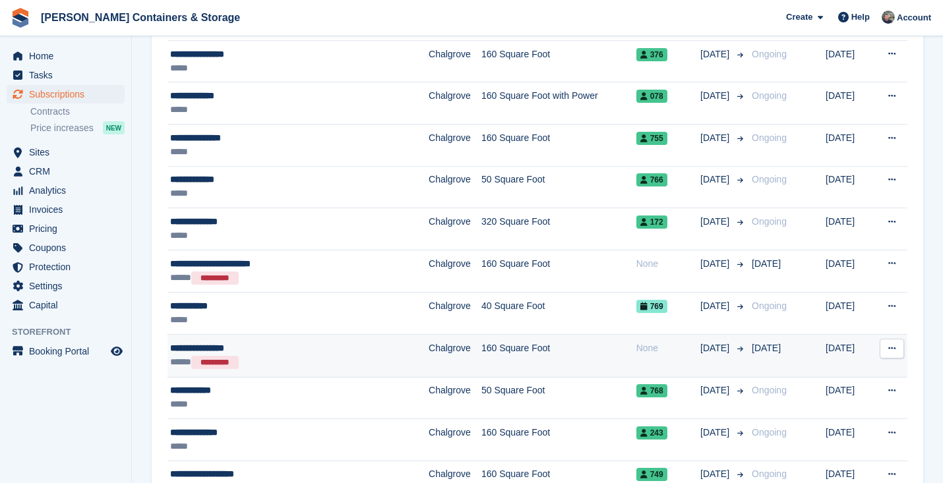
scroll to position [1137, 0]
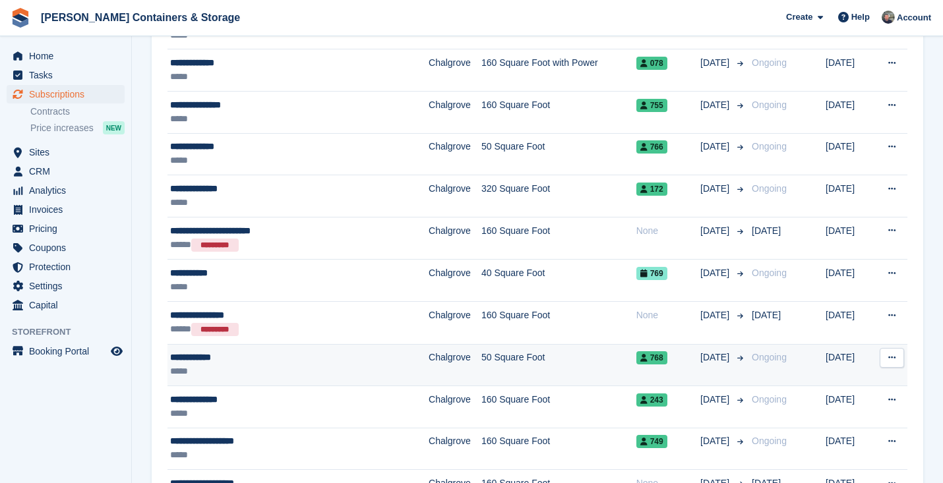
click at [268, 368] on div "*****" at bounding box center [273, 372] width 206 height 14
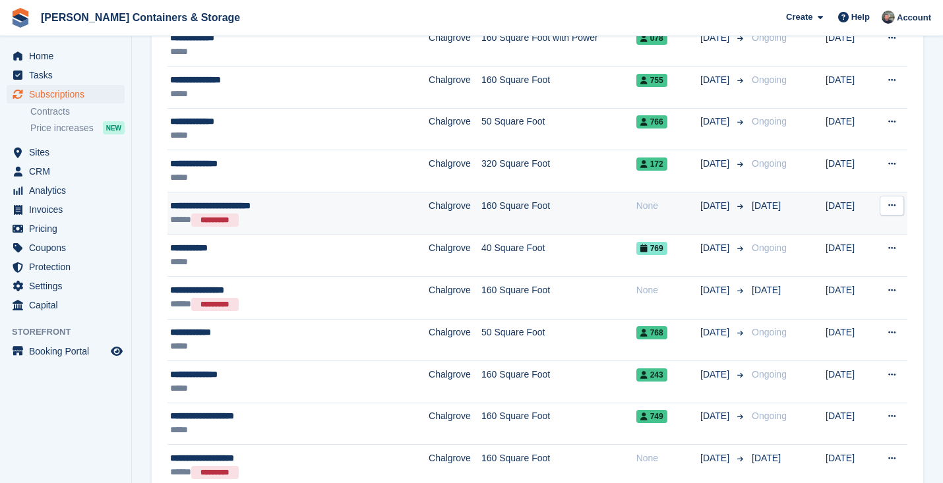
scroll to position [1198, 0]
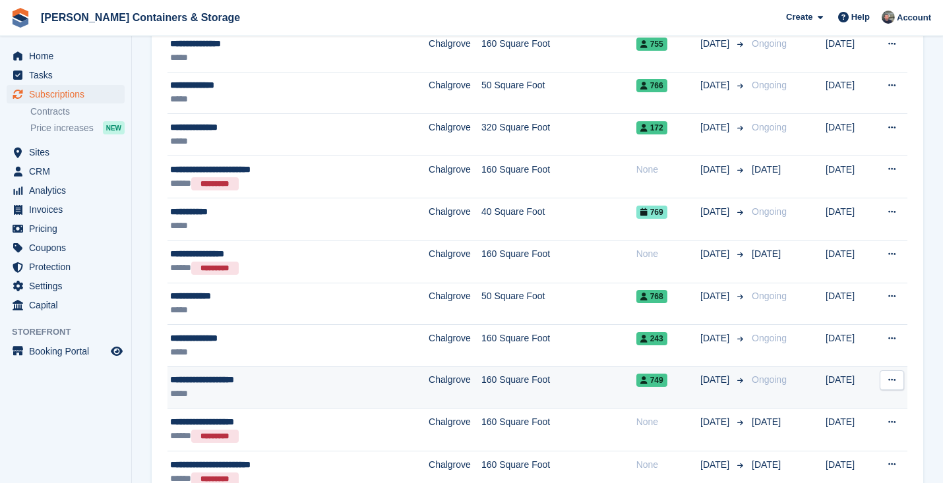
click at [250, 378] on div "**********" at bounding box center [273, 380] width 206 height 14
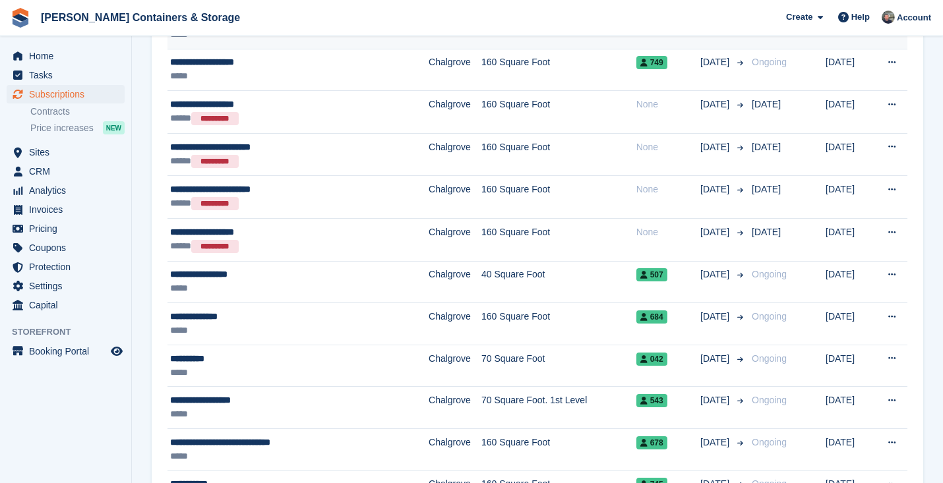
scroll to position [1538, 0]
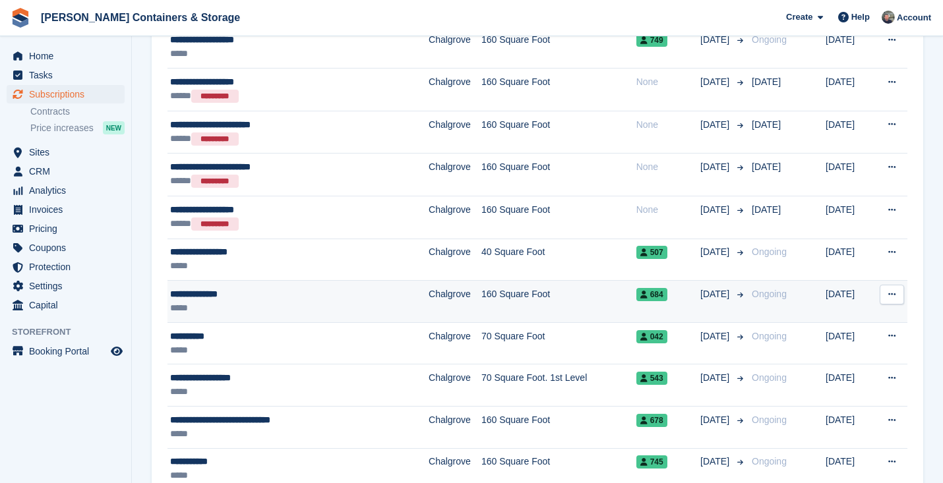
click at [286, 314] on div "*****" at bounding box center [273, 308] width 206 height 14
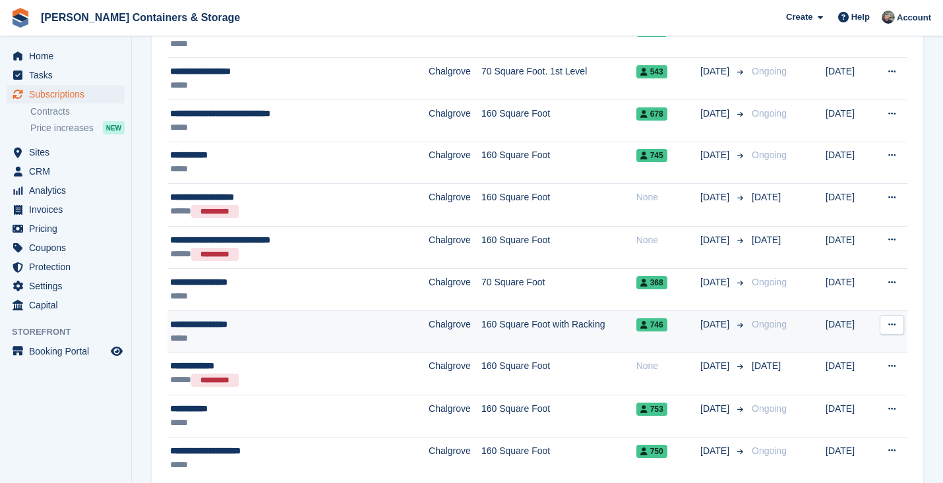
scroll to position [1847, 0]
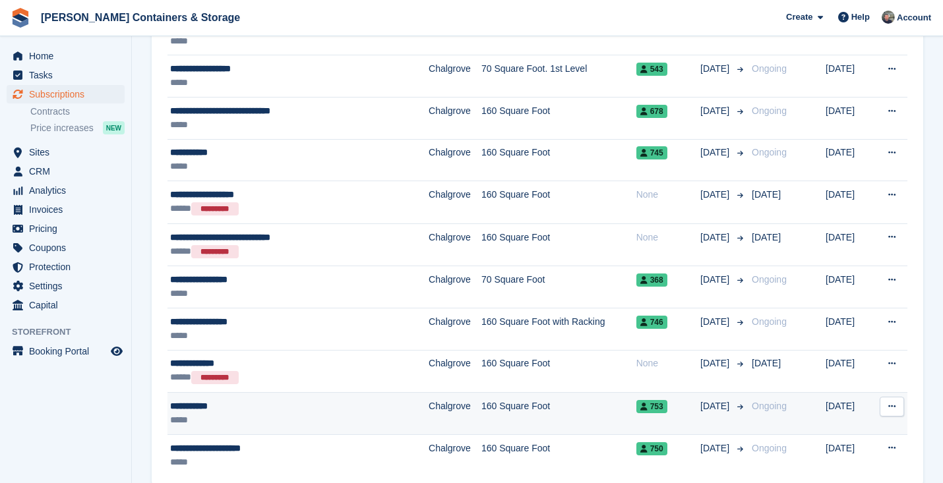
click at [269, 404] on div "**********" at bounding box center [273, 407] width 206 height 14
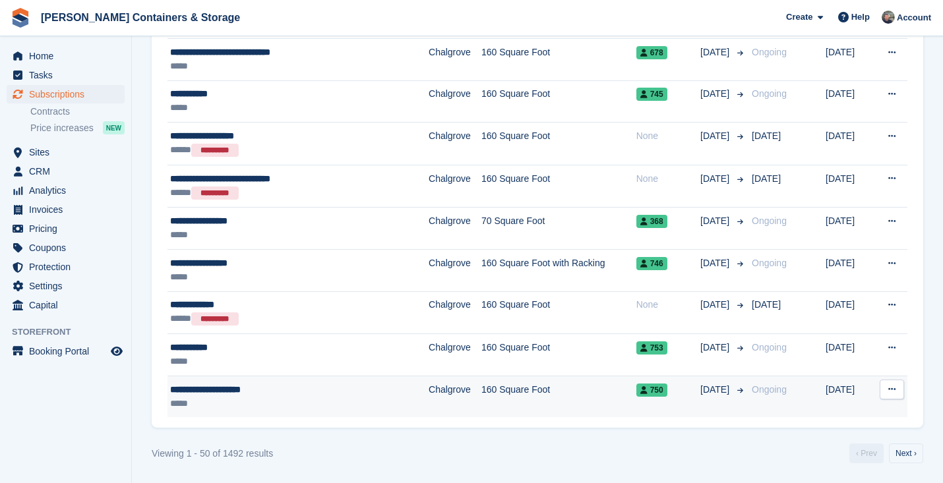
scroll to position [1906, 0]
click at [261, 396] on div "**********" at bounding box center [273, 390] width 206 height 14
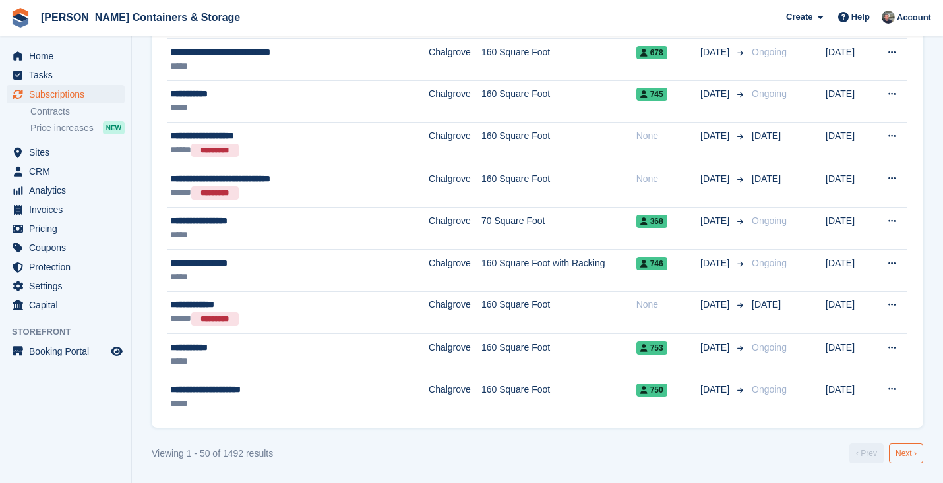
click at [909, 451] on link "Next ›" at bounding box center [906, 454] width 34 height 20
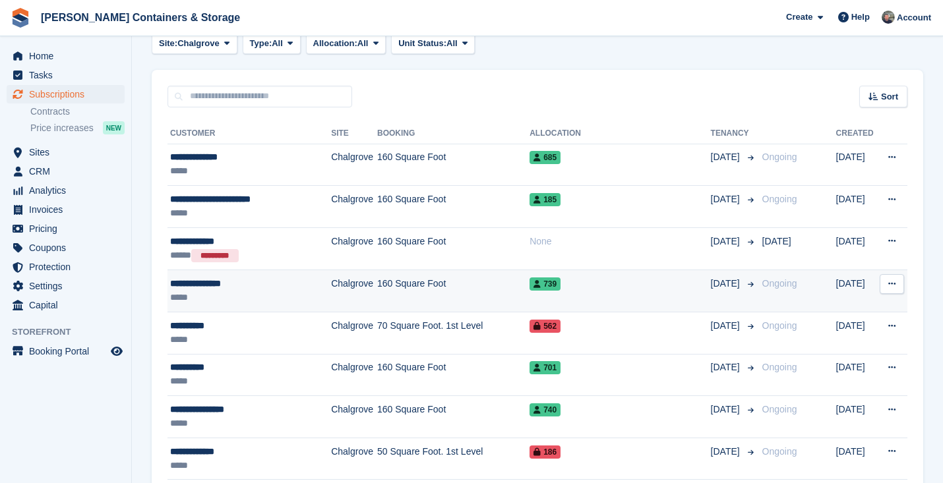
scroll to position [100, 0]
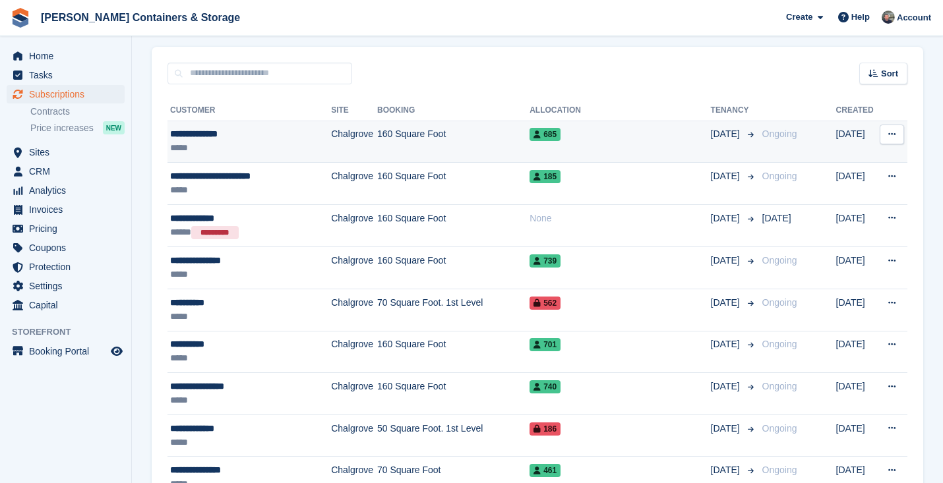
click at [311, 124] on td "**********" at bounding box center [249, 142] width 164 height 42
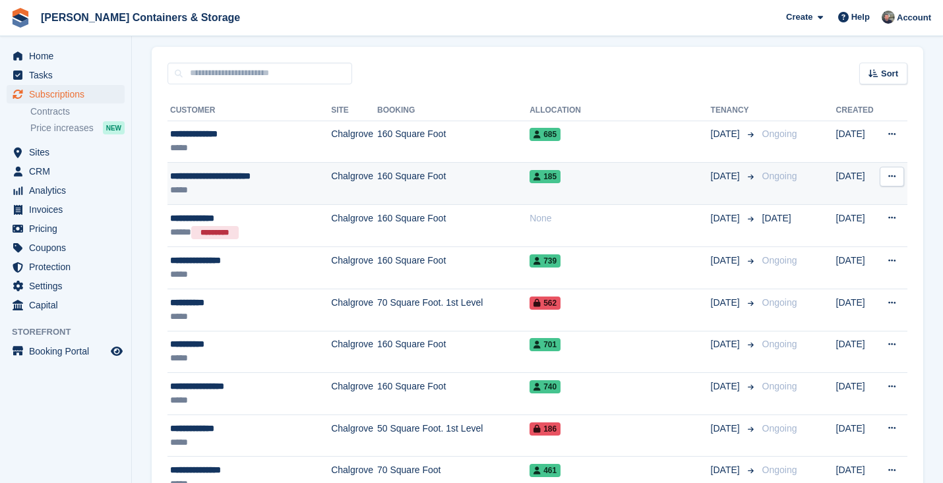
click at [274, 195] on div "*****" at bounding box center [243, 190] width 147 height 14
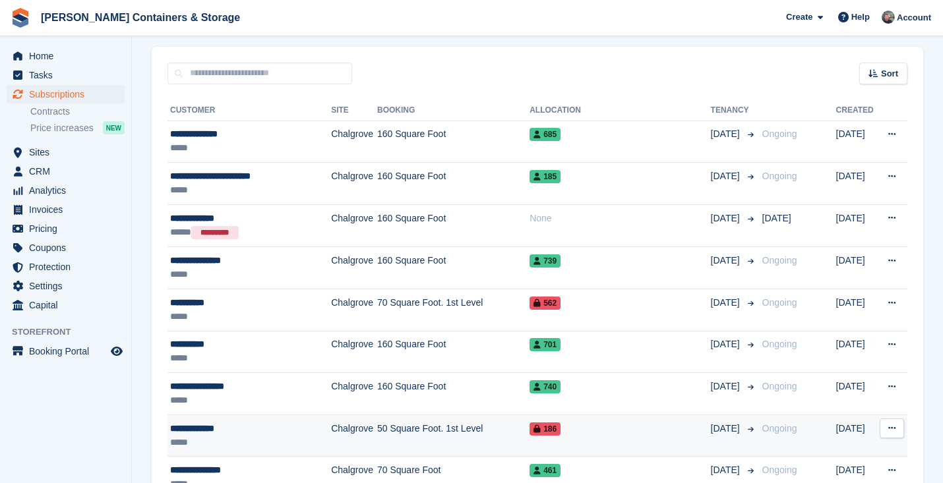
click at [266, 432] on div "**********" at bounding box center [243, 429] width 147 height 14
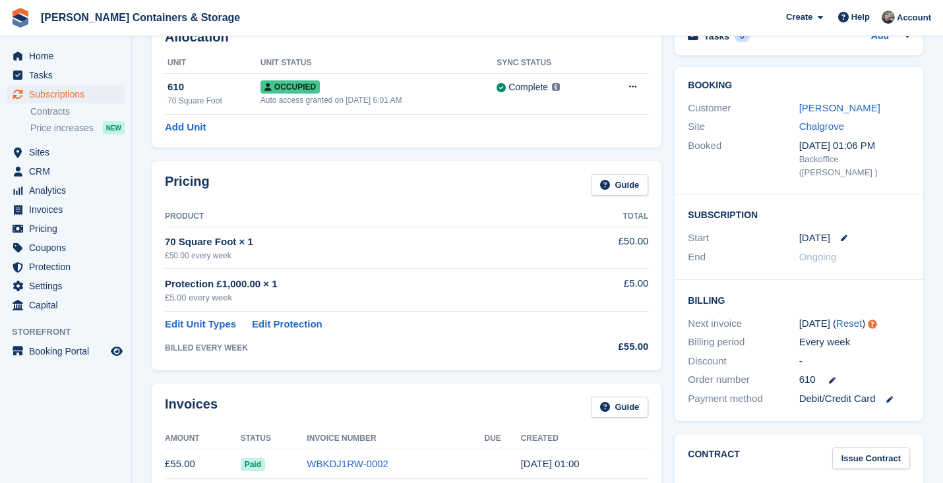
scroll to position [5, 0]
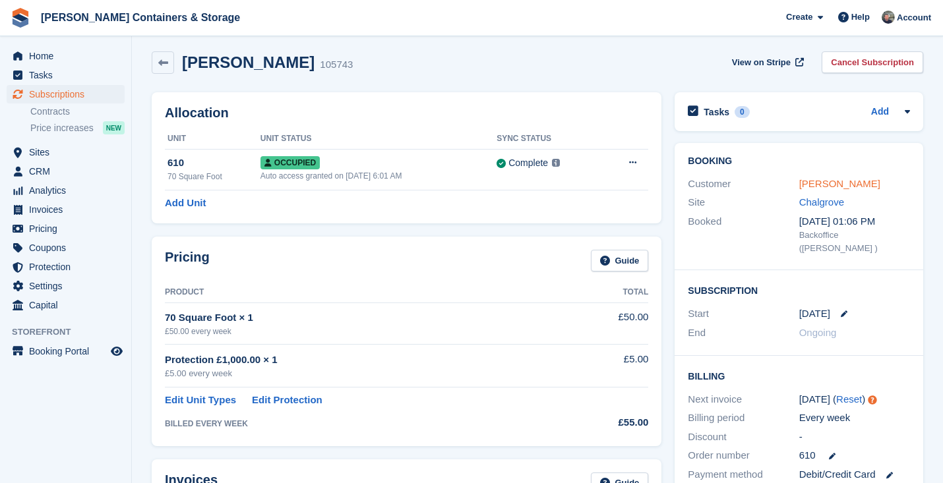
click at [812, 187] on link "[PERSON_NAME]" at bounding box center [839, 183] width 81 height 11
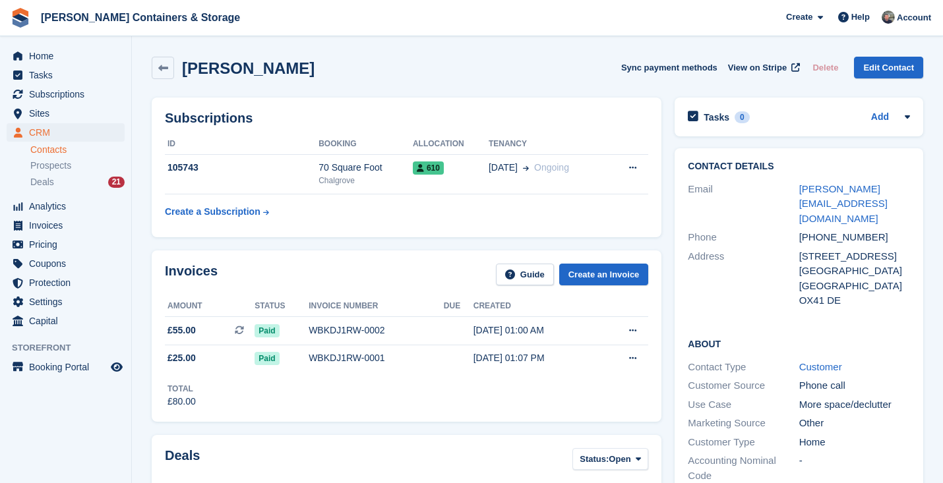
scroll to position [185, 0]
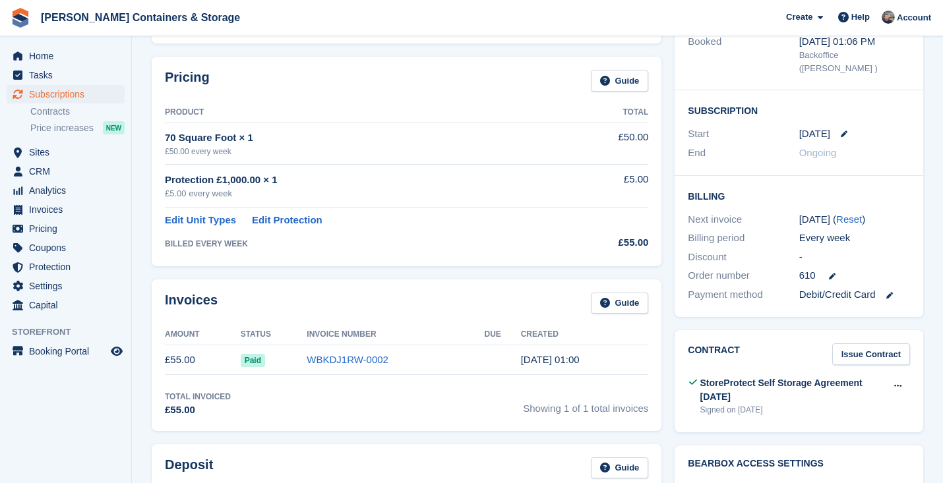
scroll to position [5, 0]
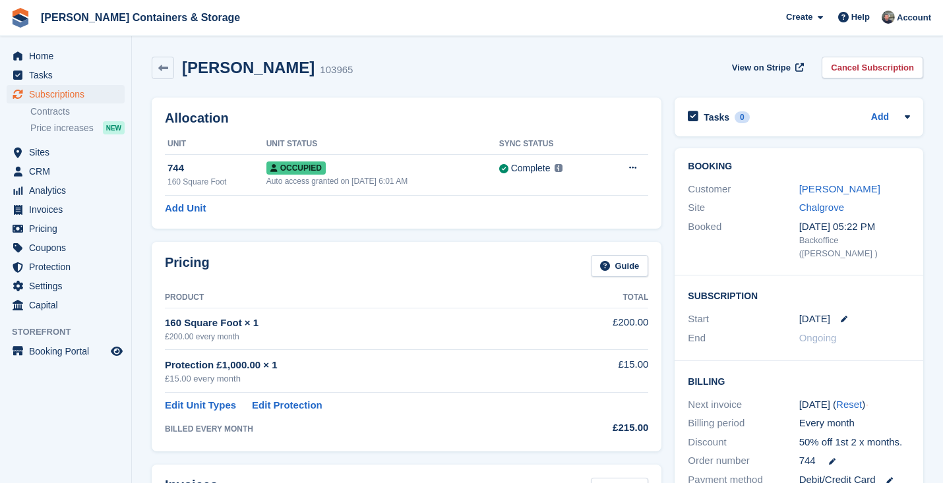
click at [808, 195] on div "Marcos Machado" at bounding box center [854, 189] width 111 height 15
click at [807, 192] on link "Marcos Machado" at bounding box center [839, 188] width 81 height 11
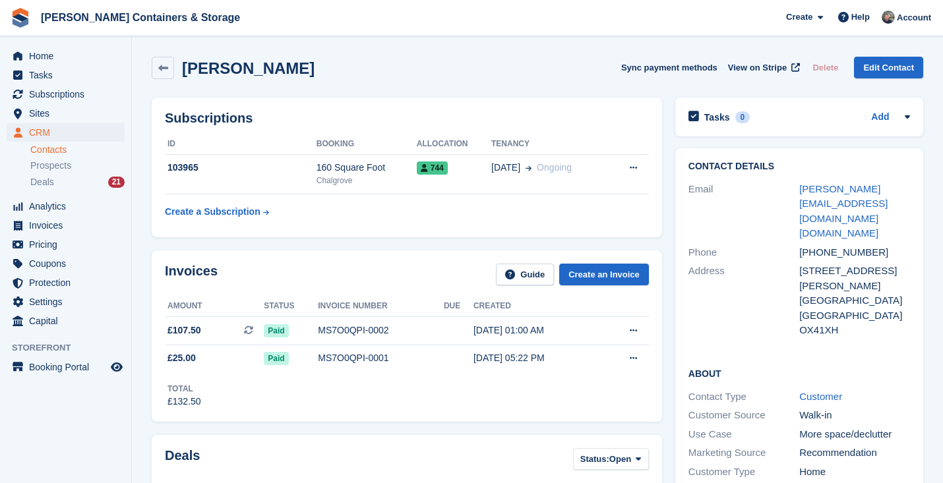
scroll to position [253, 0]
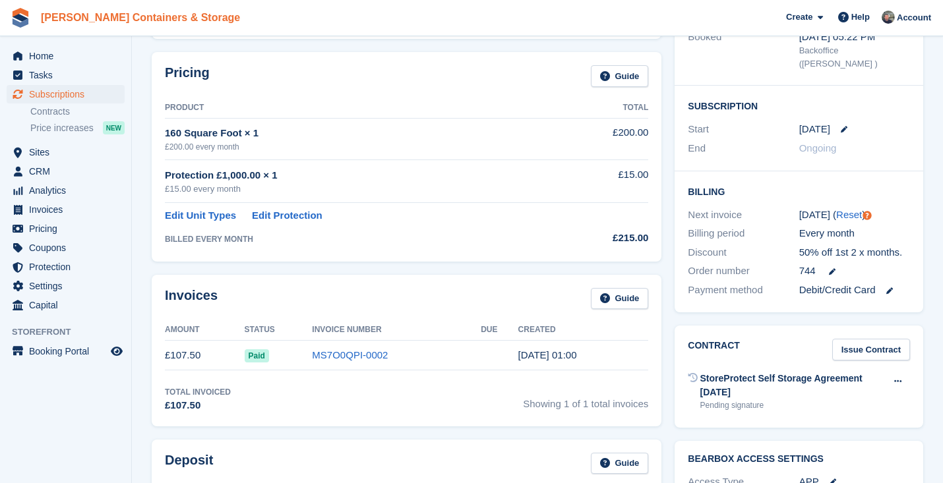
scroll to position [231, 0]
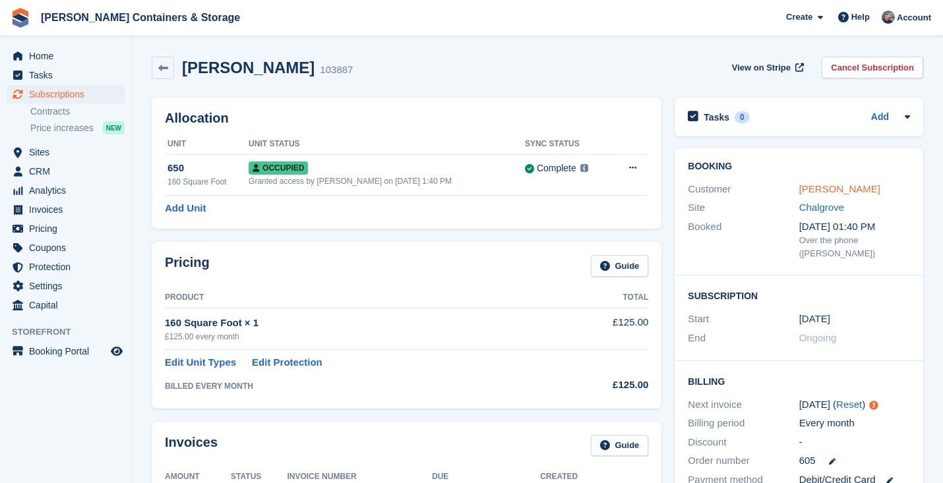
click at [818, 185] on link "[PERSON_NAME]" at bounding box center [839, 188] width 81 height 11
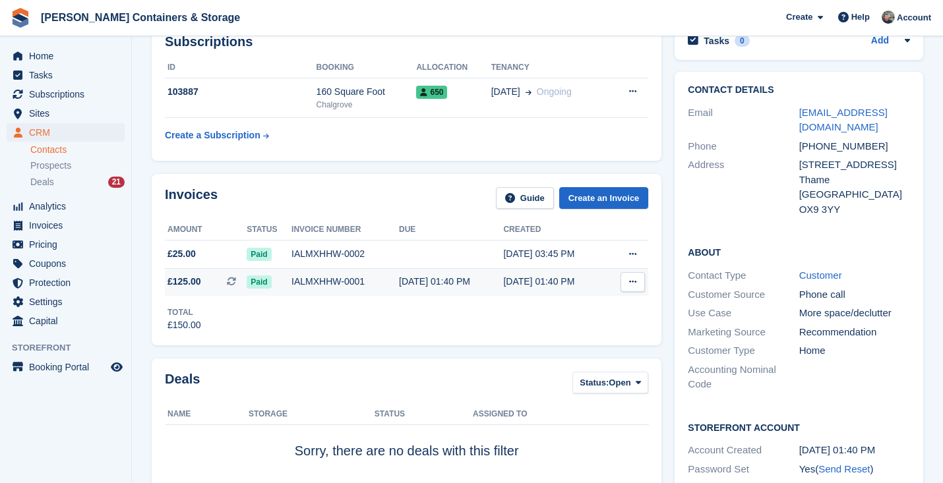
scroll to position [323, 0]
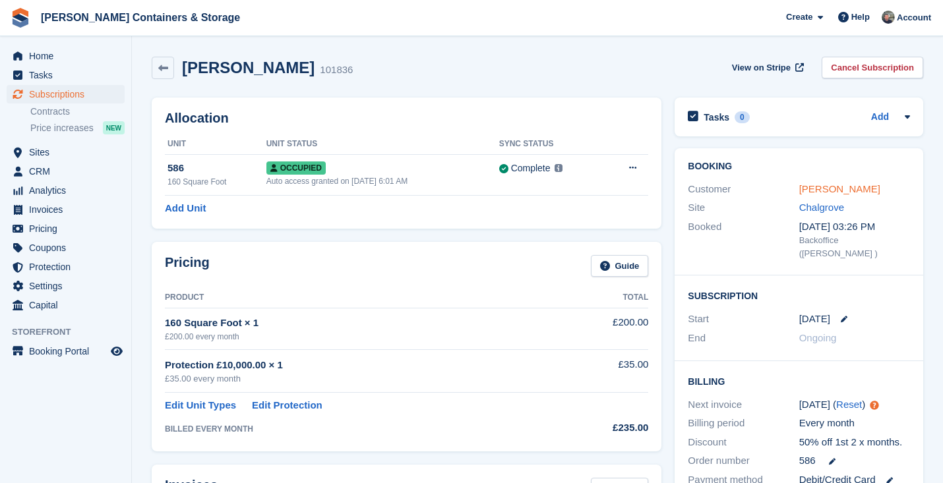
click at [832, 190] on link "[PERSON_NAME]" at bounding box center [839, 188] width 81 height 11
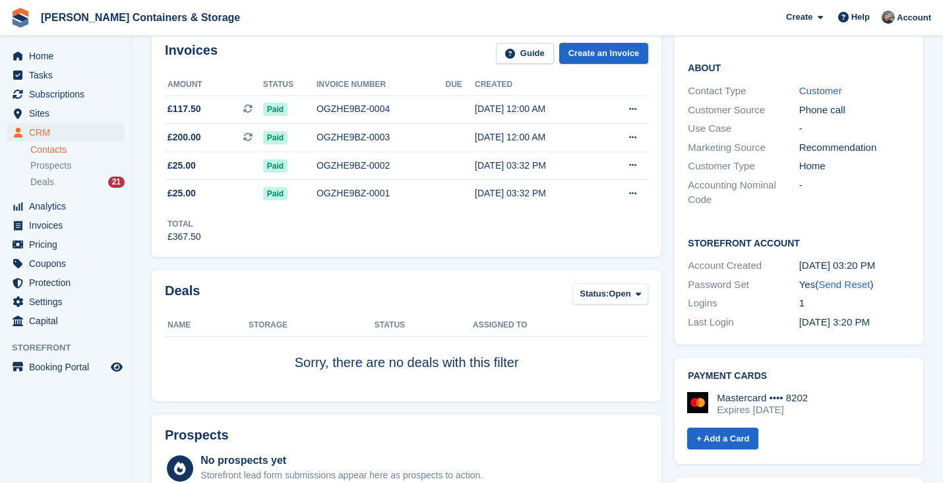
scroll to position [496, 0]
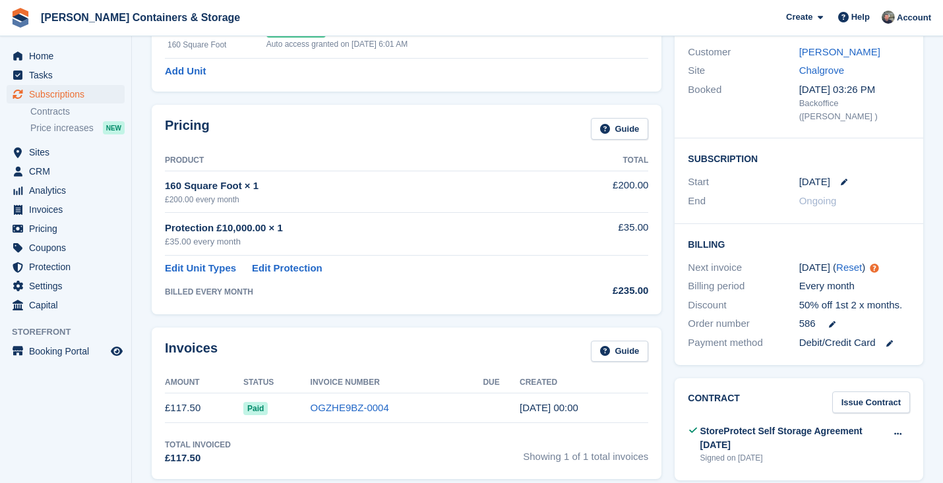
scroll to position [203, 0]
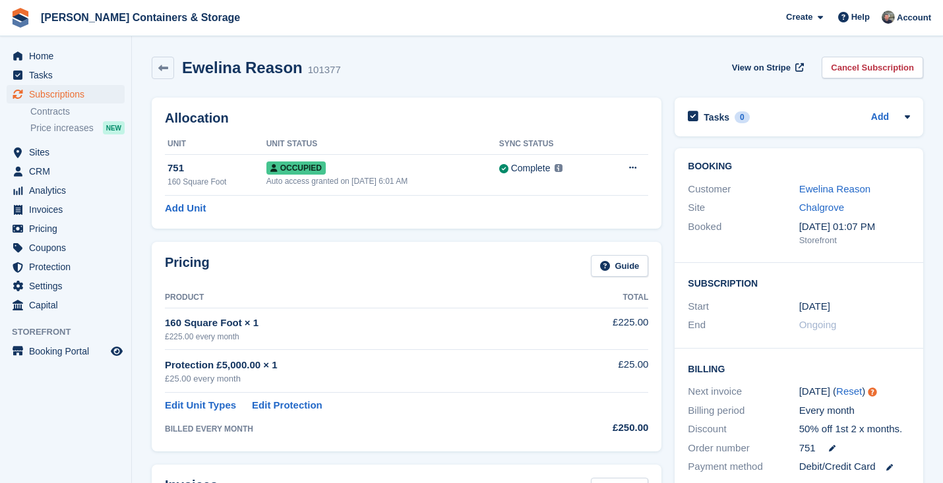
click at [818, 175] on div "Booking Customer Ewelina Reason Site Chalgrove Booked [DATE] 01:07 PM Storefront" at bounding box center [799, 205] width 249 height 115
click at [818, 179] on div "Booking Customer Ewelina Reason Site Chalgrove Booked 13 Aug, 01:07 PM Storefro…" at bounding box center [799, 205] width 249 height 115
click at [814, 181] on div "Customer Ewelina Reason" at bounding box center [799, 189] width 222 height 19
click at [813, 183] on link "Ewelina Reason" at bounding box center [834, 188] width 71 height 11
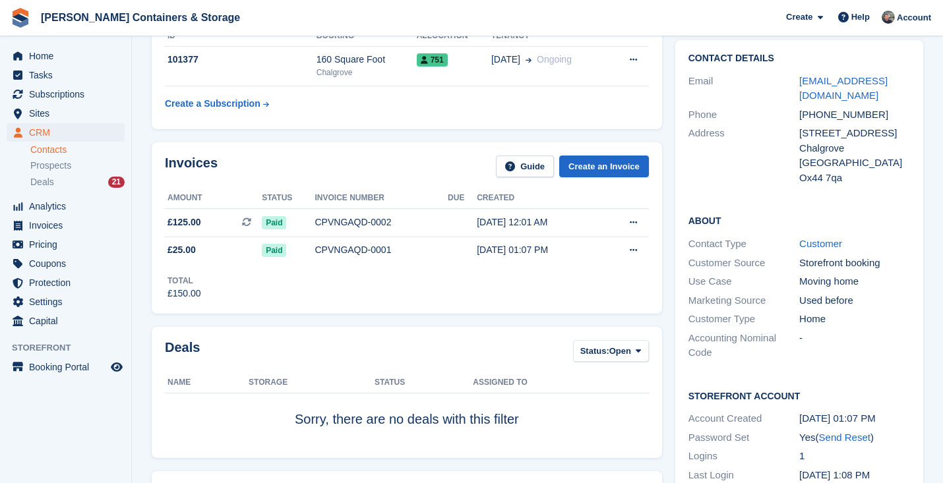
scroll to position [192, 0]
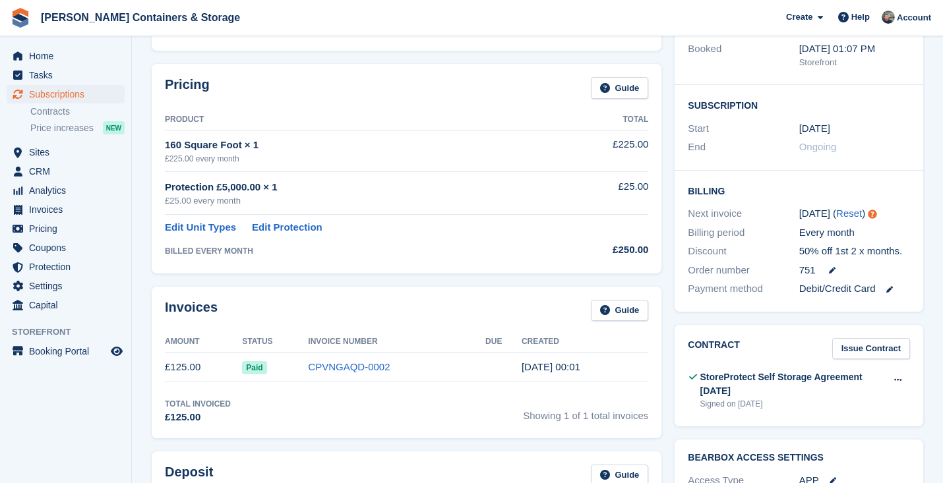
scroll to position [251, 0]
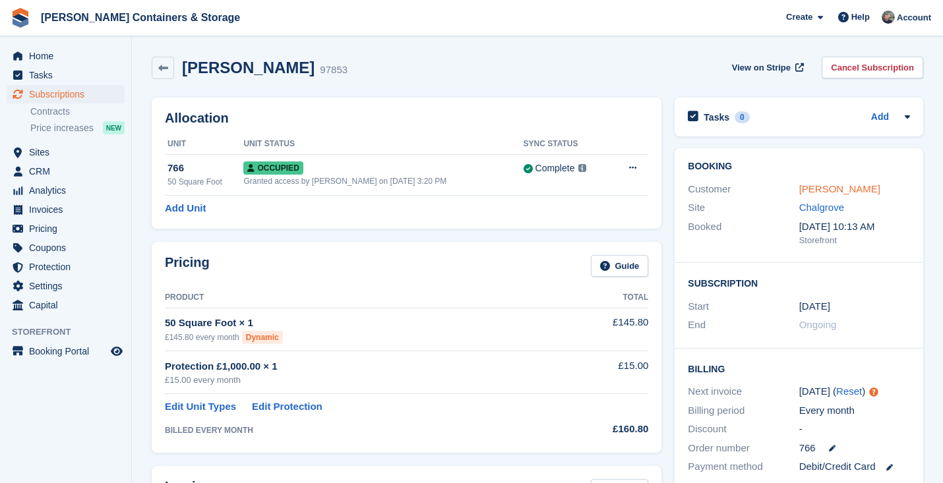
click at [829, 185] on link "[PERSON_NAME]" at bounding box center [839, 188] width 81 height 11
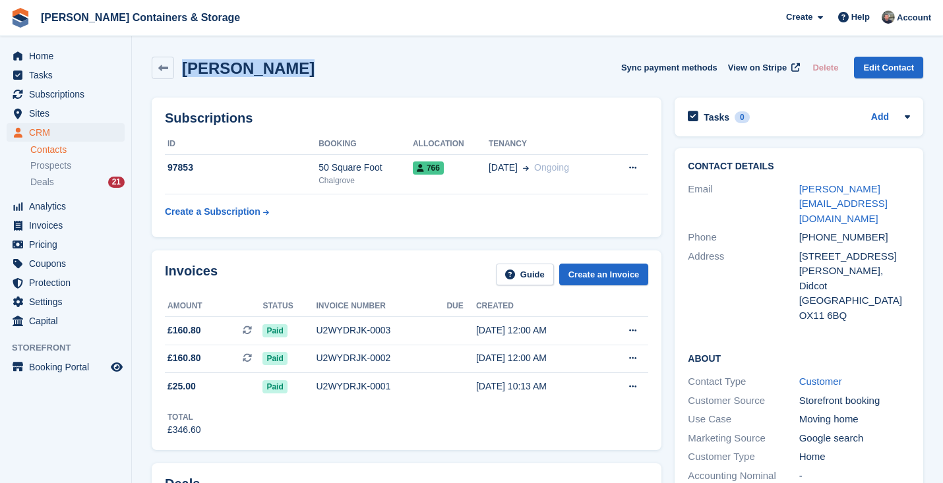
drag, startPoint x: 294, startPoint y: 69, endPoint x: 183, endPoint y: 63, distance: 111.0
click at [183, 63] on div "[PERSON_NAME] Sync payment methods View on Stripe Delete Edit Contact" at bounding box center [537, 68] width 771 height 22
copy h2 "[PERSON_NAME]"
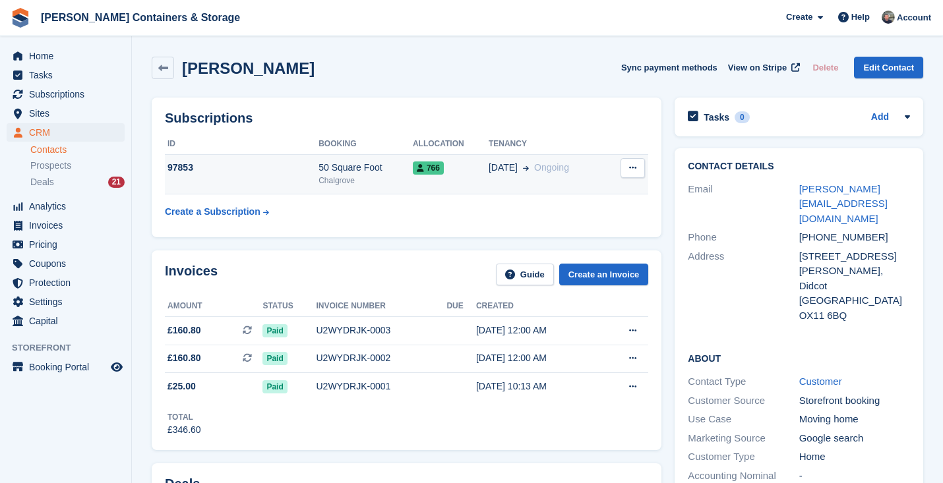
click at [371, 190] on td "50 Square Foot Chalgrove" at bounding box center [365, 174] width 94 height 40
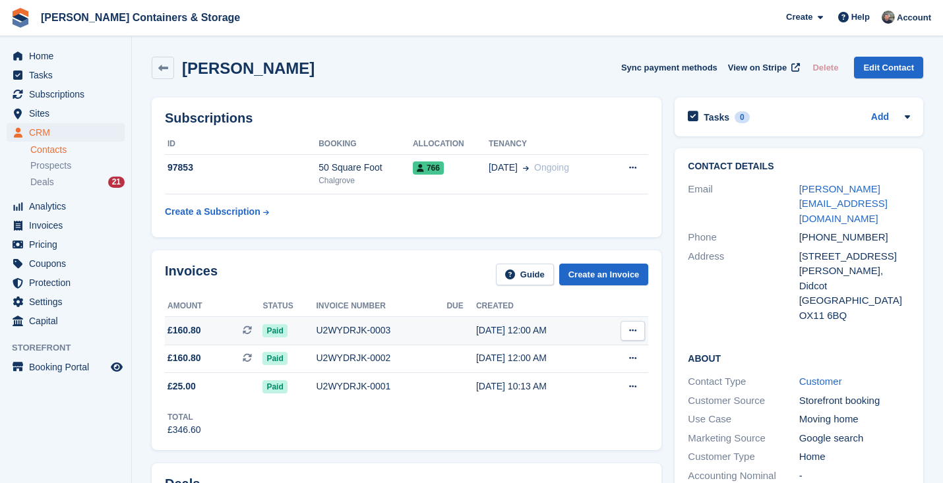
scroll to position [289, 0]
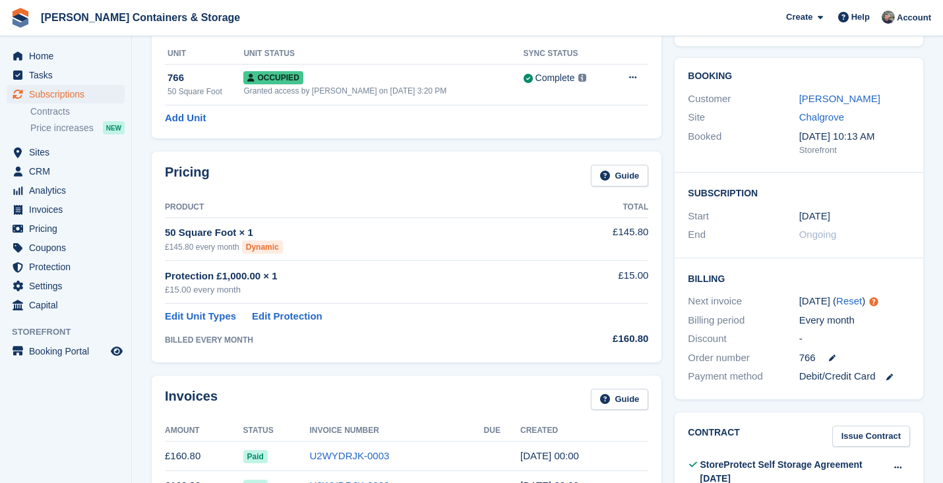
scroll to position [215, 0]
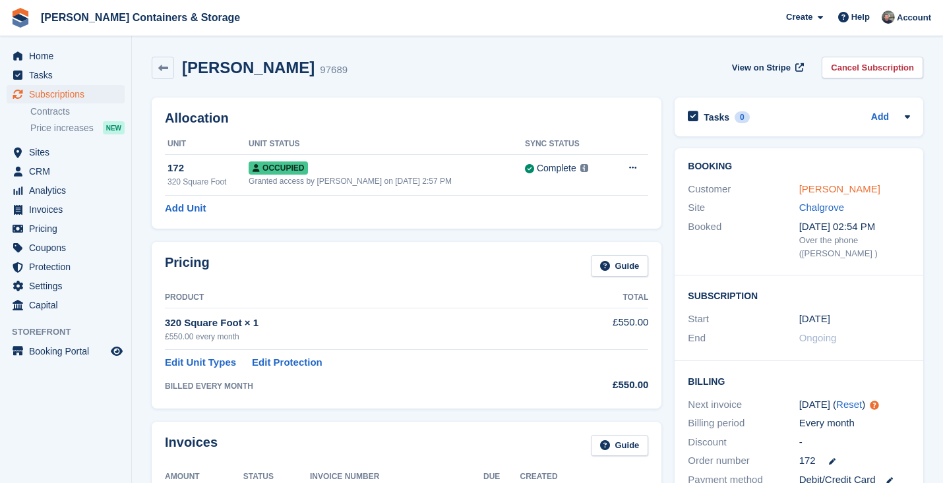
click at [830, 183] on link "Brett Stephens" at bounding box center [839, 188] width 81 height 11
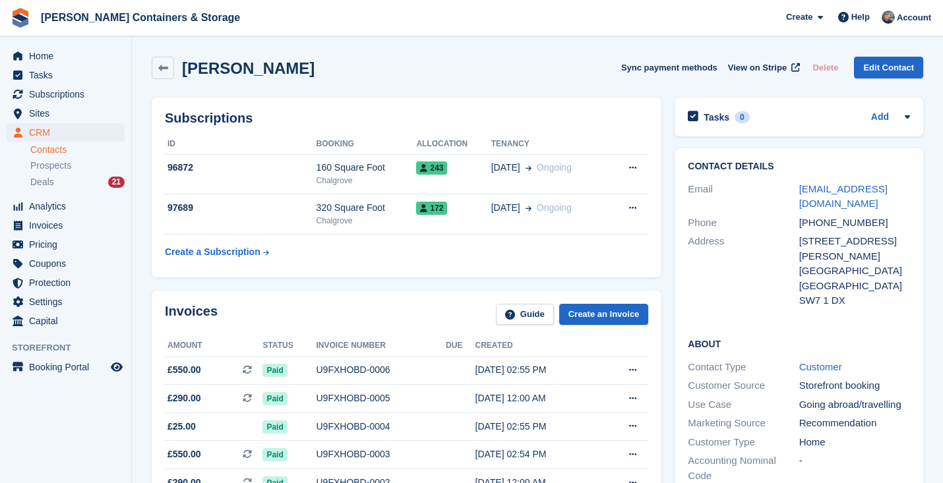
scroll to position [309, 0]
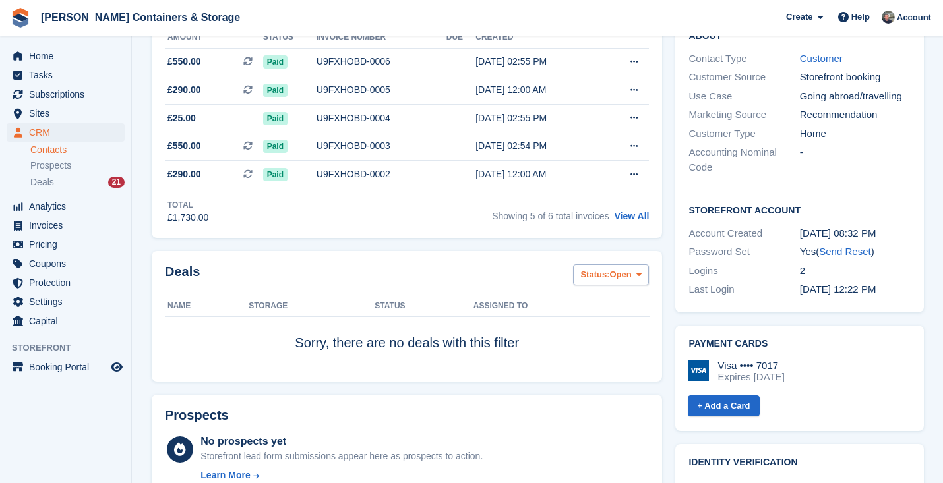
click at [612, 271] on span "Open" at bounding box center [620, 274] width 22 height 13
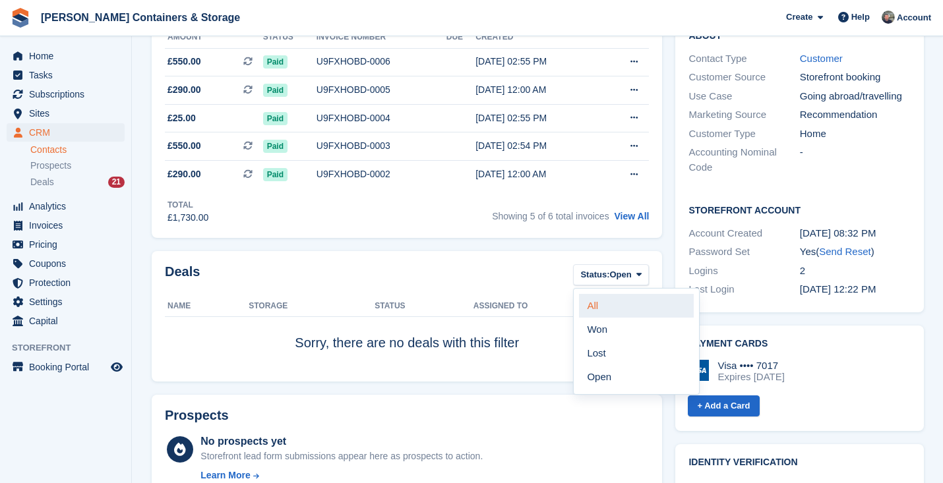
click at [608, 303] on link "All" at bounding box center [636, 306] width 115 height 24
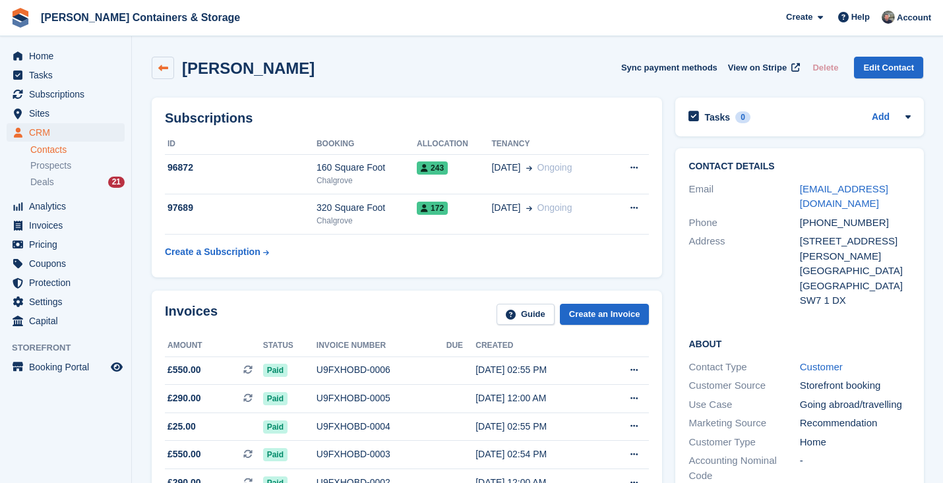
drag, startPoint x: 295, startPoint y: 69, endPoint x: 170, endPoint y: 69, distance: 124.6
click at [170, 69] on div "Brett Stephens Sync payment methods View on Stripe Delete Edit Contact" at bounding box center [537, 68] width 771 height 22
copy div "Brett Stephens"
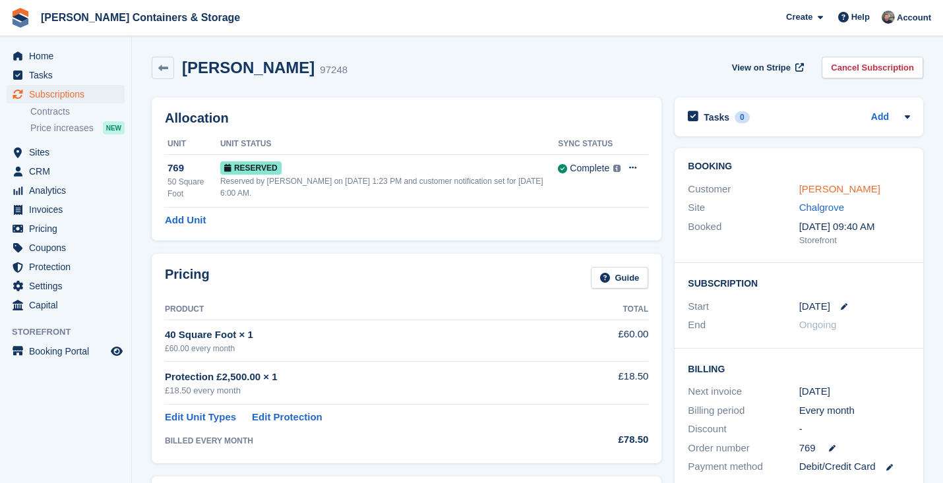
click at [814, 187] on link "[PERSON_NAME]" at bounding box center [839, 188] width 81 height 11
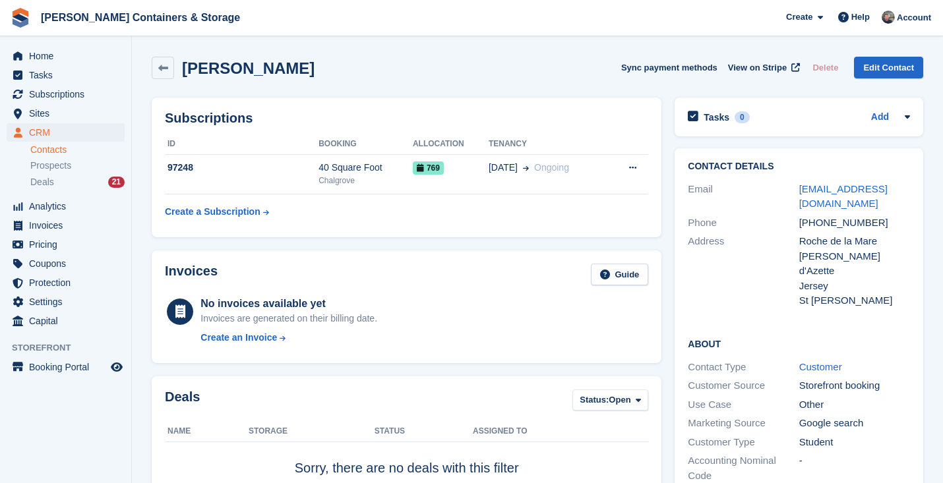
scroll to position [282, 0]
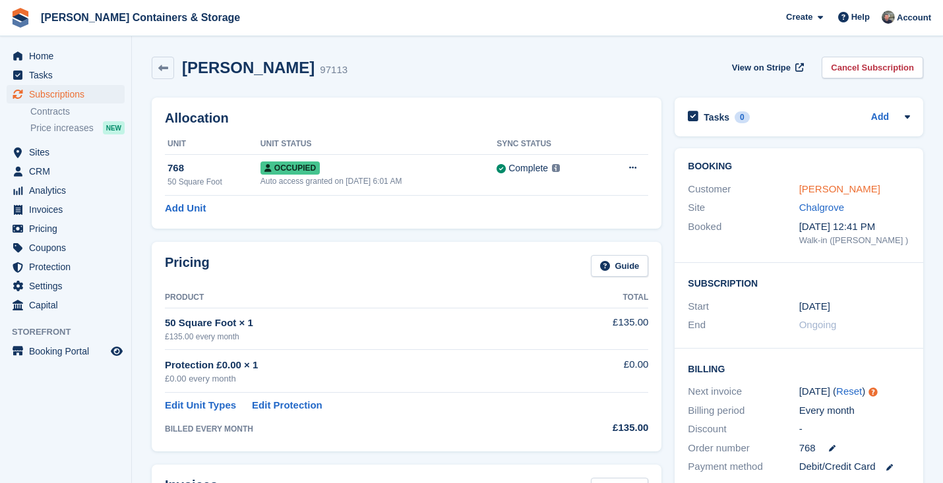
click at [819, 187] on link "Alison Smith" at bounding box center [839, 188] width 81 height 11
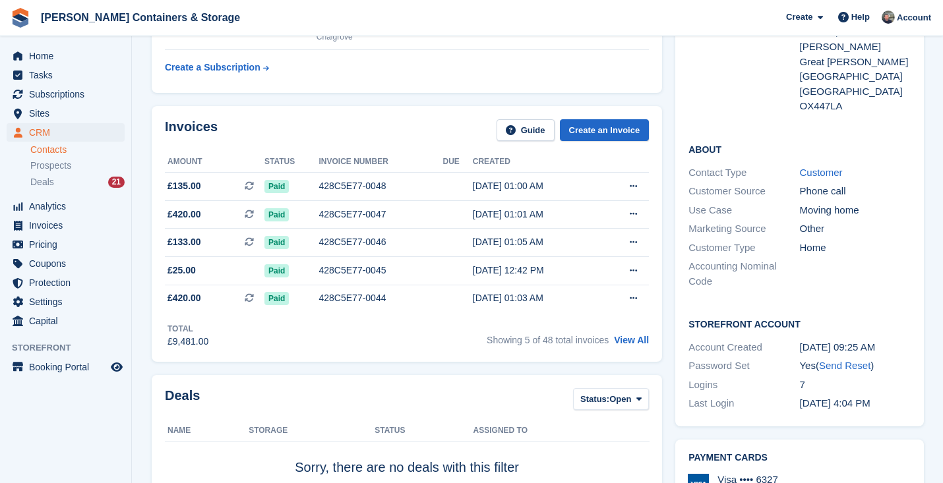
scroll to position [315, 0]
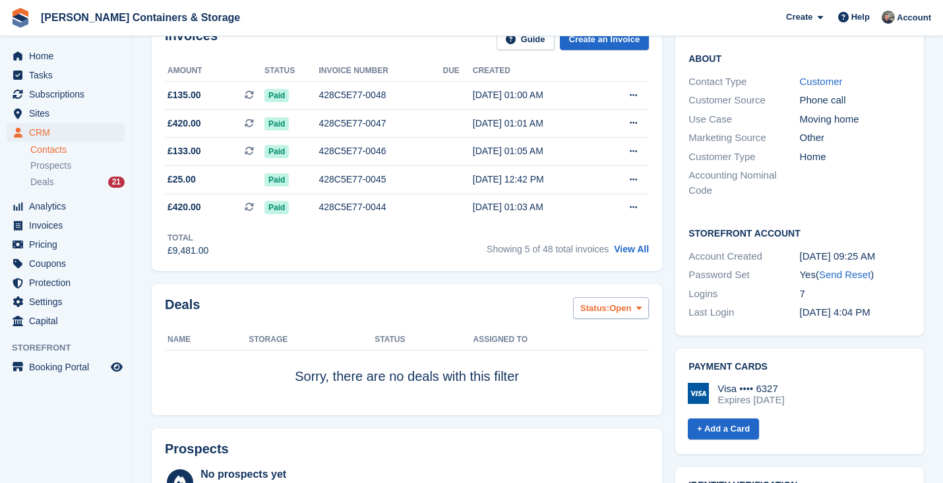
click at [612, 305] on span "Open" at bounding box center [620, 308] width 22 height 13
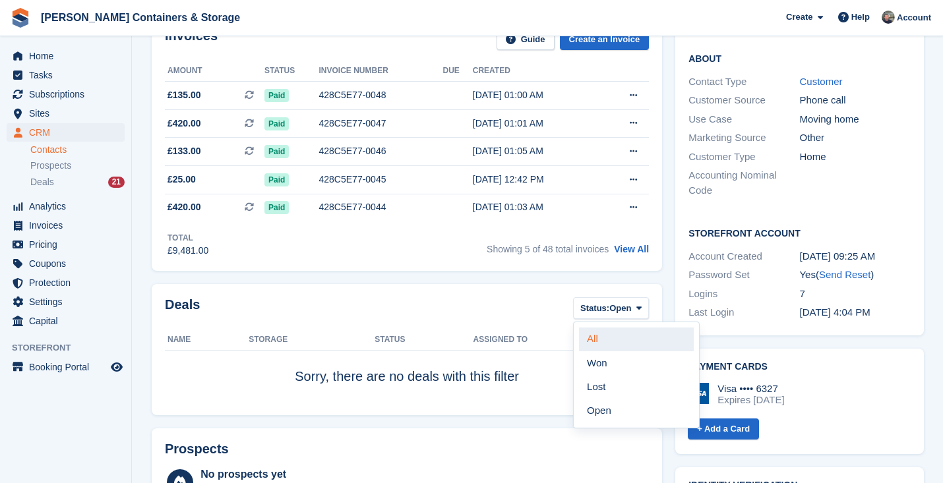
click at [610, 337] on link "All" at bounding box center [636, 340] width 115 height 24
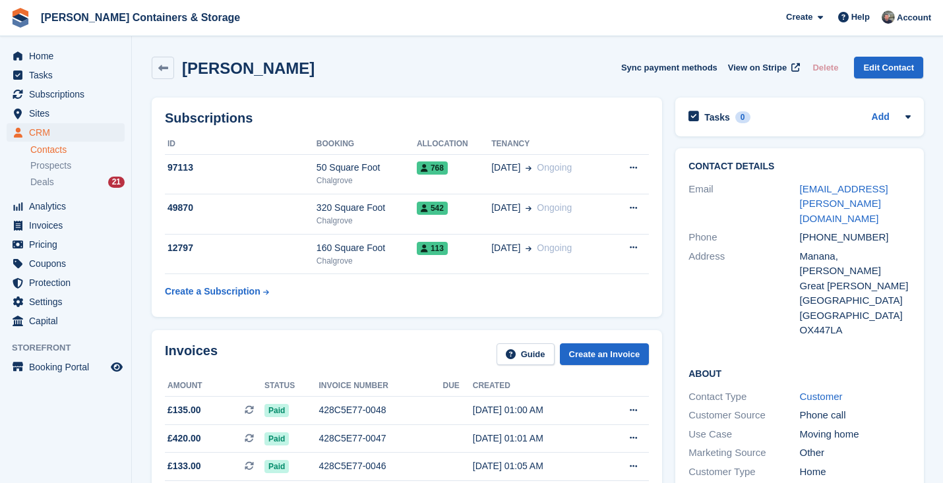
scroll to position [408, 0]
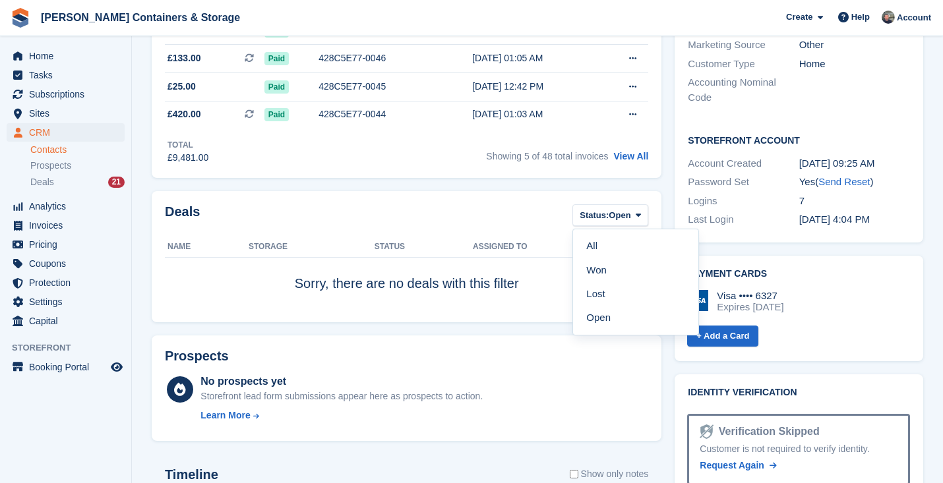
scroll to position [315, 0]
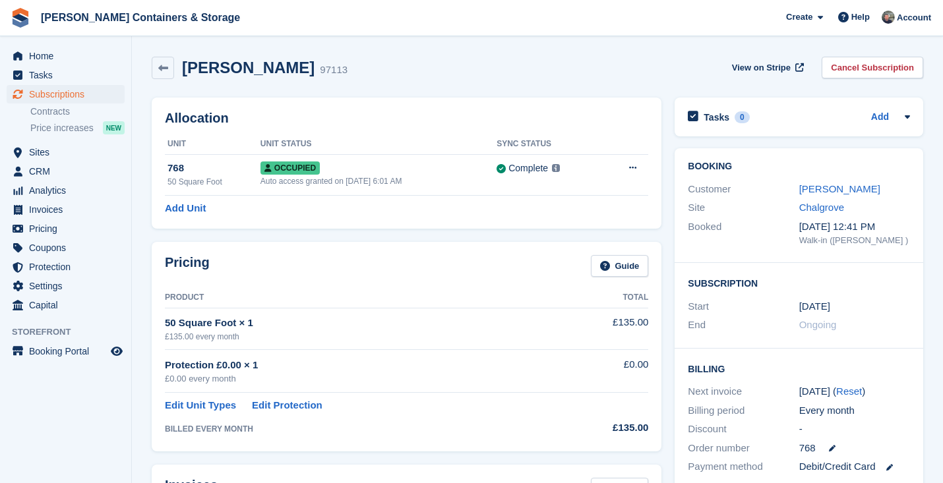
scroll to position [2, 0]
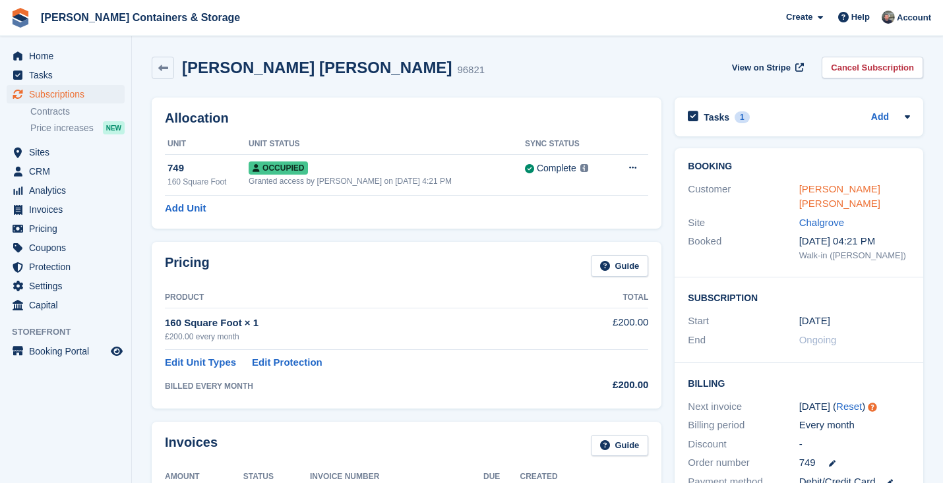
click at [822, 189] on link "Arshdeep Singh Sohi" at bounding box center [839, 196] width 81 height 26
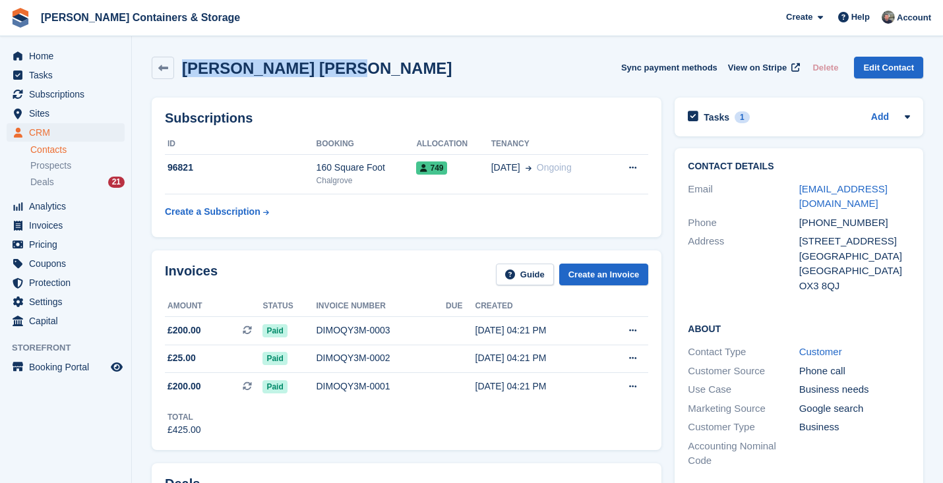
drag, startPoint x: 335, startPoint y: 69, endPoint x: 179, endPoint y: 69, distance: 156.3
click at [179, 69] on div "Arshdeep Singh Sohi Sync payment methods View on Stripe Delete Edit Contact" at bounding box center [537, 68] width 771 height 22
copy h2 "Arshdeep Singh Sohi"
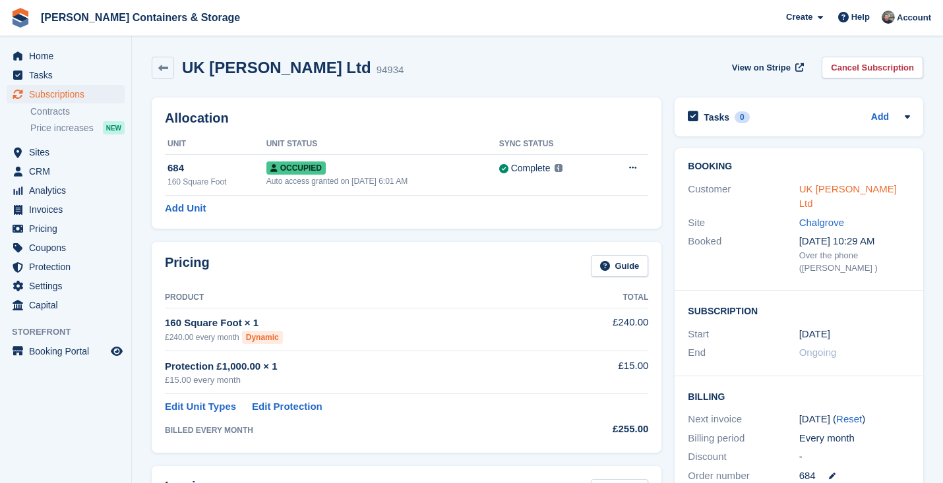
click at [810, 191] on link "UK [PERSON_NAME] Ltd" at bounding box center [848, 196] width 98 height 26
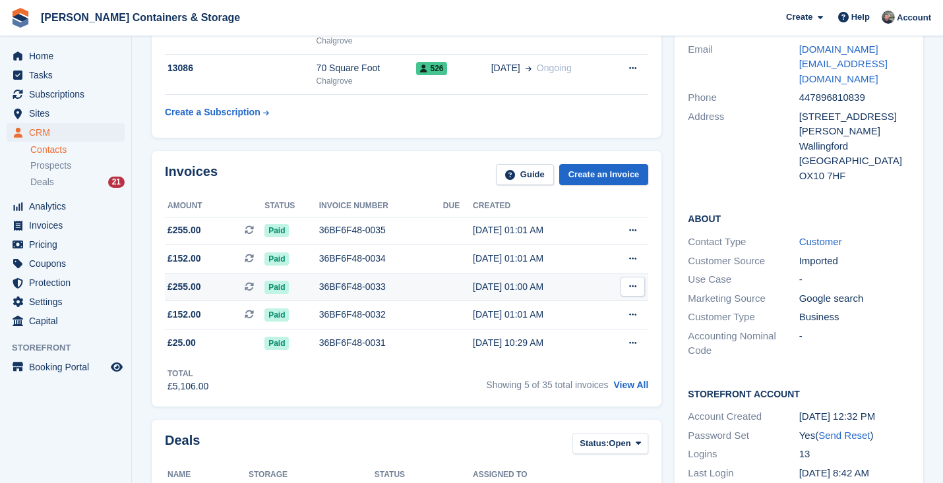
scroll to position [300, 0]
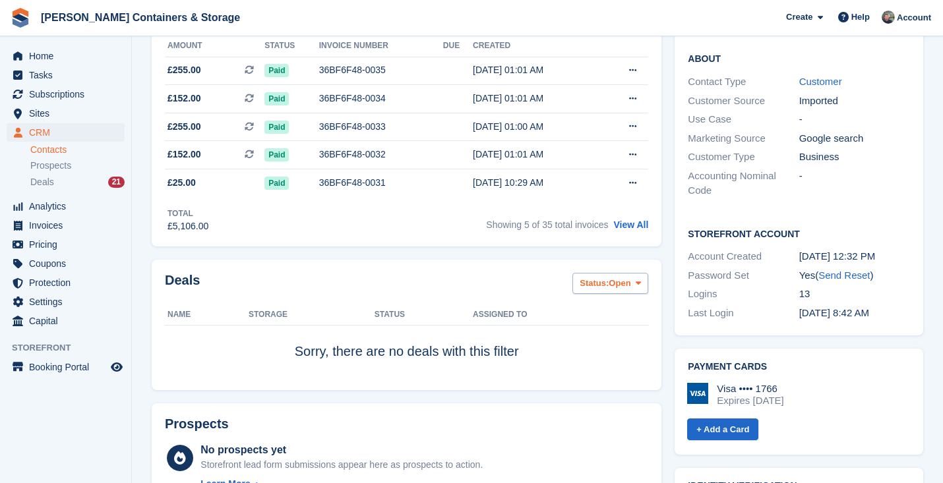
click at [599, 295] on button "Status: Open" at bounding box center [610, 284] width 76 height 22
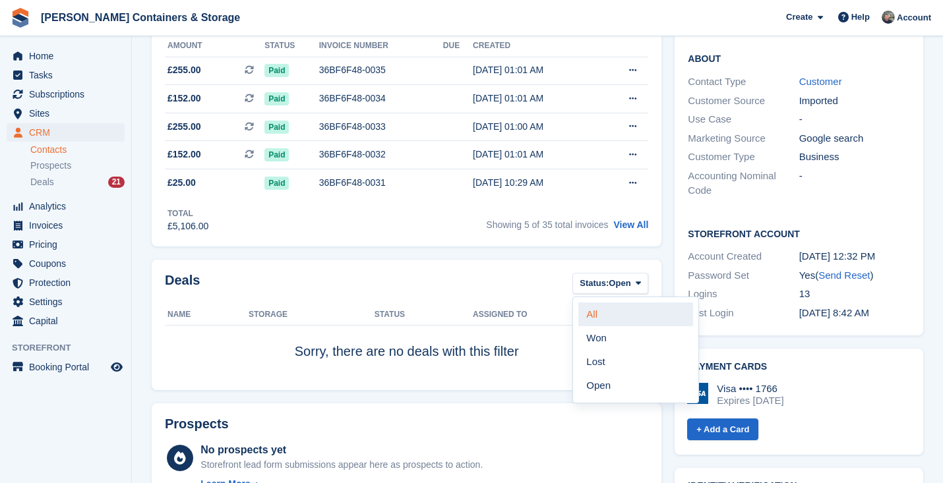
click at [599, 311] on link "All" at bounding box center [635, 315] width 115 height 24
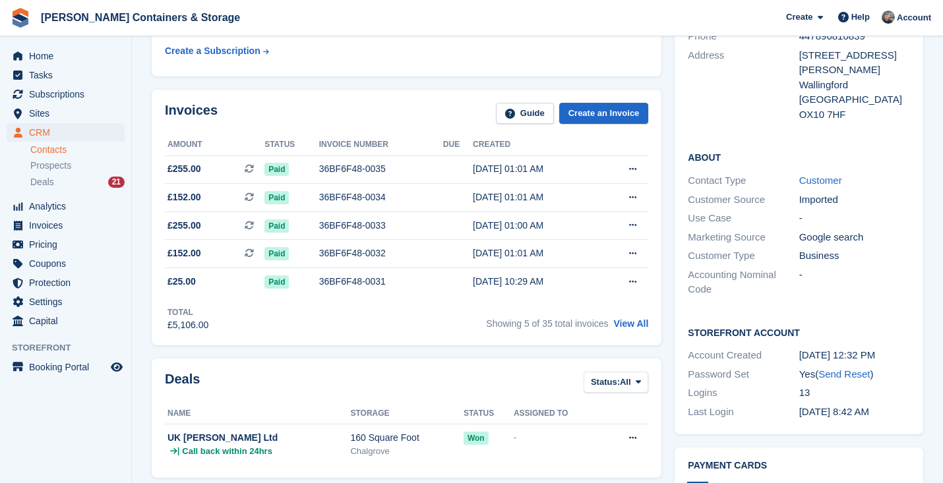
scroll to position [374, 0]
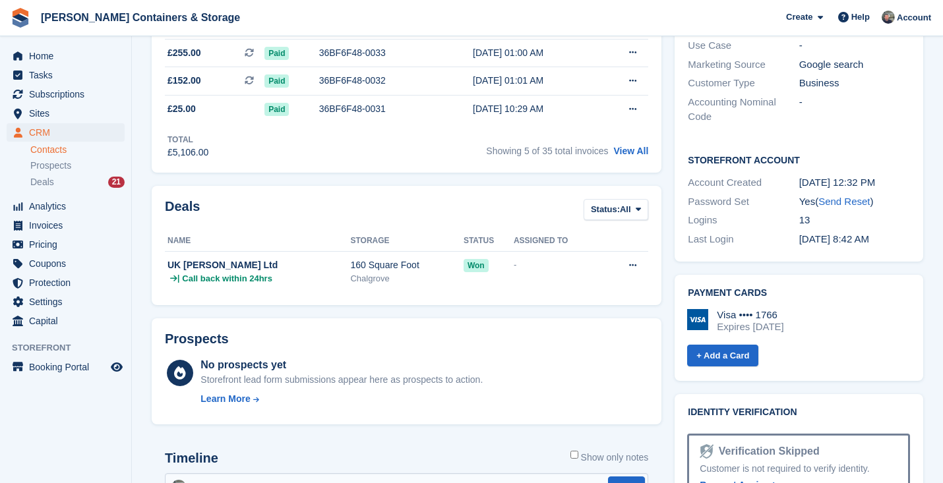
scroll to position [300, 0]
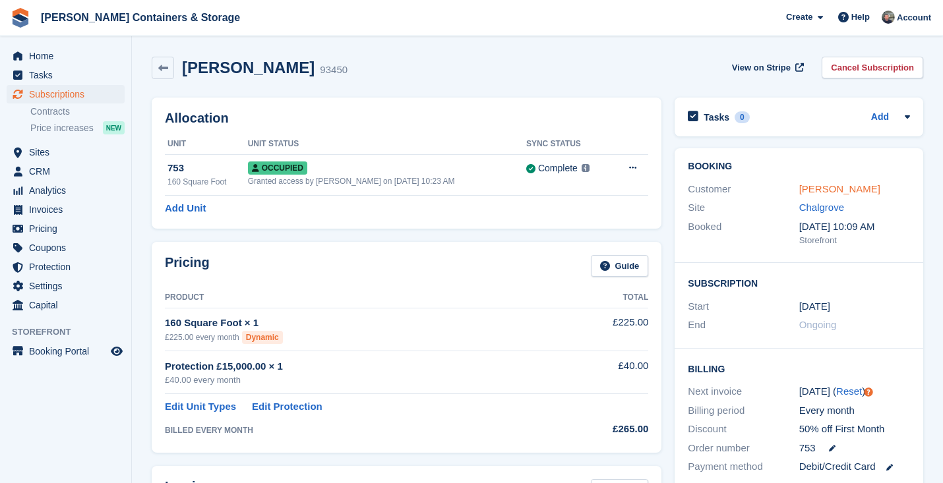
click at [843, 192] on link "Nicola Hain" at bounding box center [839, 188] width 81 height 11
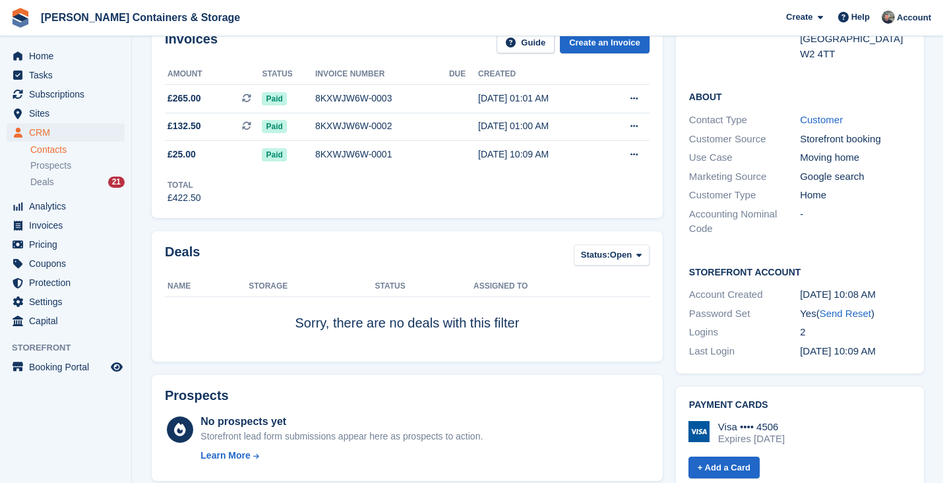
scroll to position [267, 0]
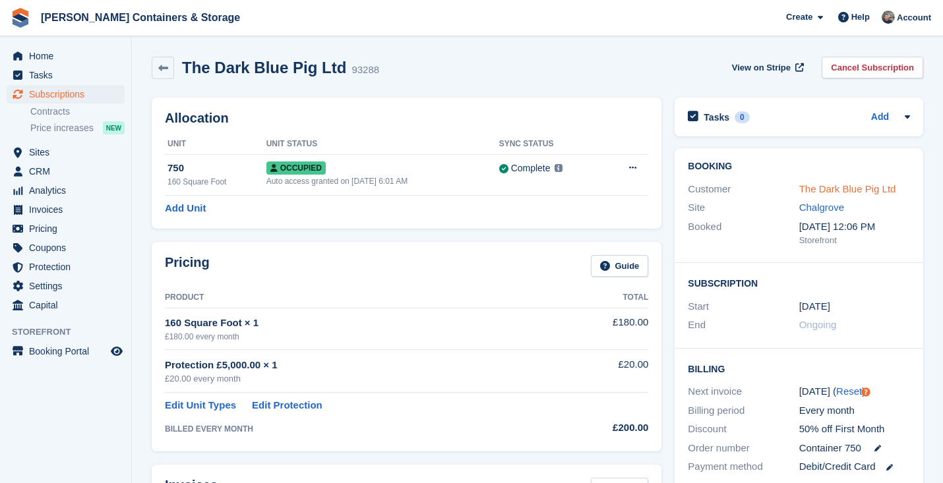
click at [867, 191] on link "The Dark Blue Pig Ltd" at bounding box center [847, 188] width 97 height 11
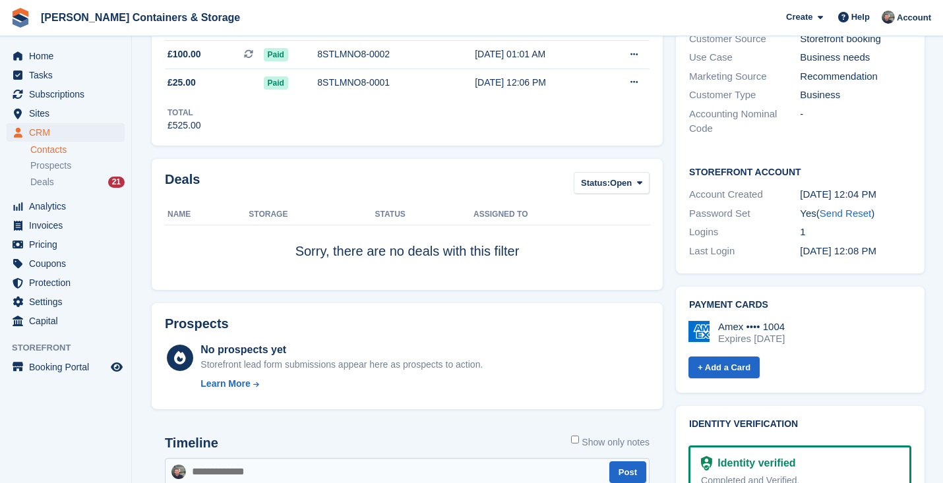
scroll to position [359, 0]
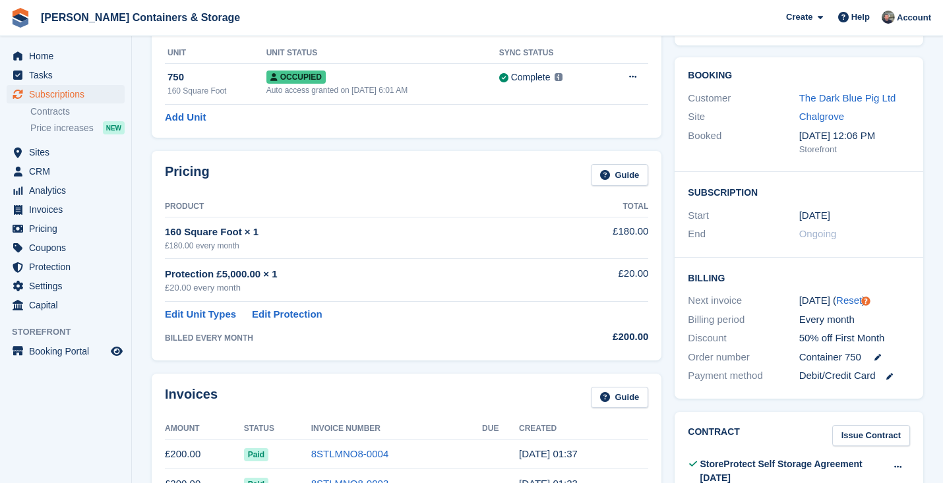
scroll to position [104, 0]
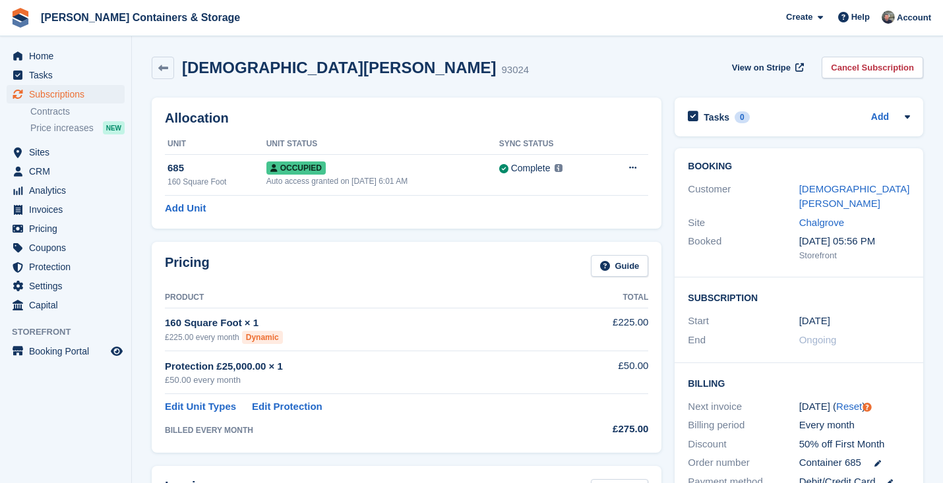
click at [829, 182] on div "[DEMOGRAPHIC_DATA][PERSON_NAME]" at bounding box center [854, 197] width 111 height 30
click at [824, 184] on link "[DEMOGRAPHIC_DATA][PERSON_NAME]" at bounding box center [854, 196] width 111 height 26
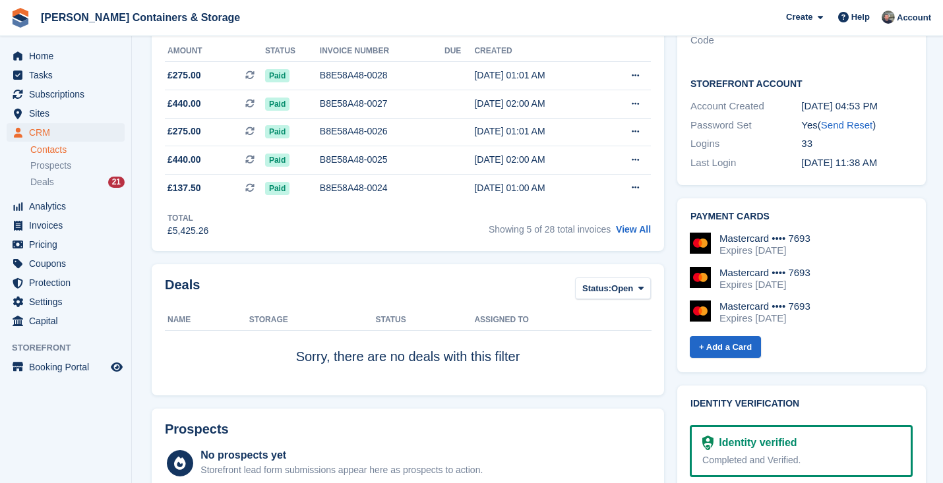
scroll to position [429, 0]
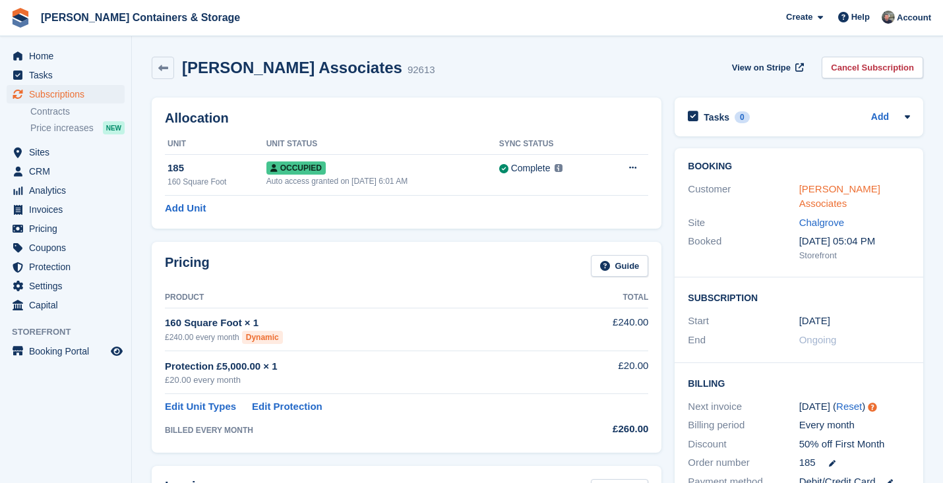
click at [820, 183] on link "[PERSON_NAME] Associates" at bounding box center [839, 196] width 81 height 26
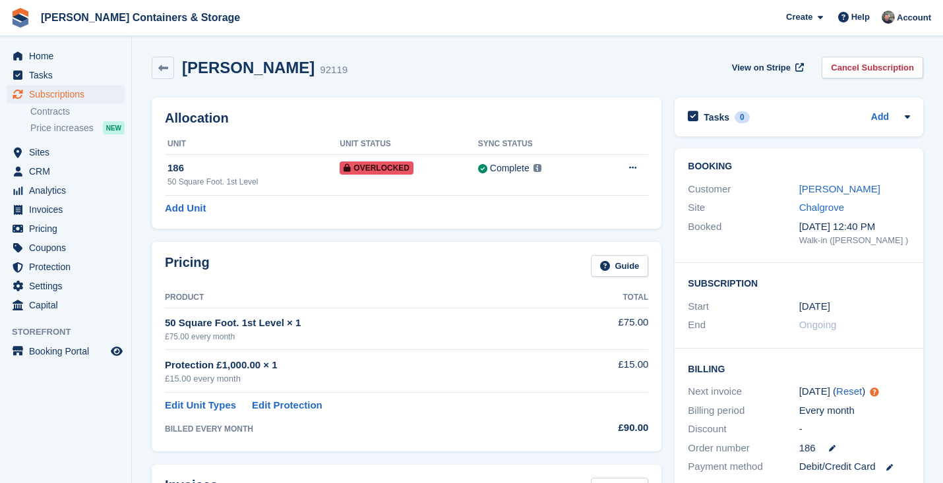
click at [837, 172] on div "Booking Customer [PERSON_NAME] Site Chalgrove Booked [DATE] 12:40 PM Walk-in ([…" at bounding box center [799, 205] width 249 height 115
click at [830, 180] on div "Customer [PERSON_NAME]" at bounding box center [799, 189] width 222 height 19
click at [821, 191] on link "[PERSON_NAME]" at bounding box center [839, 188] width 81 height 11
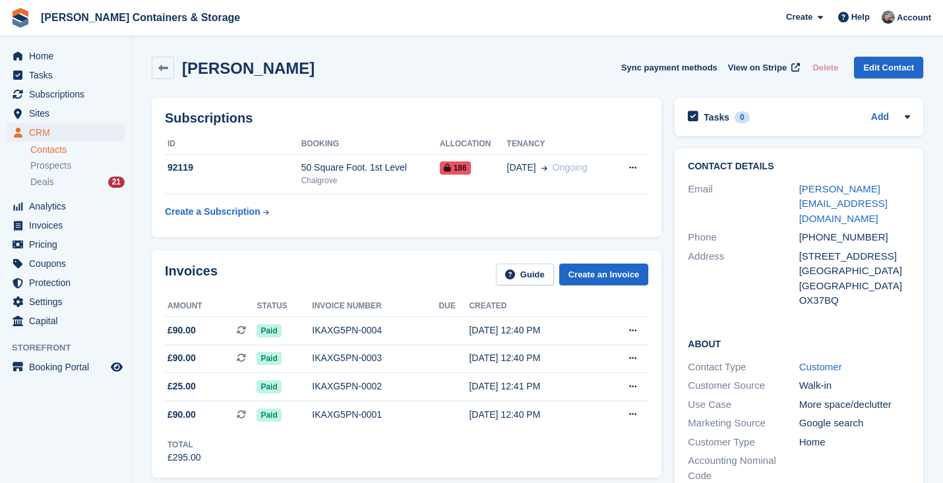
drag, startPoint x: 293, startPoint y: 85, endPoint x: 286, endPoint y: 84, distance: 6.6
click at [286, 84] on div "Sarah Spencer Sync payment methods View on Stripe Delete Edit Contact" at bounding box center [537, 70] width 785 height 41
drag, startPoint x: 287, startPoint y: 76, endPoint x: 179, endPoint y: 74, distance: 108.8
click at [179, 74] on div "Sarah Spencer Sync payment methods View on Stripe Delete Edit Contact" at bounding box center [537, 68] width 771 height 22
copy h2 "Sarah Spencer"
